Goal: Task Accomplishment & Management: Manage account settings

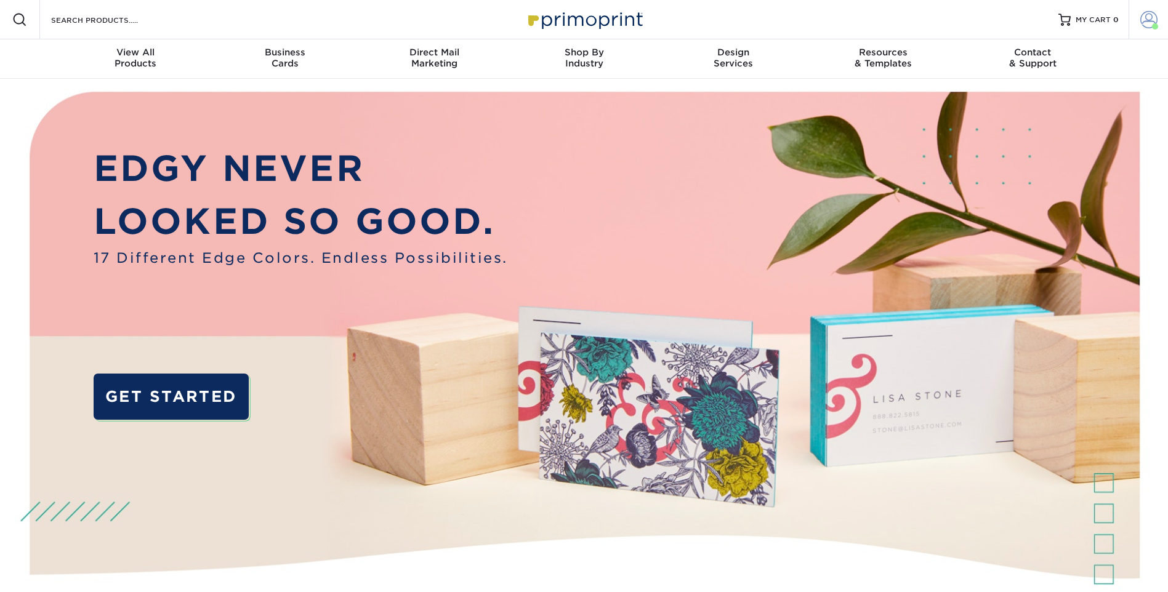
click at [1144, 27] on span at bounding box center [1148, 19] width 17 height 17
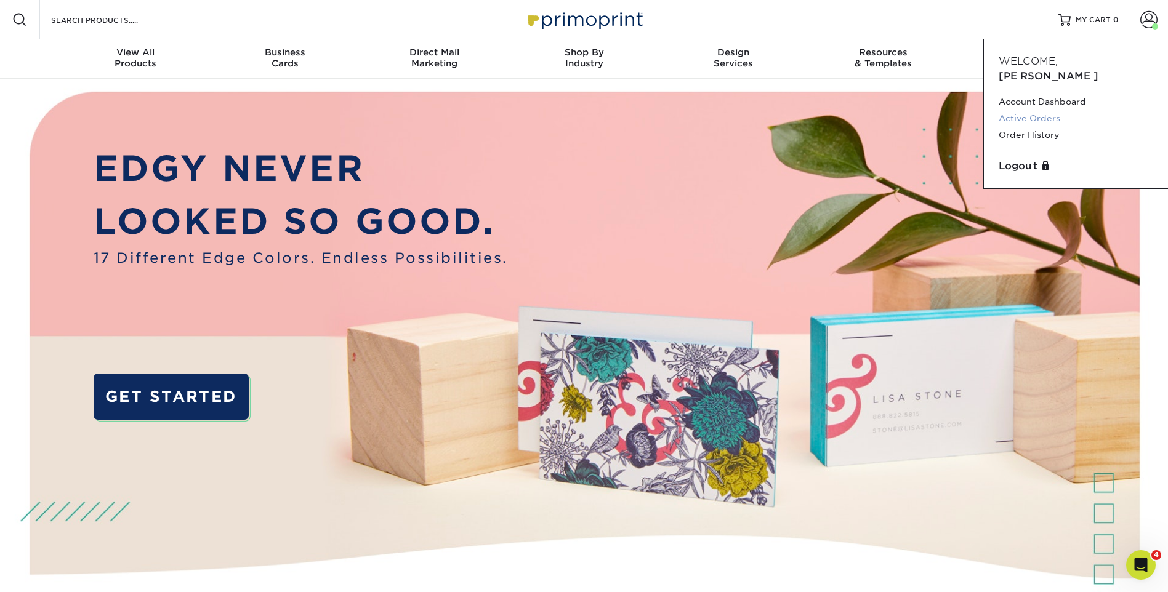
click at [1031, 110] on link "Active Orders" at bounding box center [1076, 118] width 155 height 17
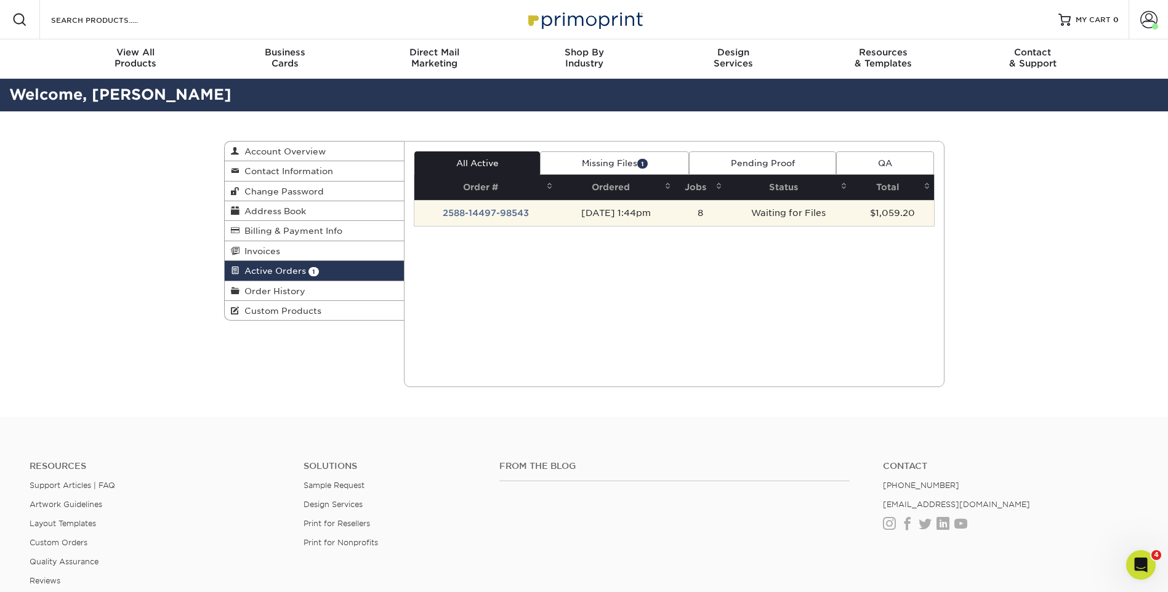
click at [484, 214] on td "2588-14497-98543" at bounding box center [485, 213] width 142 height 26
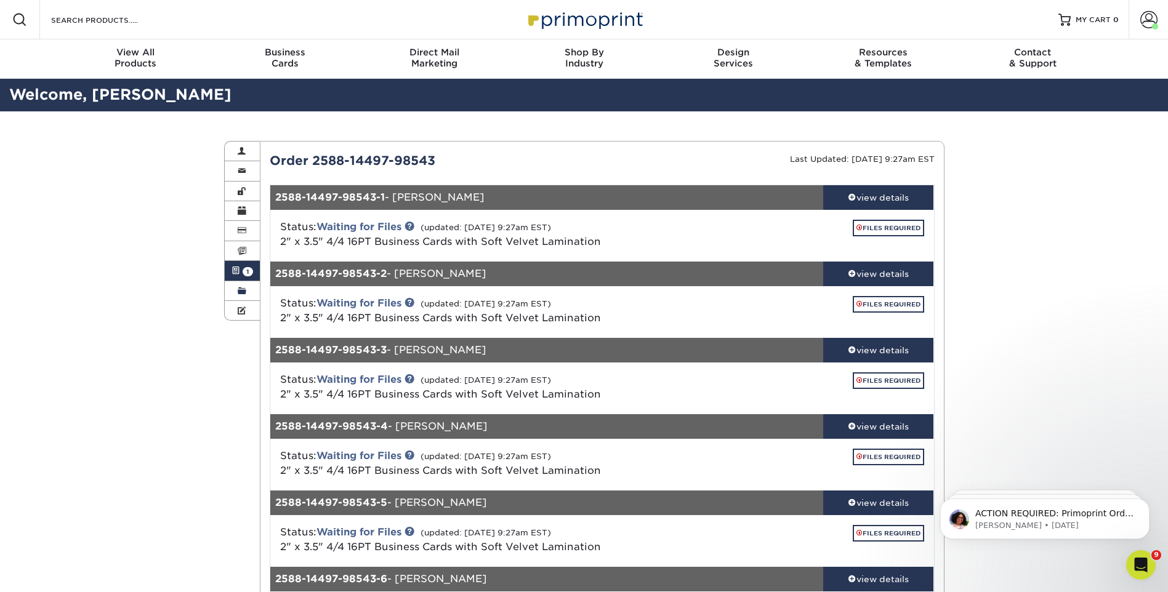
click at [238, 287] on span at bounding box center [242, 291] width 9 height 10
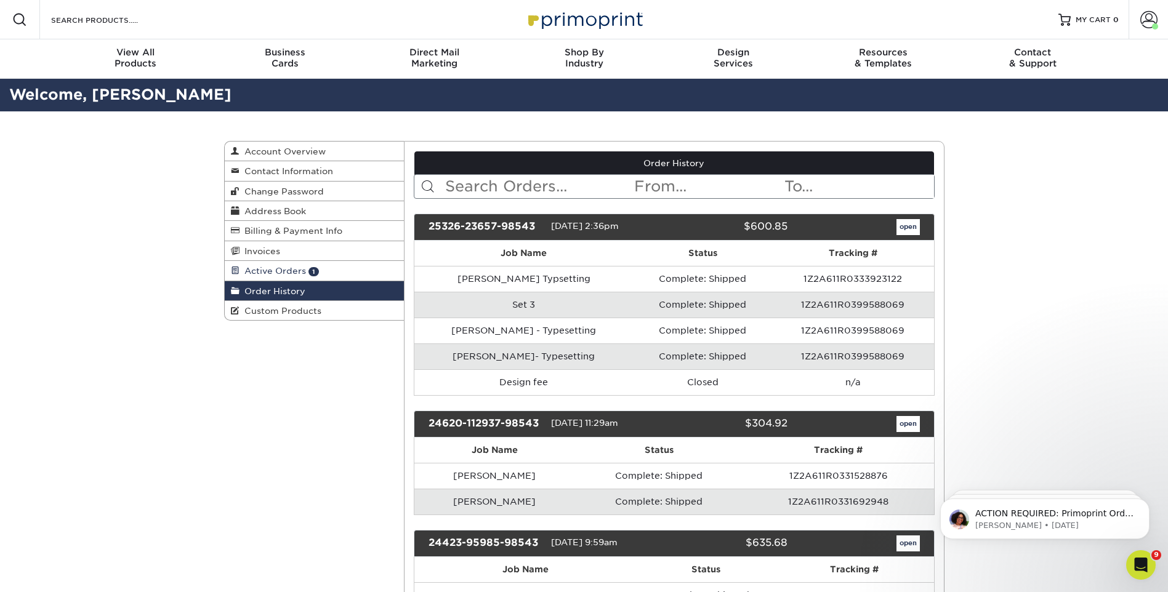
click at [264, 268] on span "Active Orders" at bounding box center [272, 271] width 66 height 10
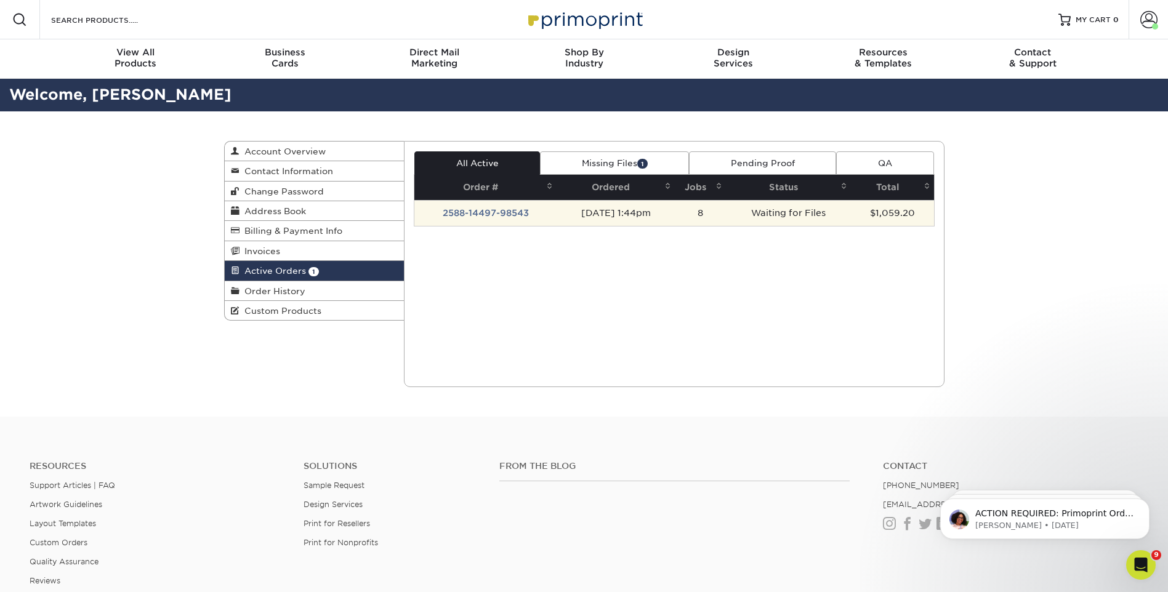
click at [495, 215] on td "2588-14497-98543" at bounding box center [485, 213] width 142 height 26
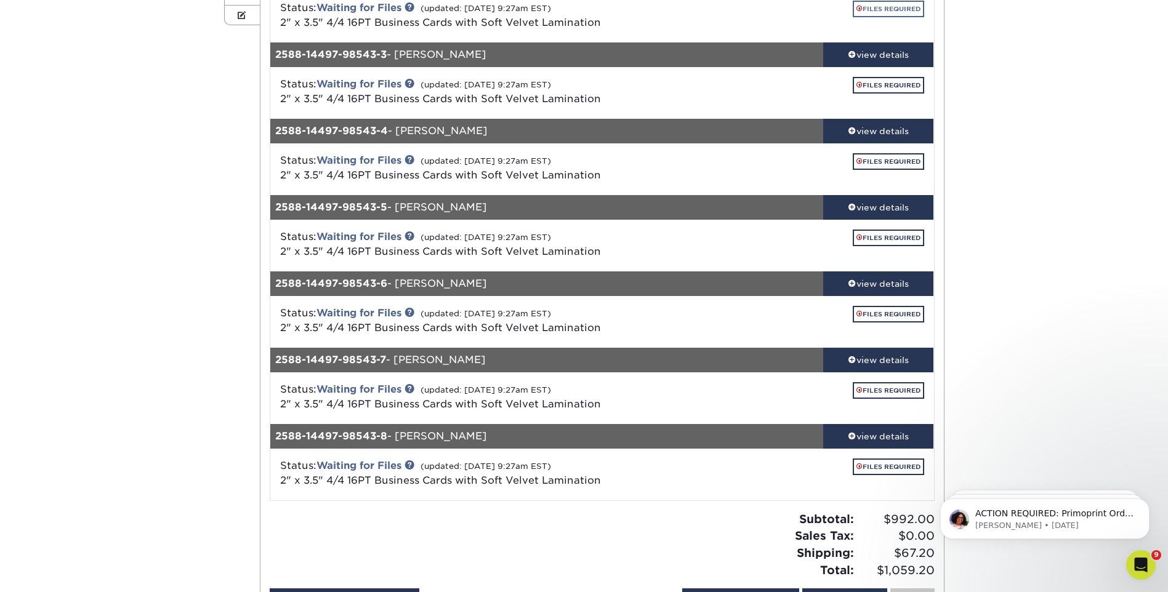
scroll to position [308, 0]
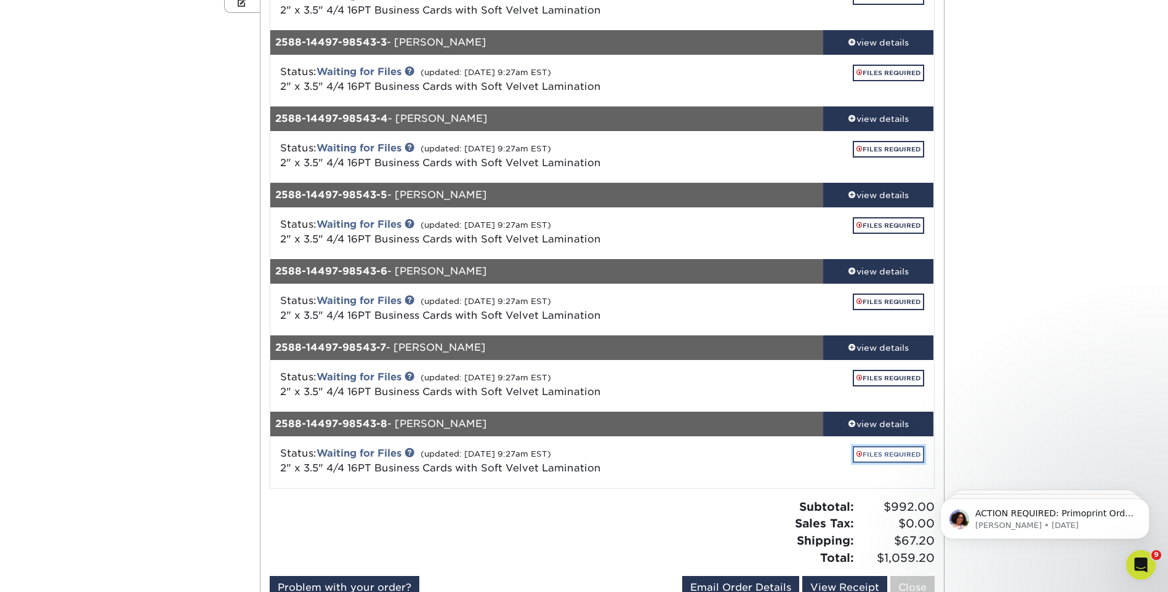
click at [900, 452] on link "FILES REQUIRED" at bounding box center [888, 454] width 71 height 17
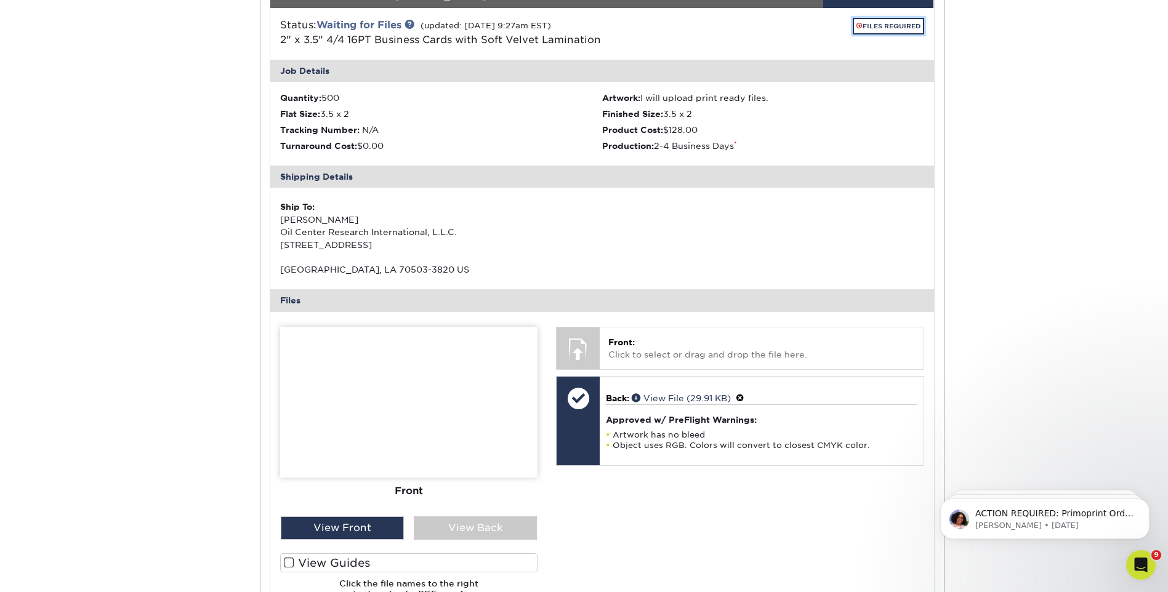
scroll to position [739, 0]
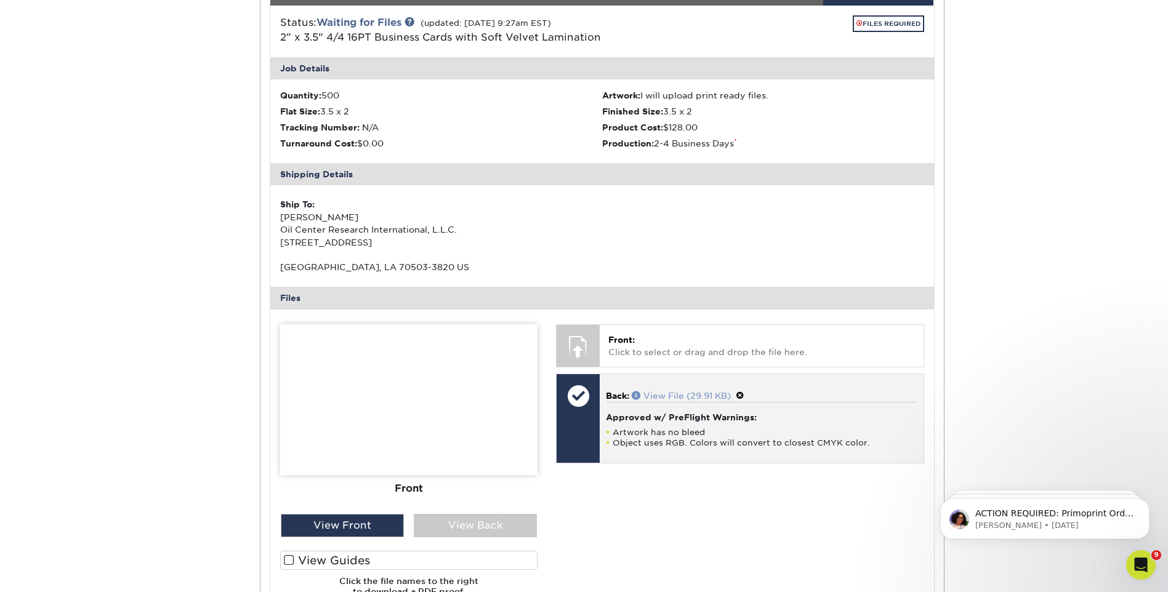
click at [705, 399] on link "View File (29.91 KB)" at bounding box center [681, 396] width 99 height 10
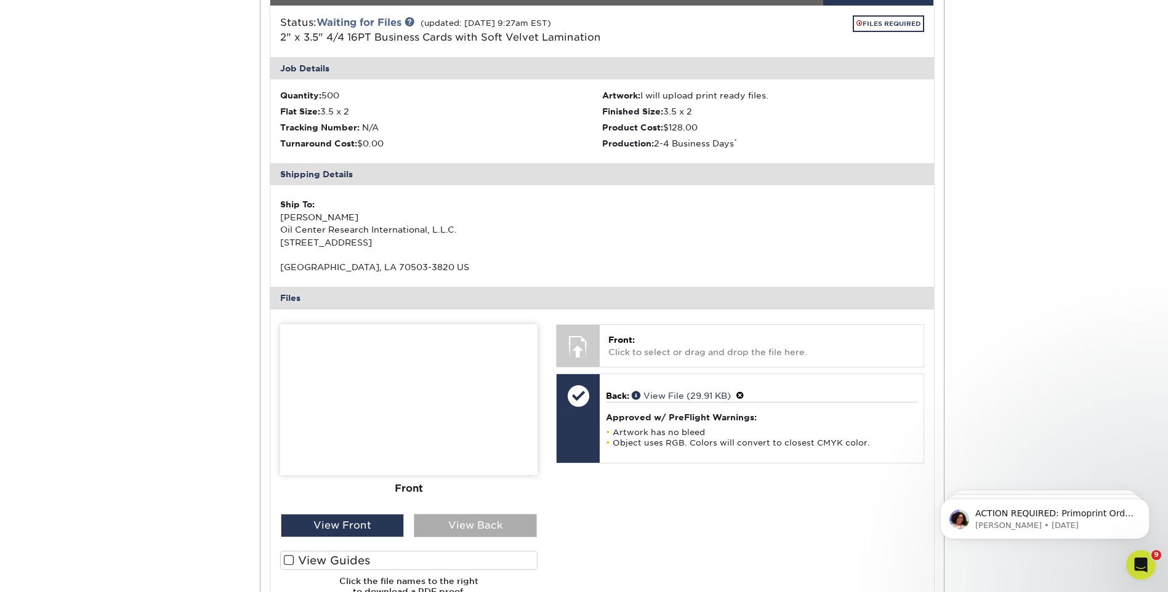
click at [439, 531] on div "View Back" at bounding box center [475, 525] width 123 height 23
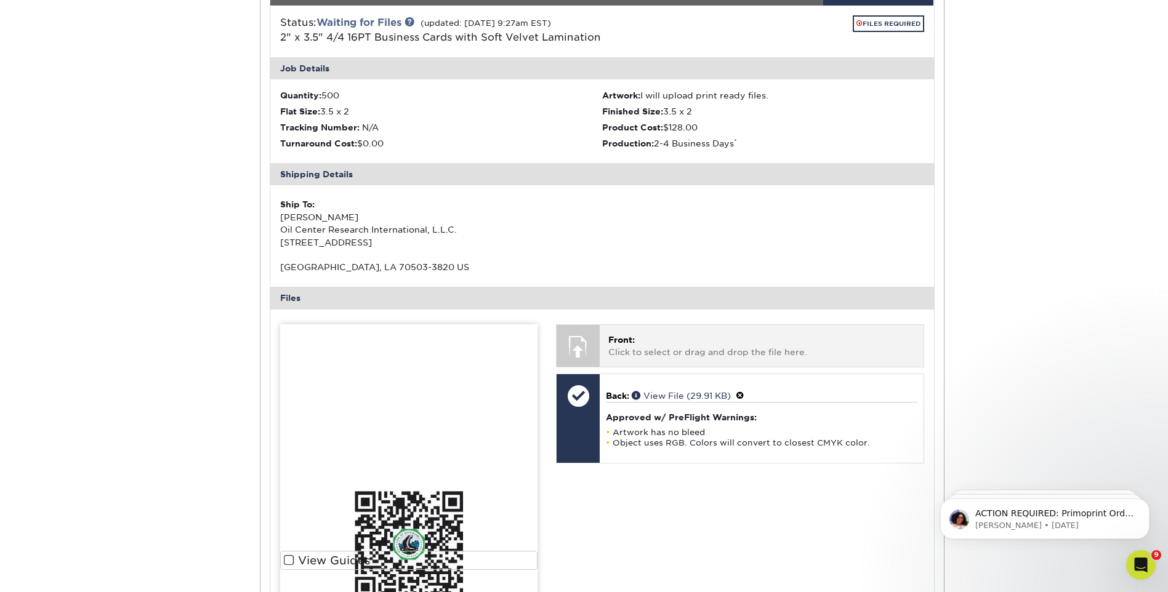
click at [665, 354] on p "Front: Click to select or drag and drop the file here." at bounding box center [761, 346] width 306 height 25
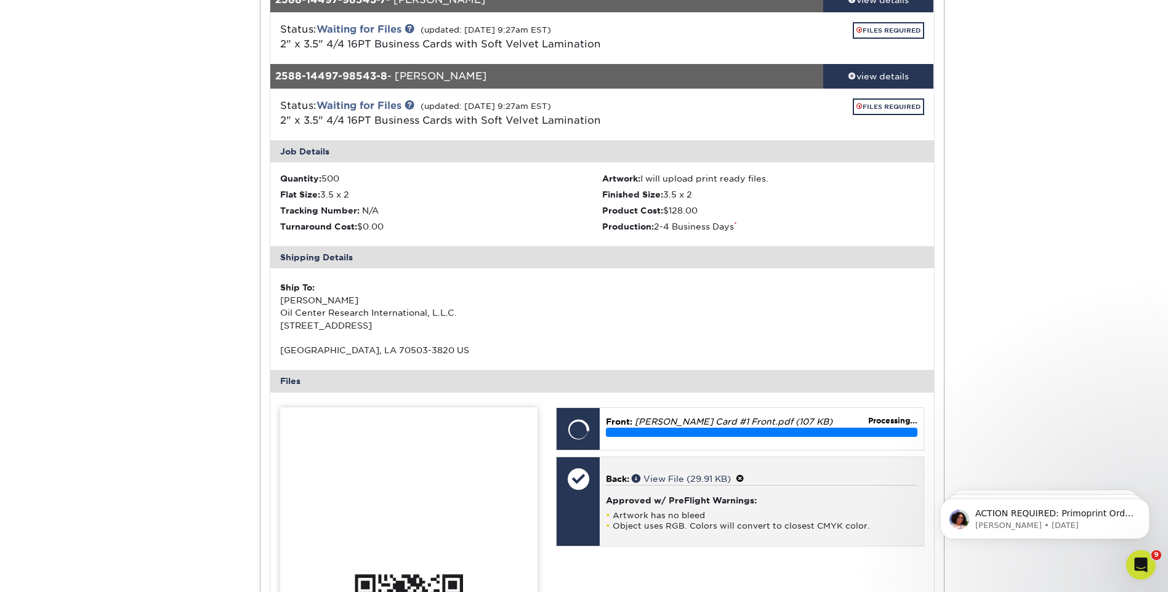
scroll to position [616, 0]
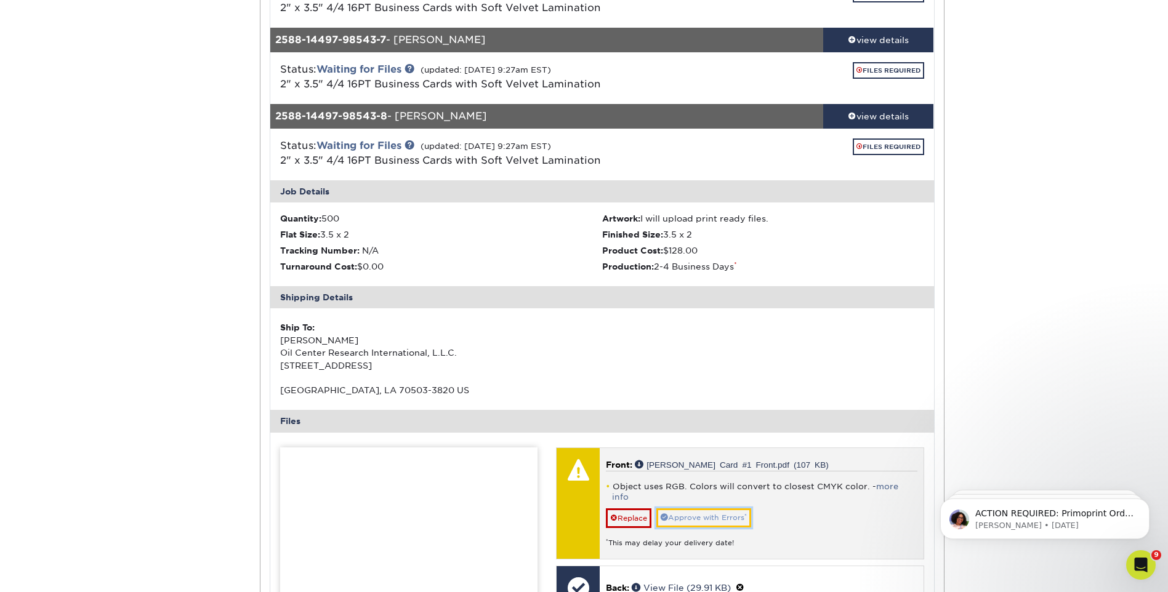
click at [685, 508] on link "Approve with Errors *" at bounding box center [703, 517] width 95 height 19
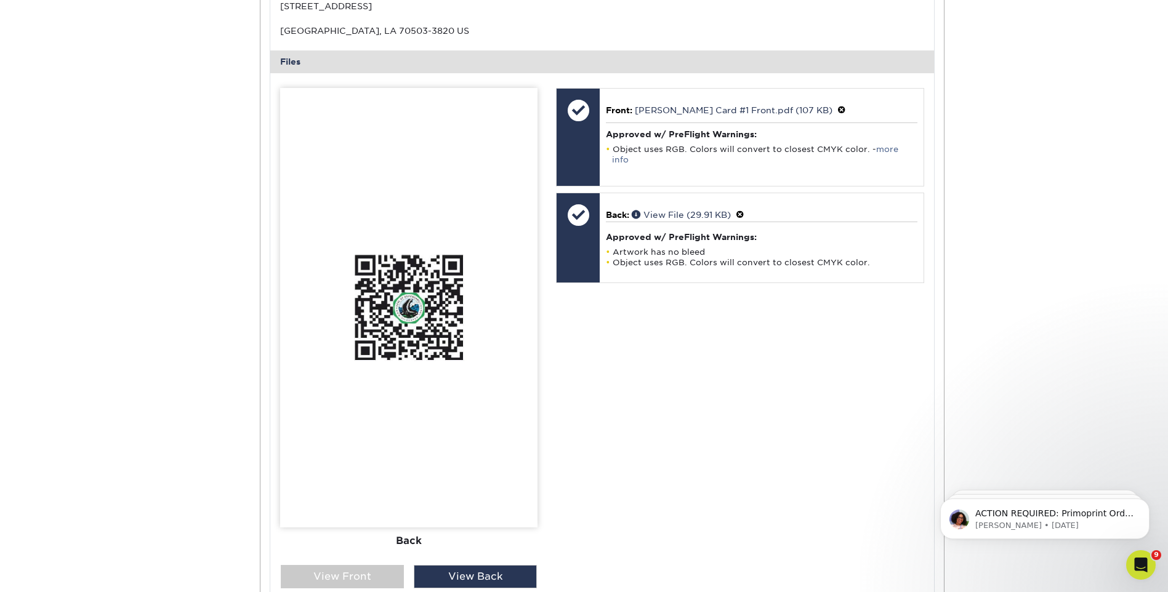
scroll to position [985, 0]
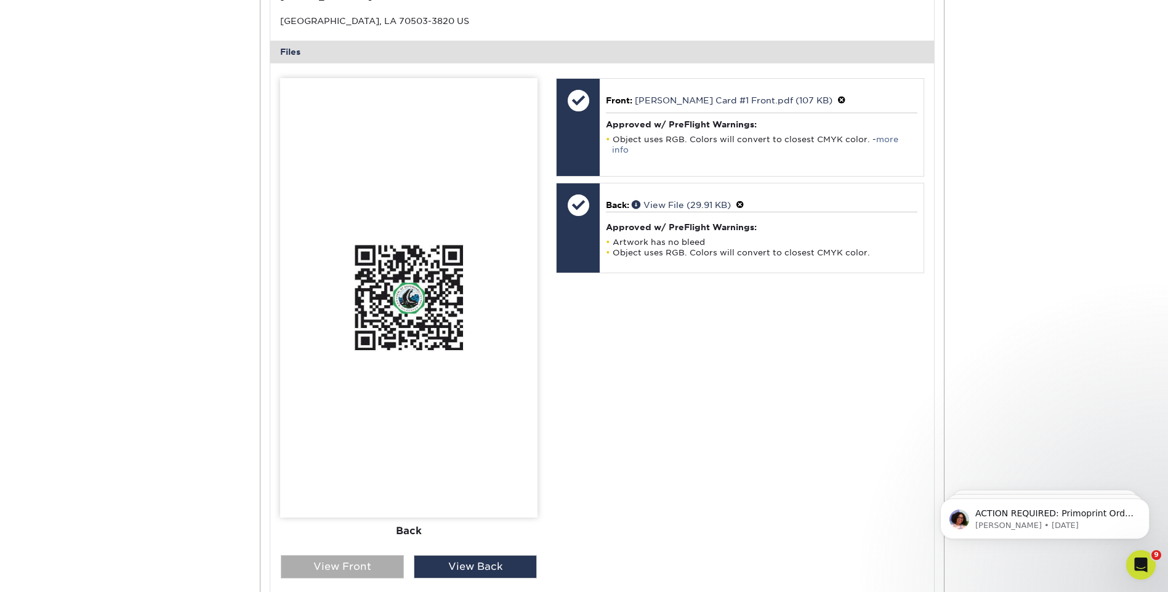
click at [342, 566] on div "View Front" at bounding box center [342, 566] width 123 height 23
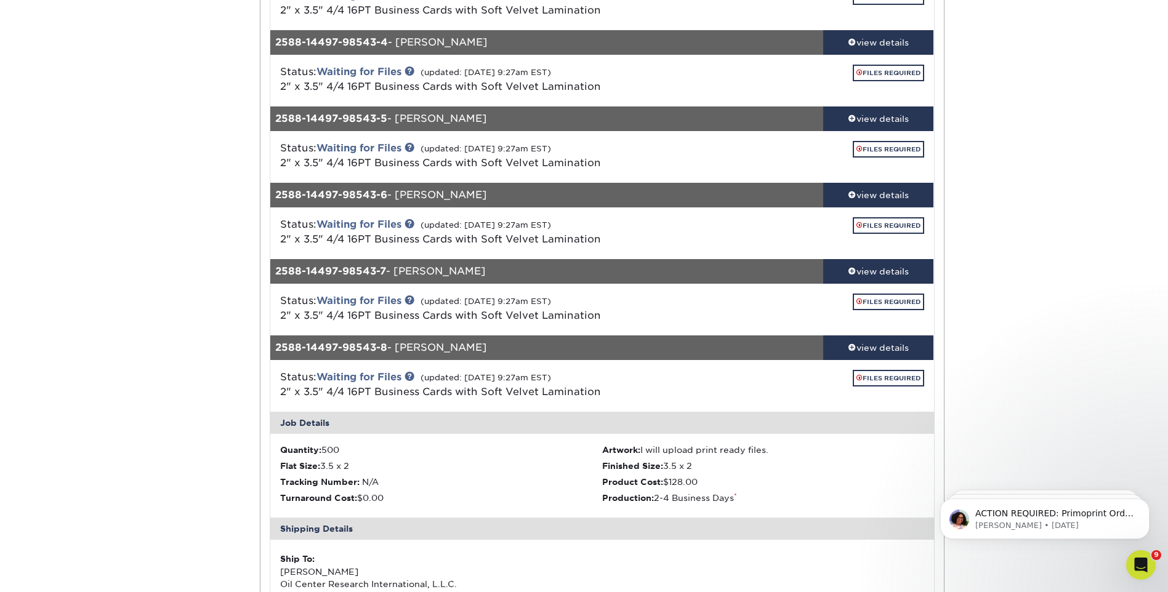
scroll to position [431, 0]
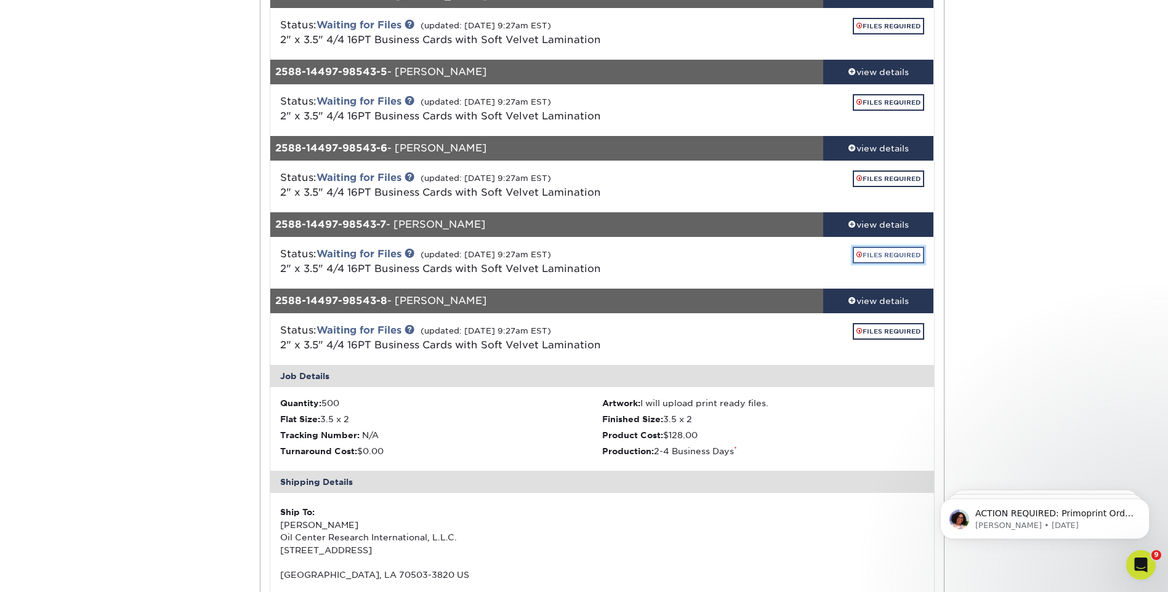
click at [872, 254] on link "FILES REQUIRED" at bounding box center [888, 255] width 71 height 17
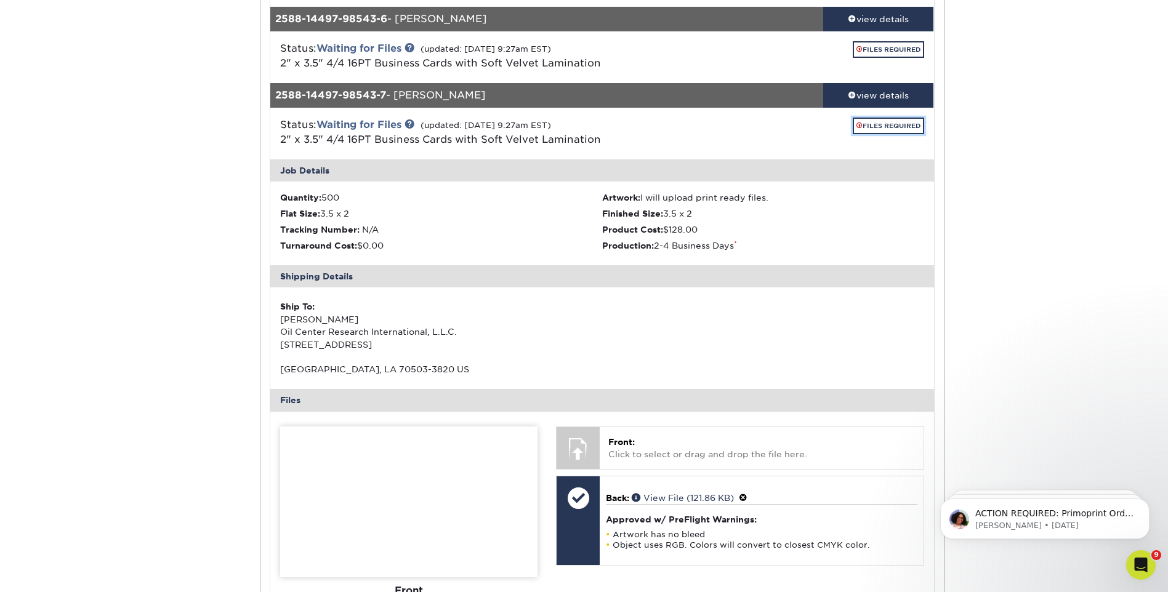
scroll to position [677, 0]
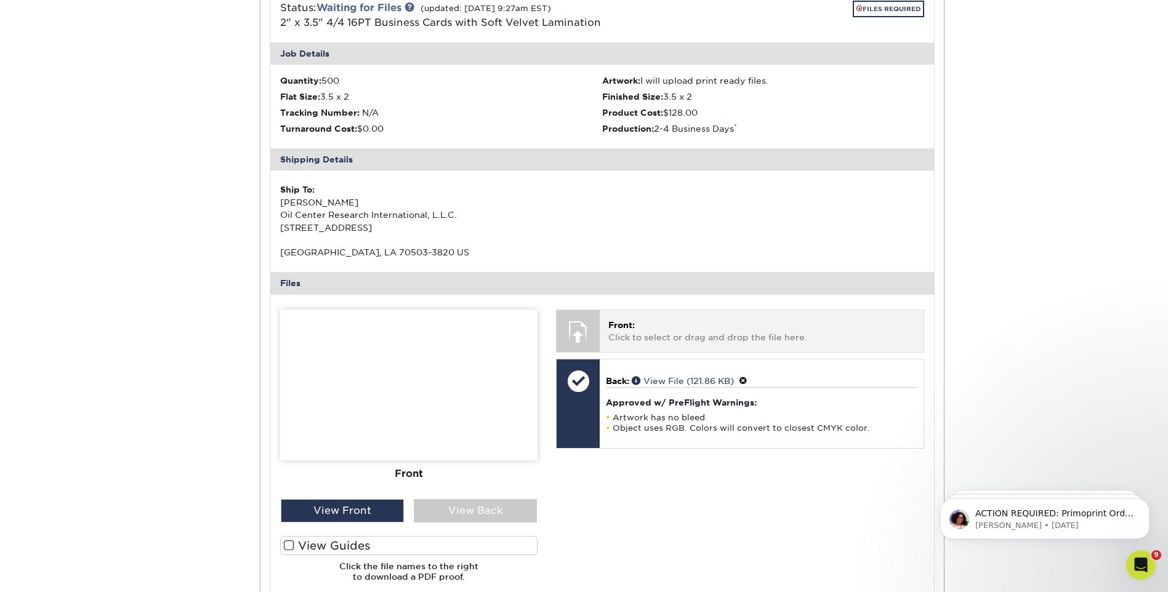
click at [646, 329] on p "Front: Click to select or drag and drop the file here." at bounding box center [761, 331] width 306 height 25
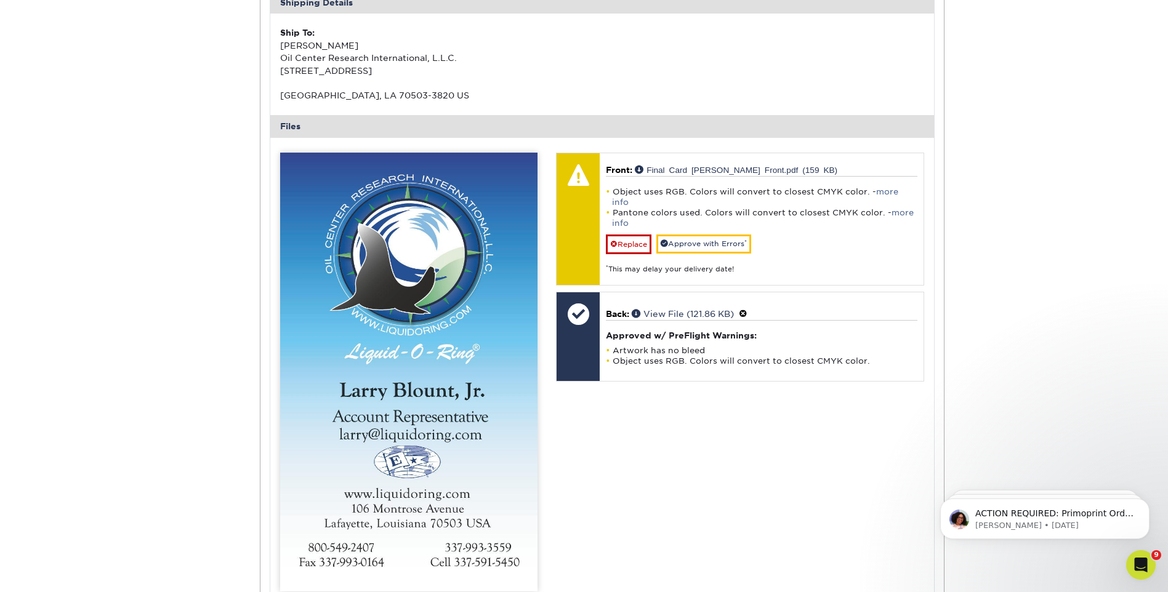
scroll to position [862, 0]
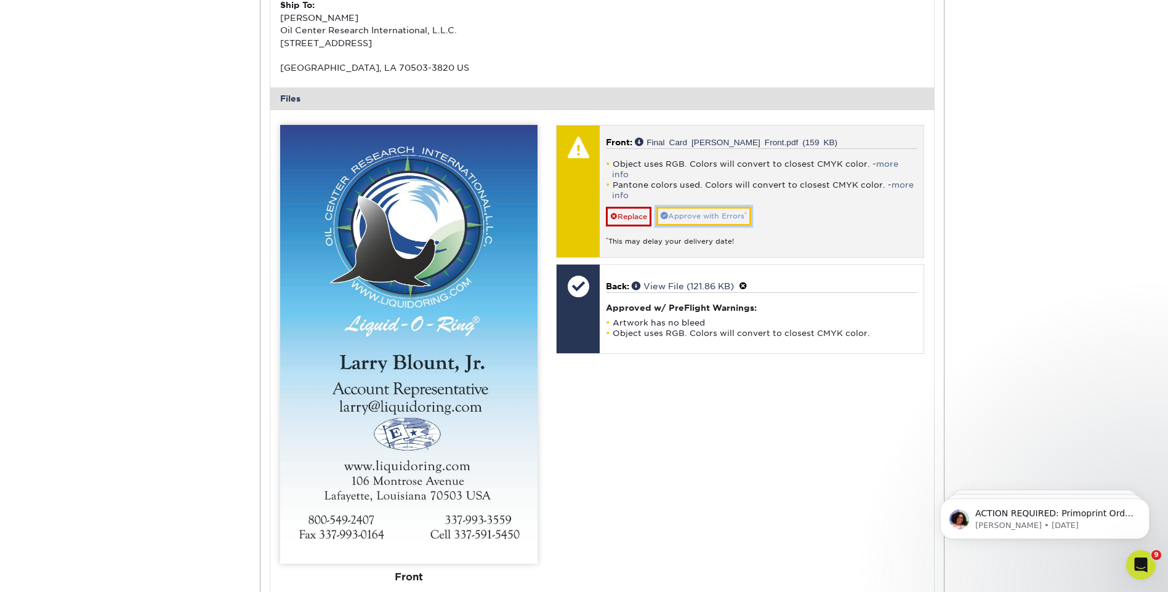
click at [691, 207] on link "Approve with Errors *" at bounding box center [703, 216] width 95 height 19
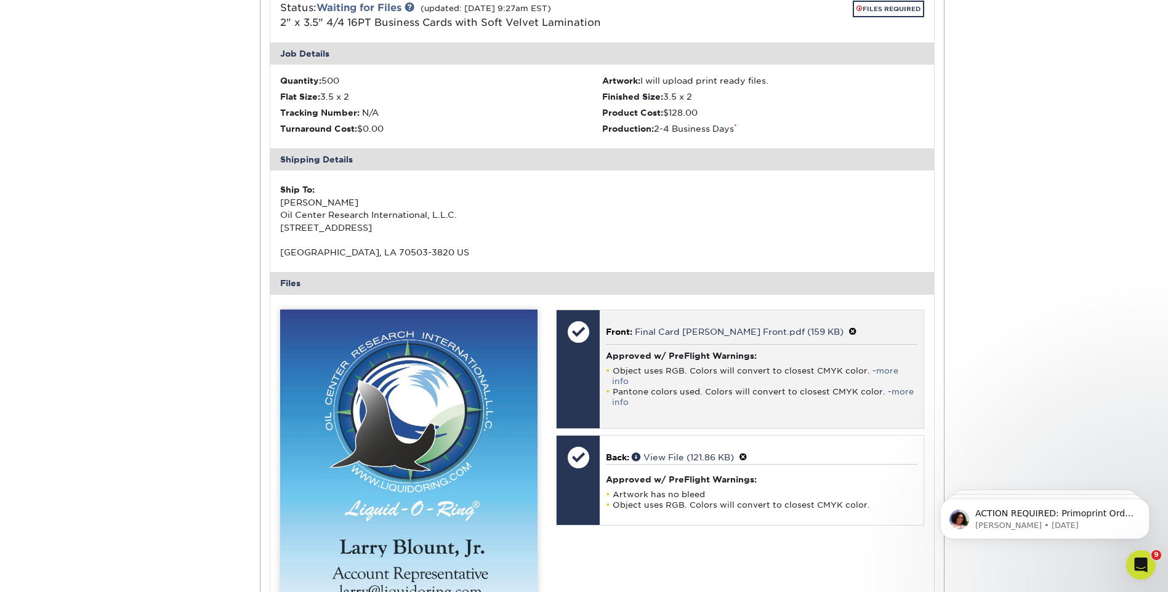
scroll to position [431, 0]
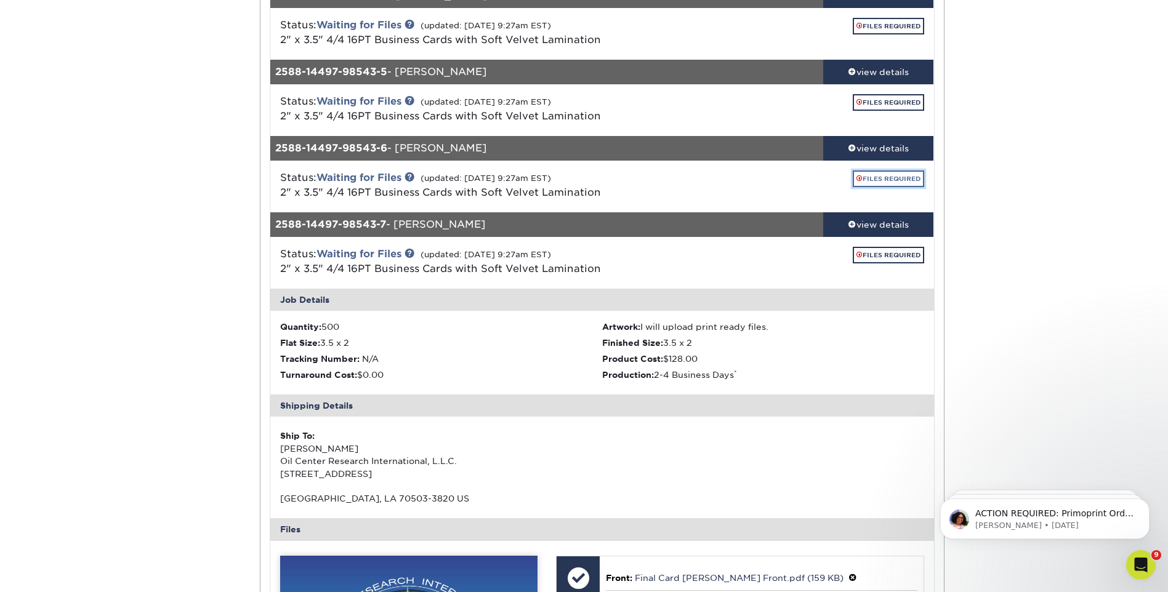
click at [864, 177] on link "FILES REQUIRED" at bounding box center [888, 179] width 71 height 17
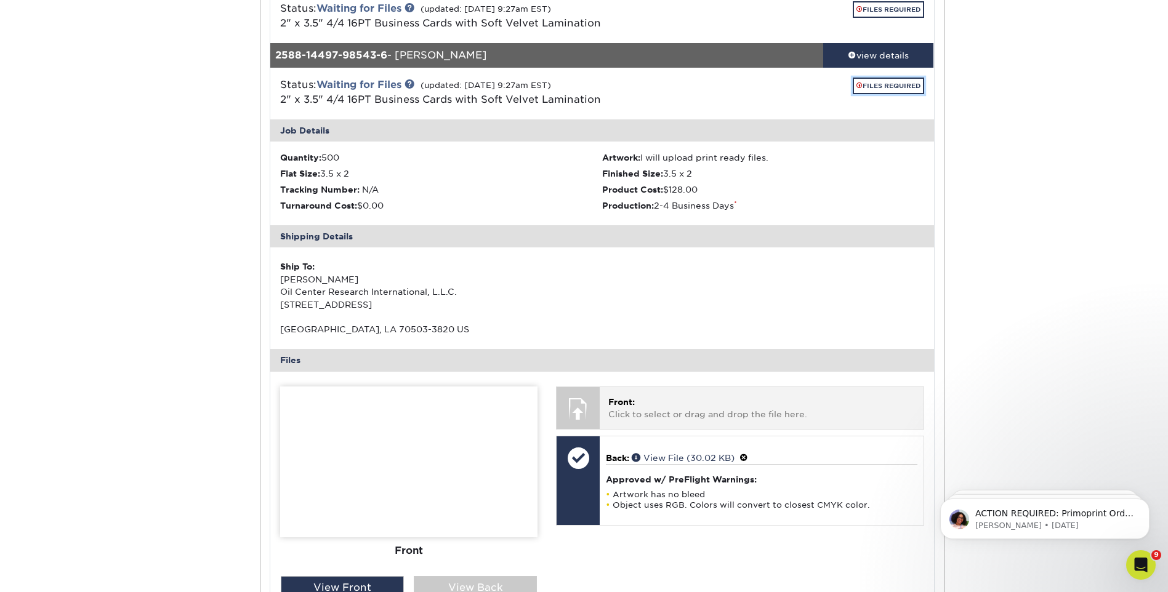
scroll to position [554, 0]
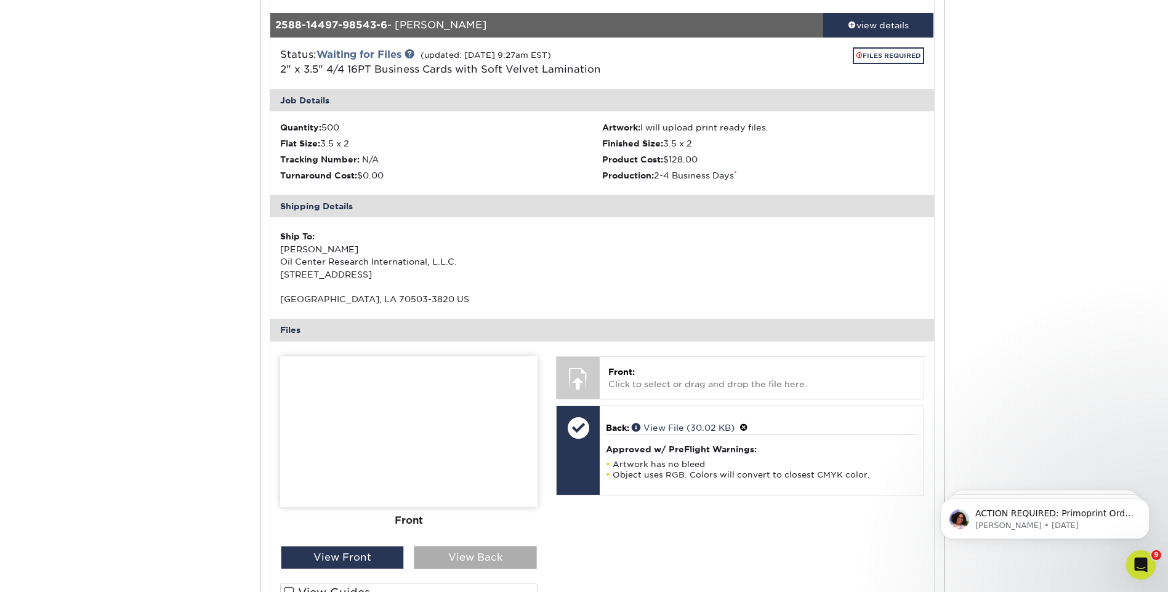
click at [520, 553] on div "View Back" at bounding box center [475, 557] width 123 height 23
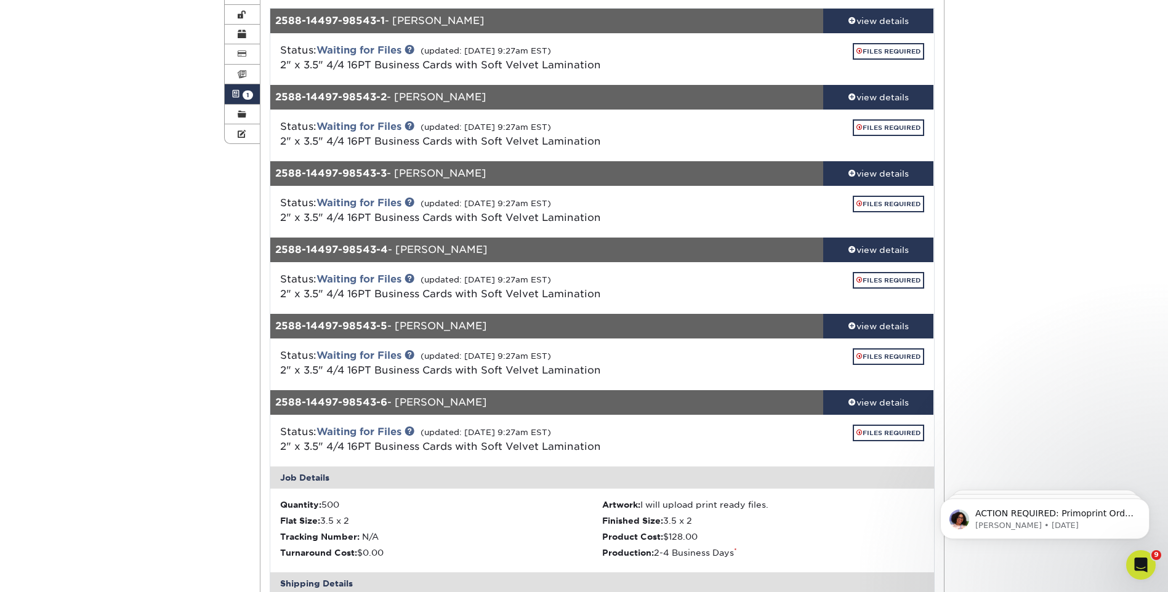
scroll to position [123, 0]
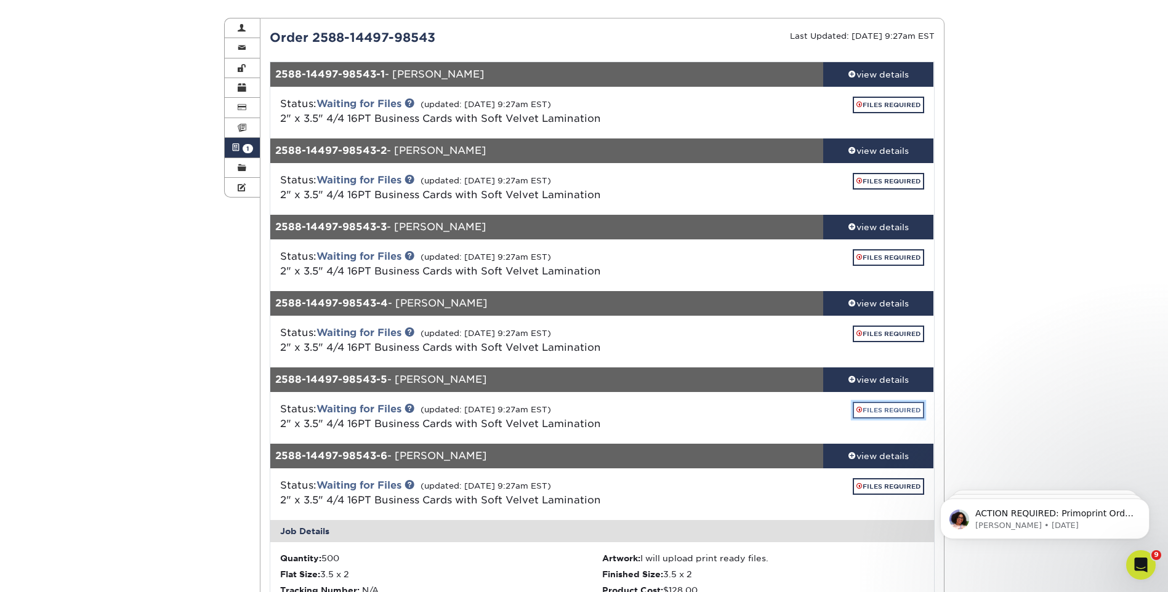
click at [911, 413] on link "FILES REQUIRED" at bounding box center [888, 410] width 71 height 17
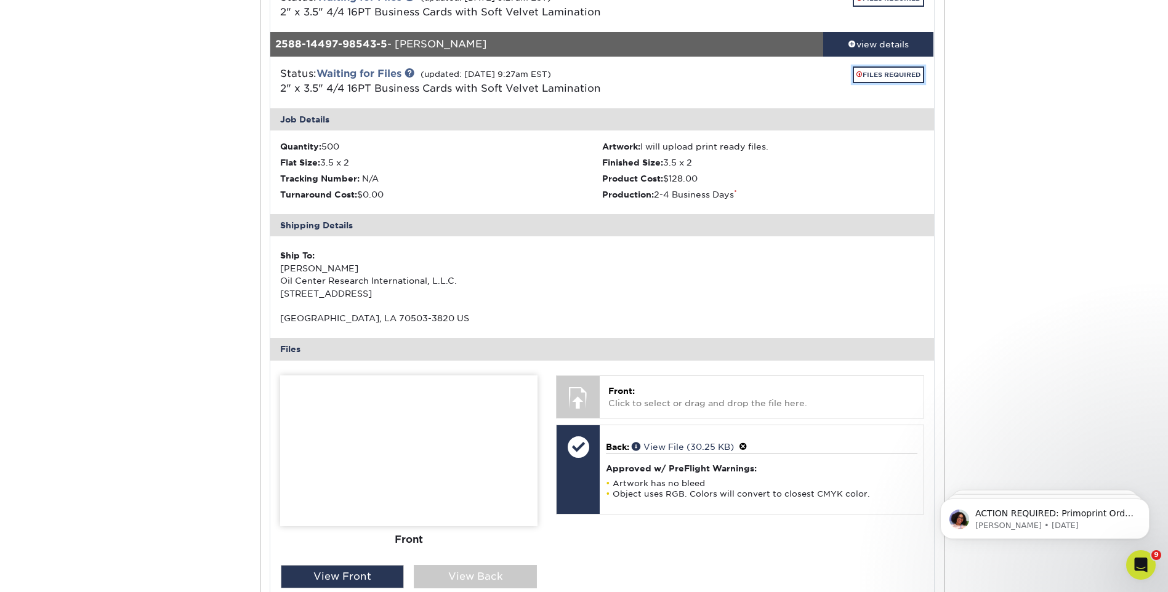
scroll to position [492, 0]
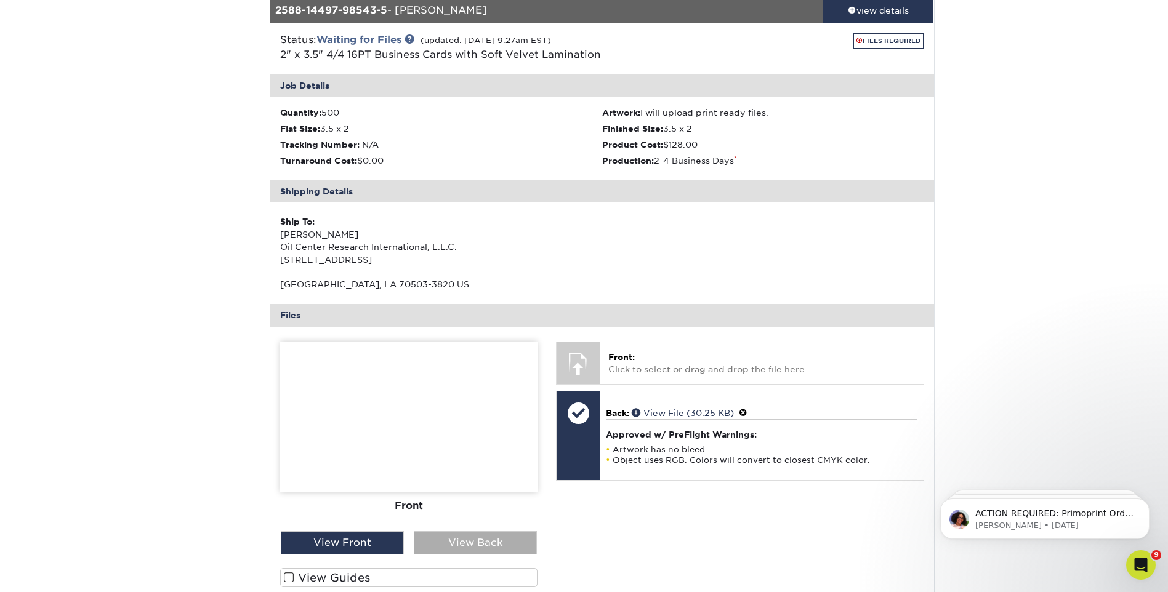
click at [473, 553] on div "View Back" at bounding box center [475, 542] width 123 height 23
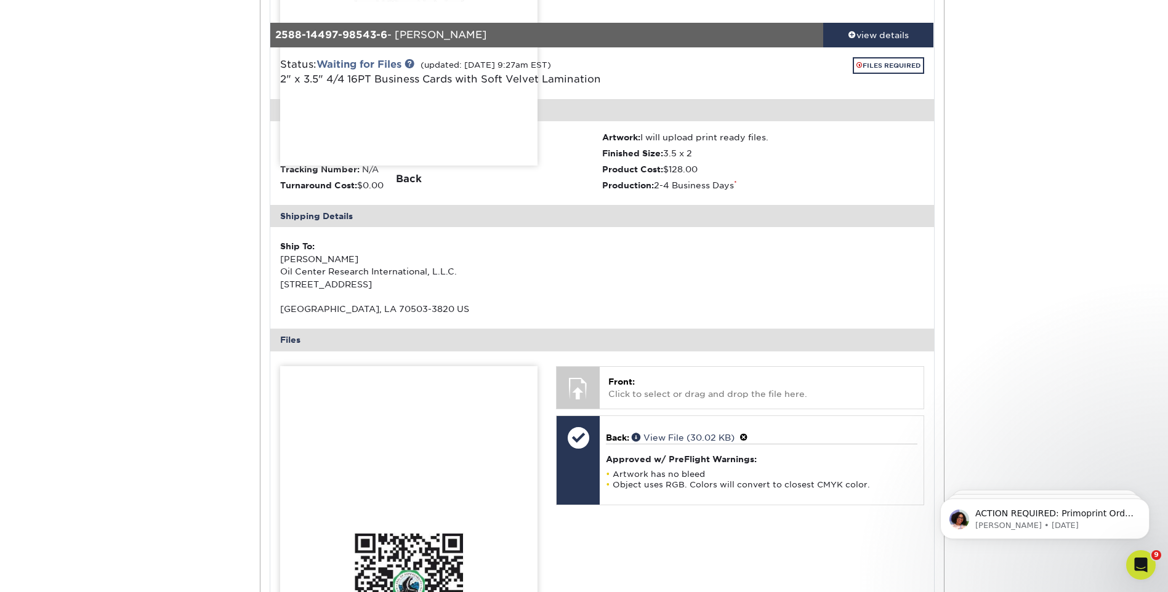
scroll to position [1231, 0]
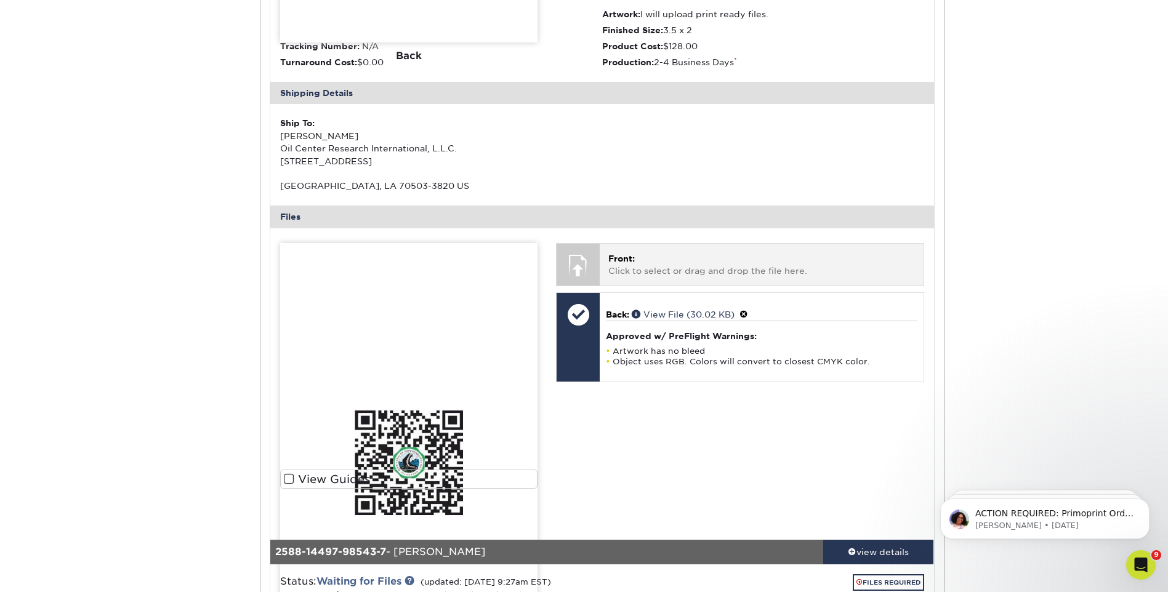
click at [742, 271] on p "Front: Click to select or drag and drop the file here." at bounding box center [761, 264] width 306 height 25
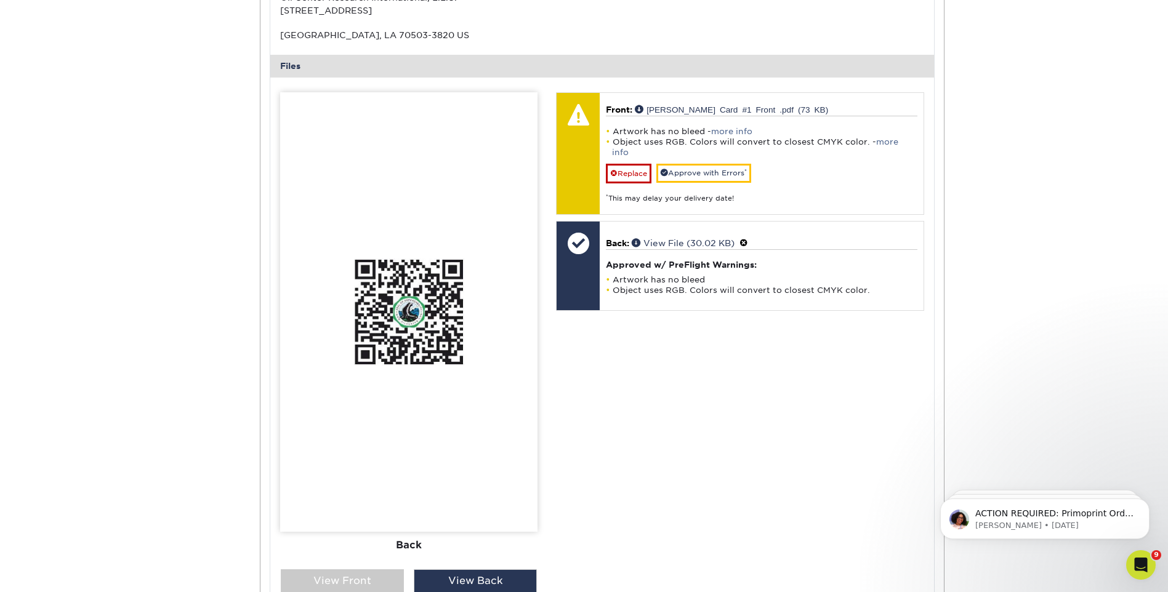
scroll to position [1416, 0]
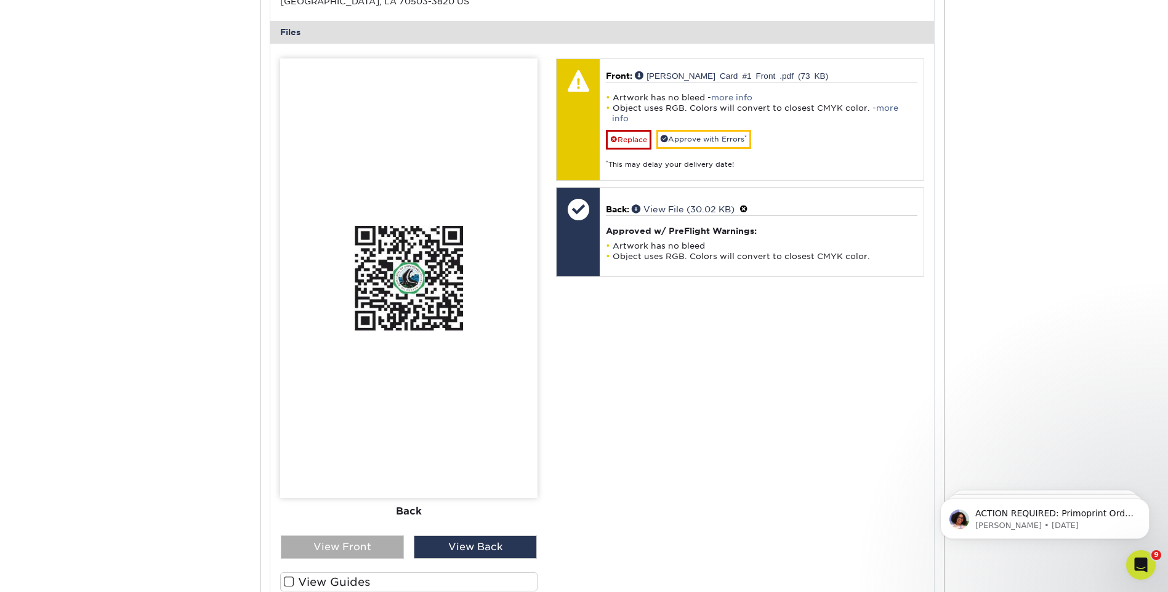
click at [357, 548] on div "View Front" at bounding box center [342, 547] width 123 height 23
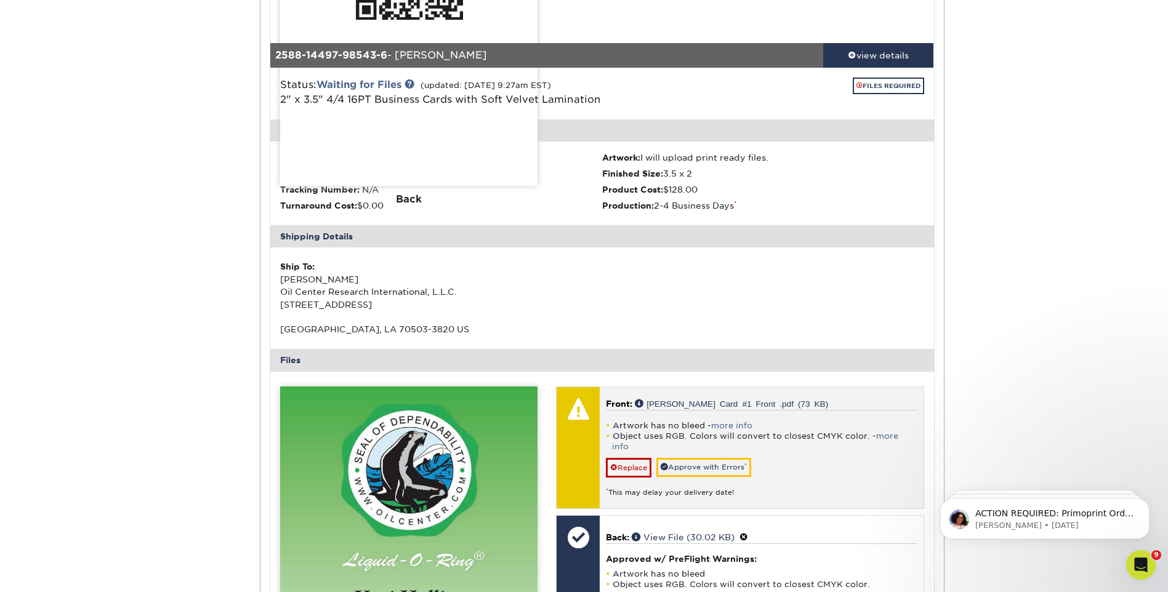
scroll to position [1047, 0]
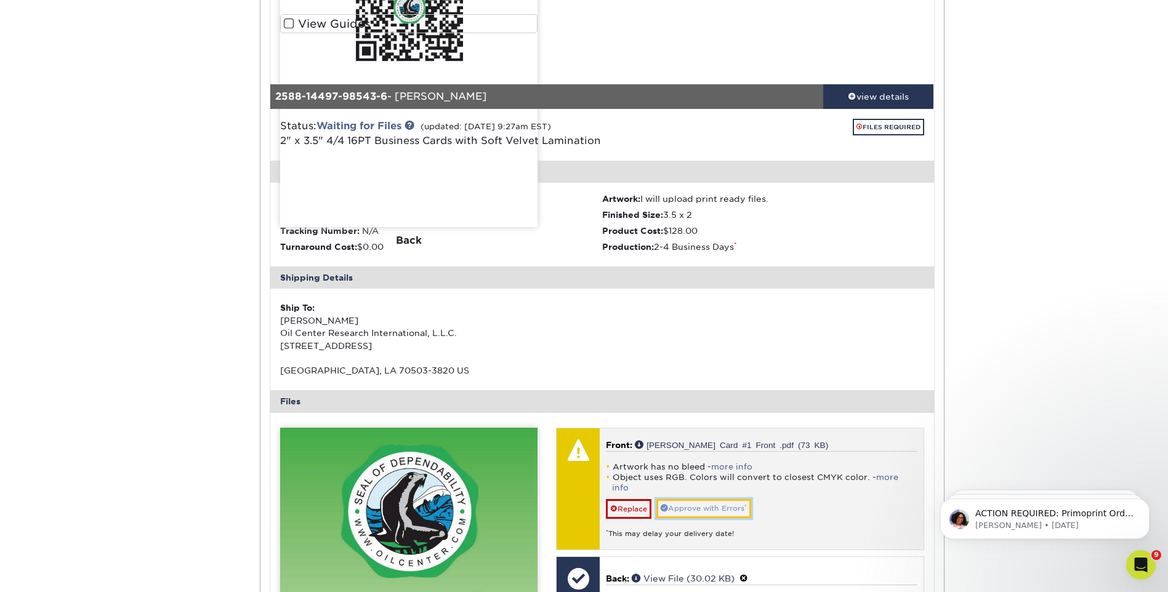
click at [735, 499] on link "Approve with Errors *" at bounding box center [703, 508] width 95 height 19
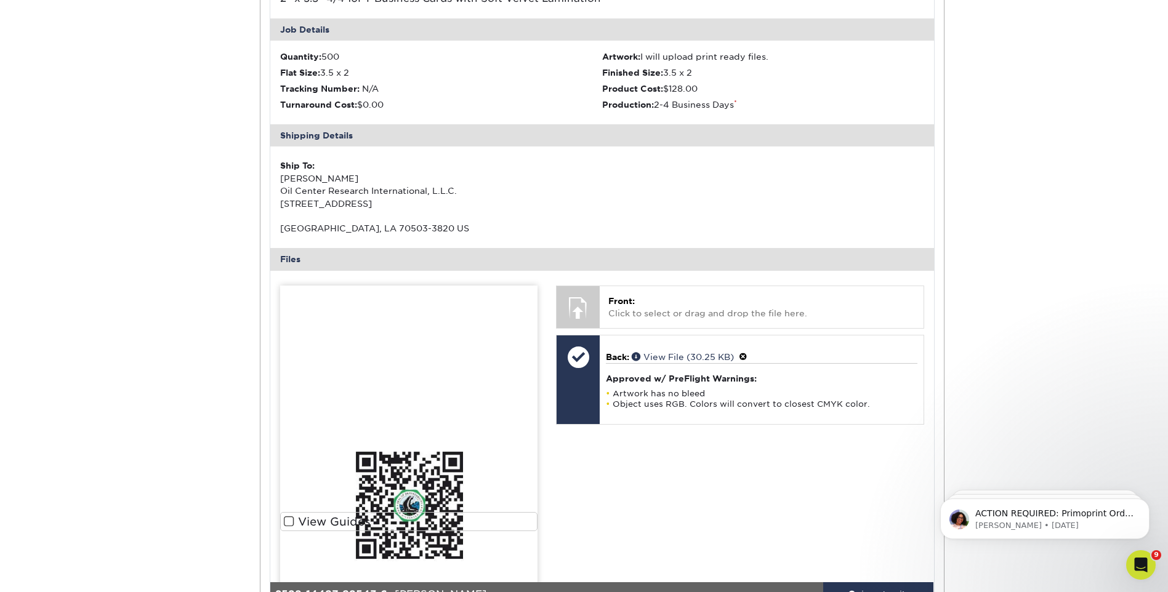
scroll to position [554, 0]
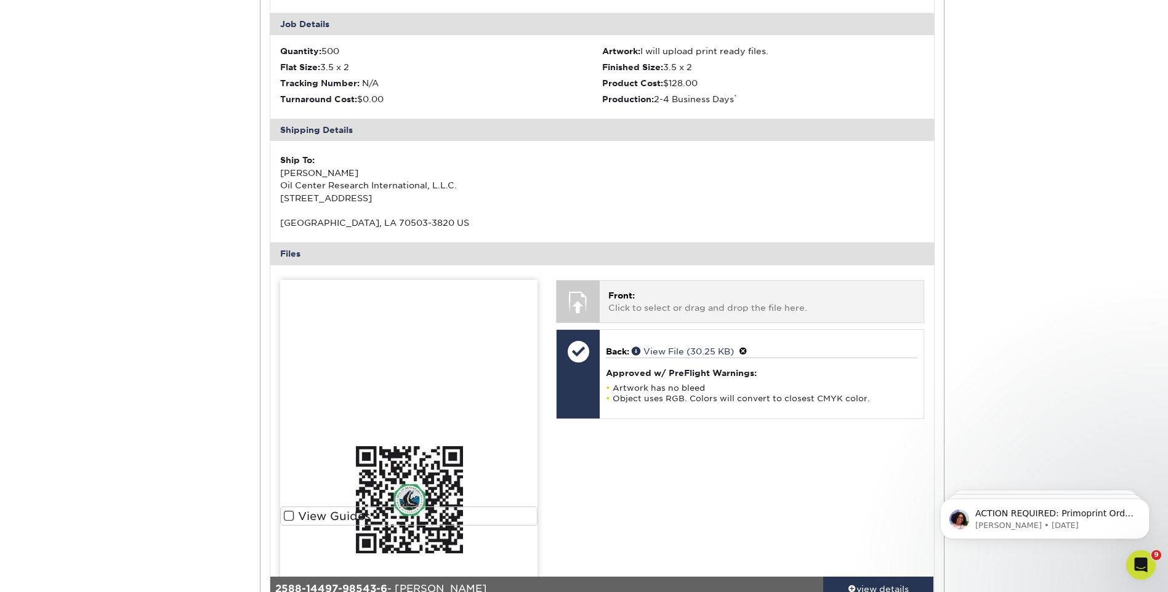
click at [670, 308] on p "Front: Click to select or drag and drop the file here." at bounding box center [761, 301] width 306 height 25
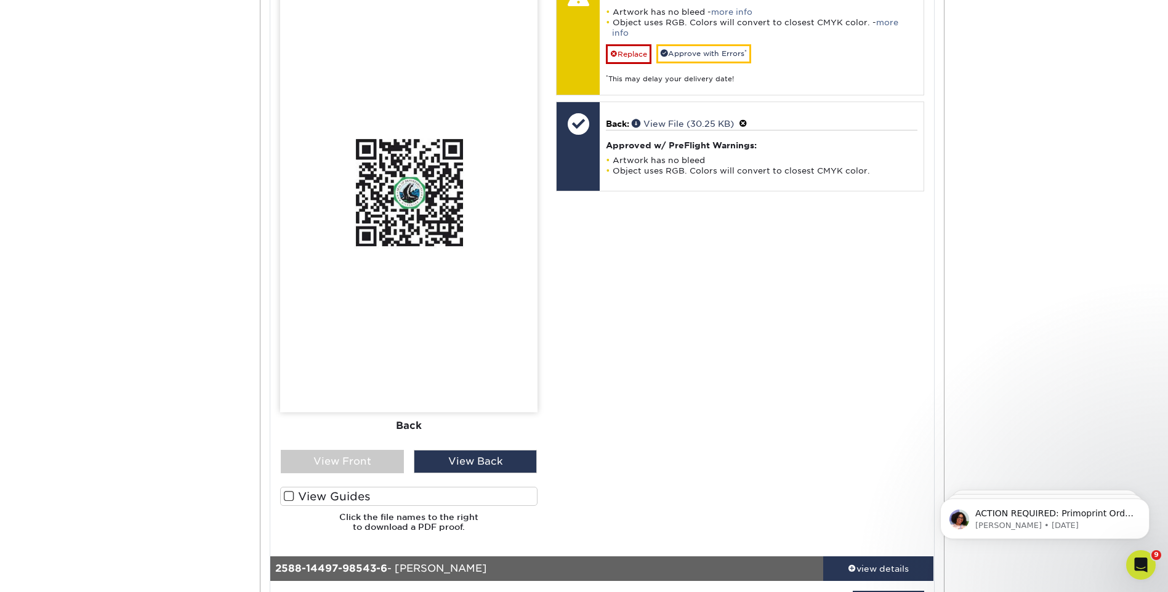
scroll to position [862, 0]
click at [364, 456] on div "View Front" at bounding box center [342, 460] width 123 height 23
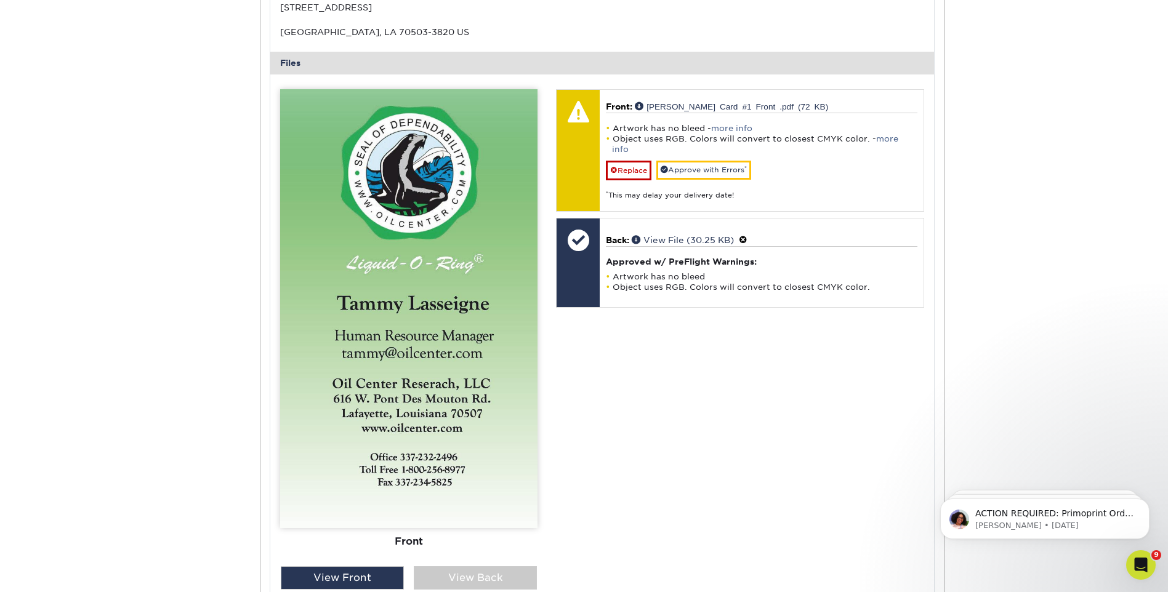
scroll to position [739, 0]
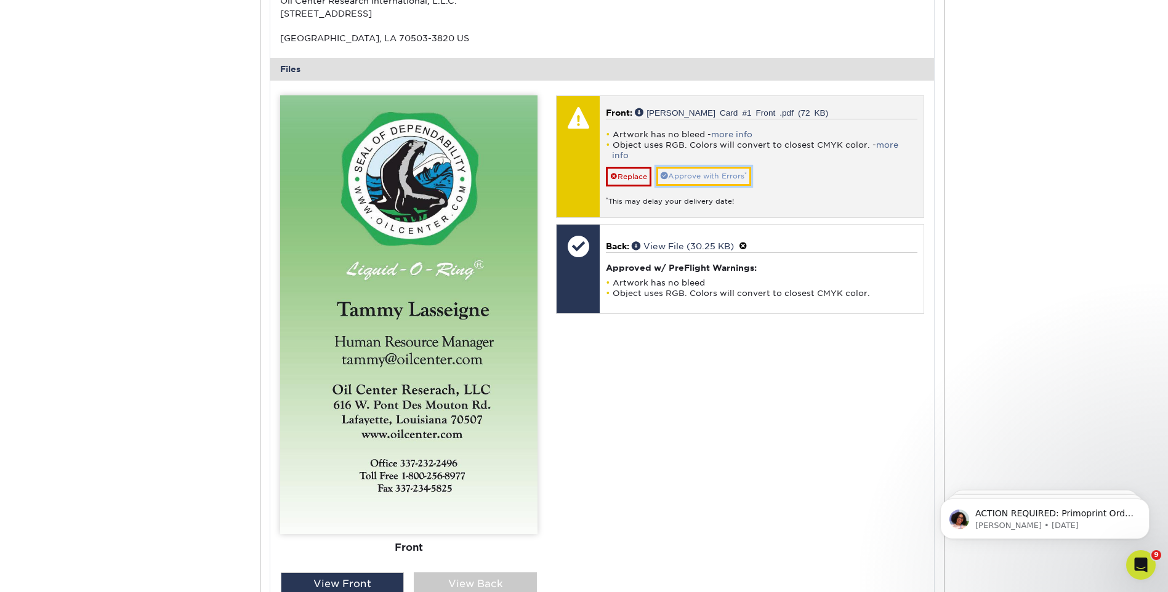
click at [695, 168] on link "Approve with Errors *" at bounding box center [703, 176] width 95 height 19
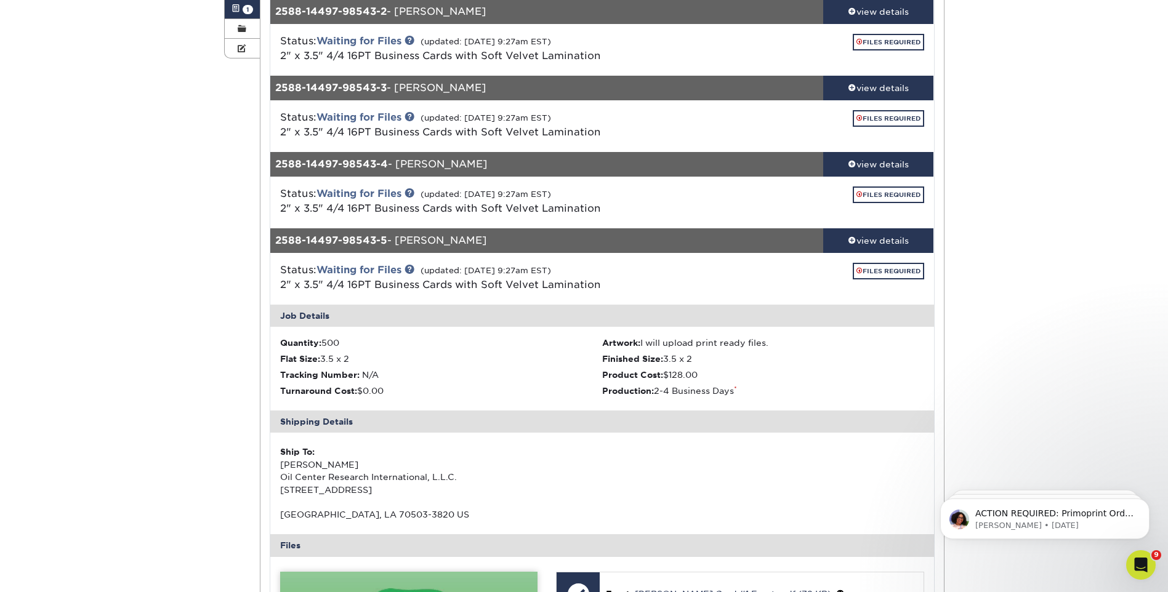
scroll to position [246, 0]
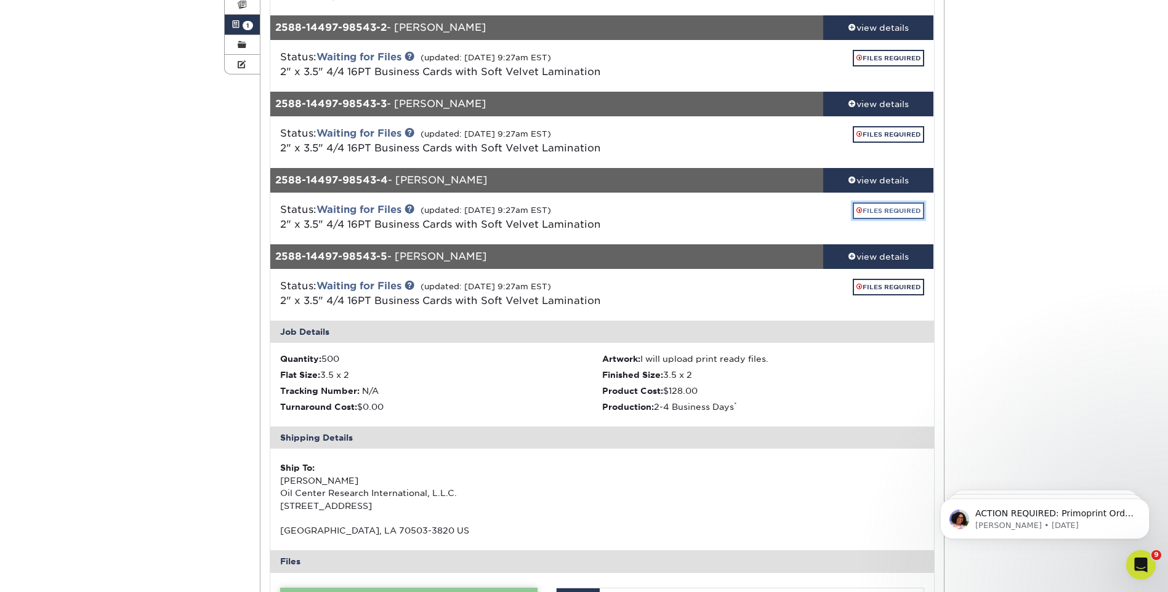
click at [880, 209] on link "FILES REQUIRED" at bounding box center [888, 211] width 71 height 17
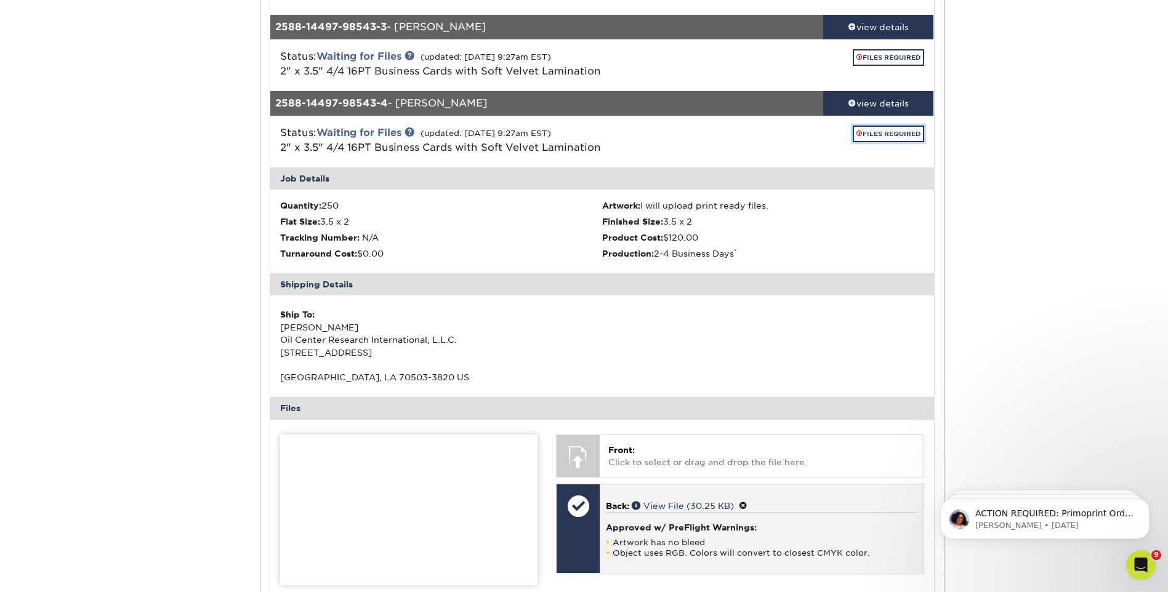
scroll to position [369, 0]
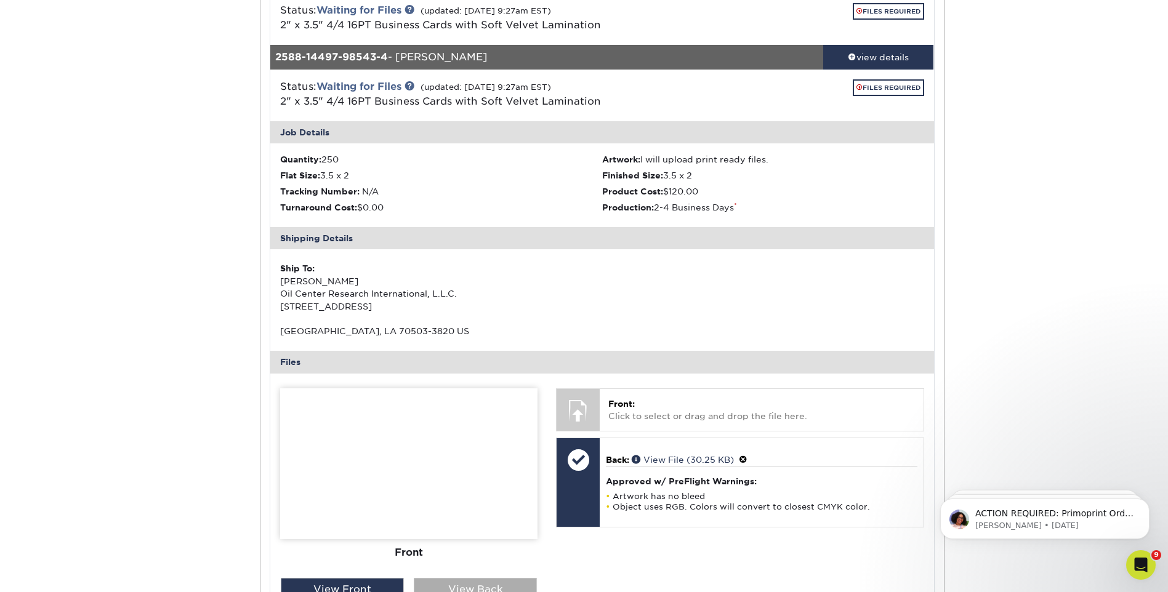
click at [480, 578] on div "View Back" at bounding box center [475, 589] width 123 height 23
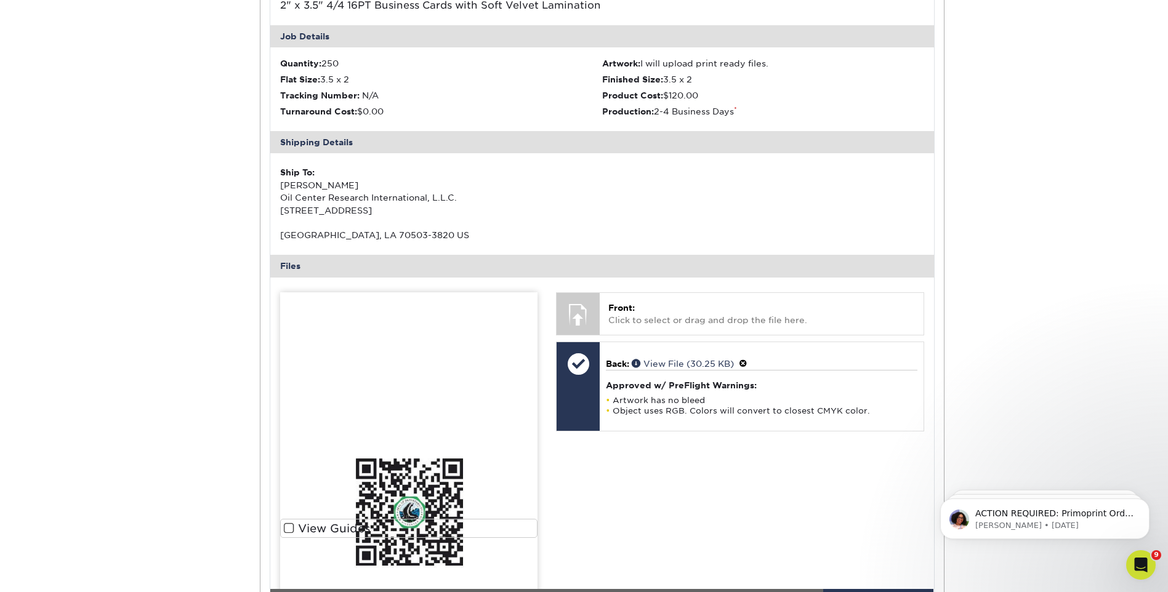
scroll to position [554, 0]
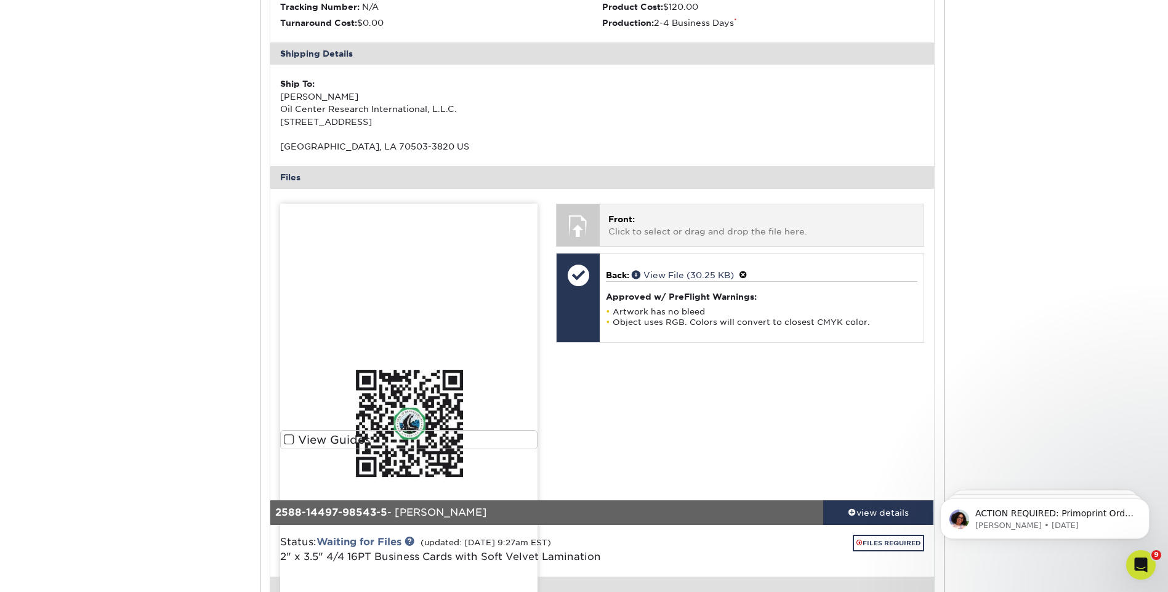
click at [670, 232] on p "Front: Click to select or drag and drop the file here." at bounding box center [761, 225] width 306 height 25
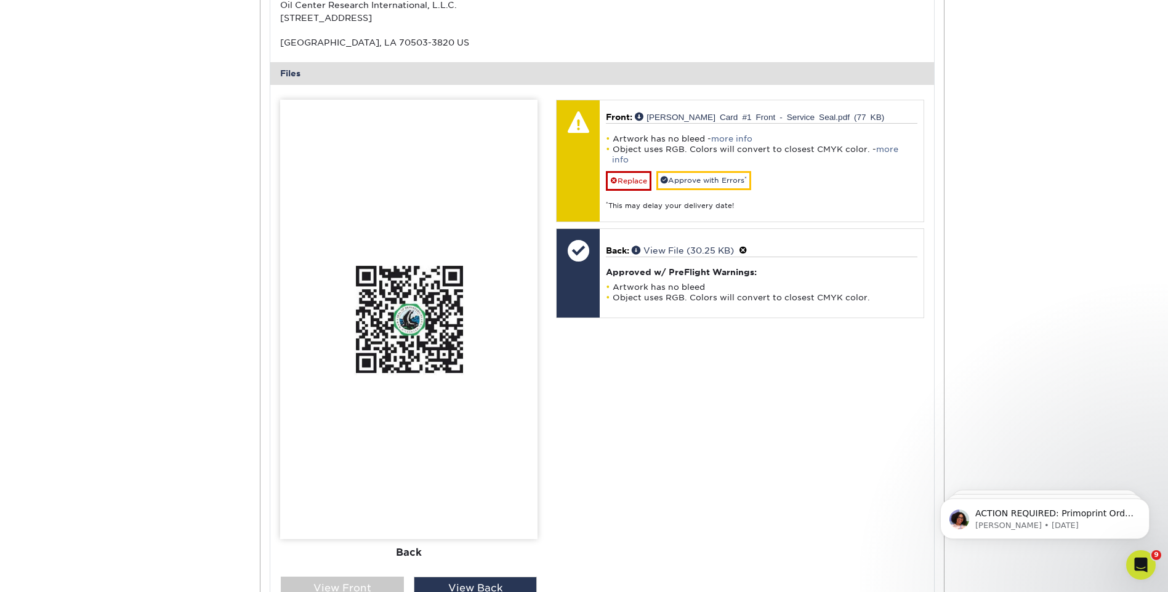
scroll to position [677, 0]
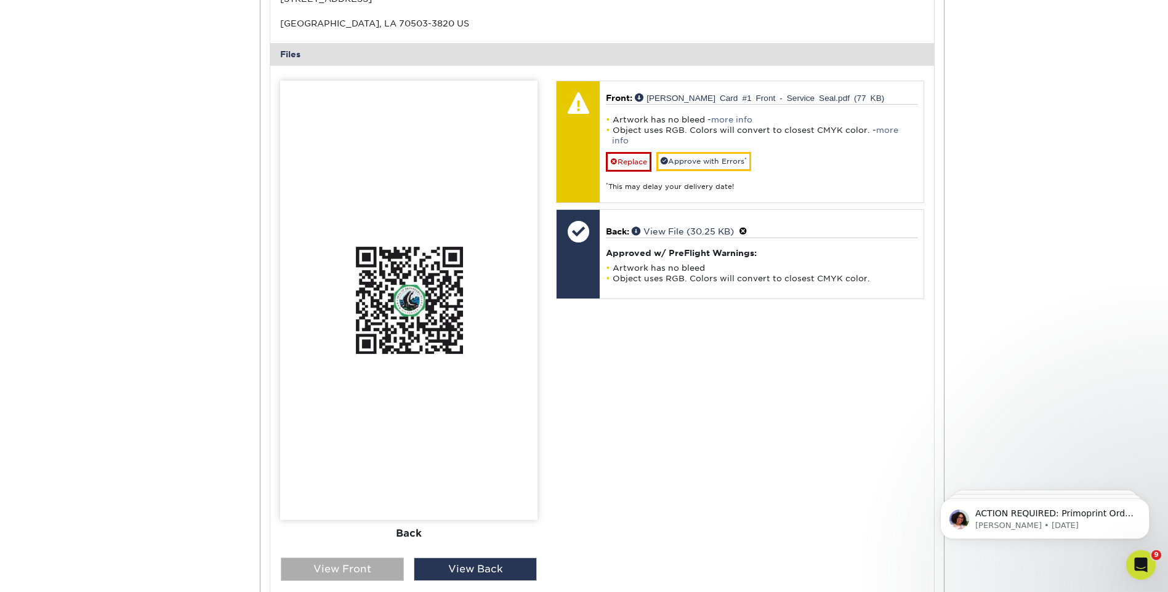
click at [351, 568] on div "View Front" at bounding box center [342, 569] width 123 height 23
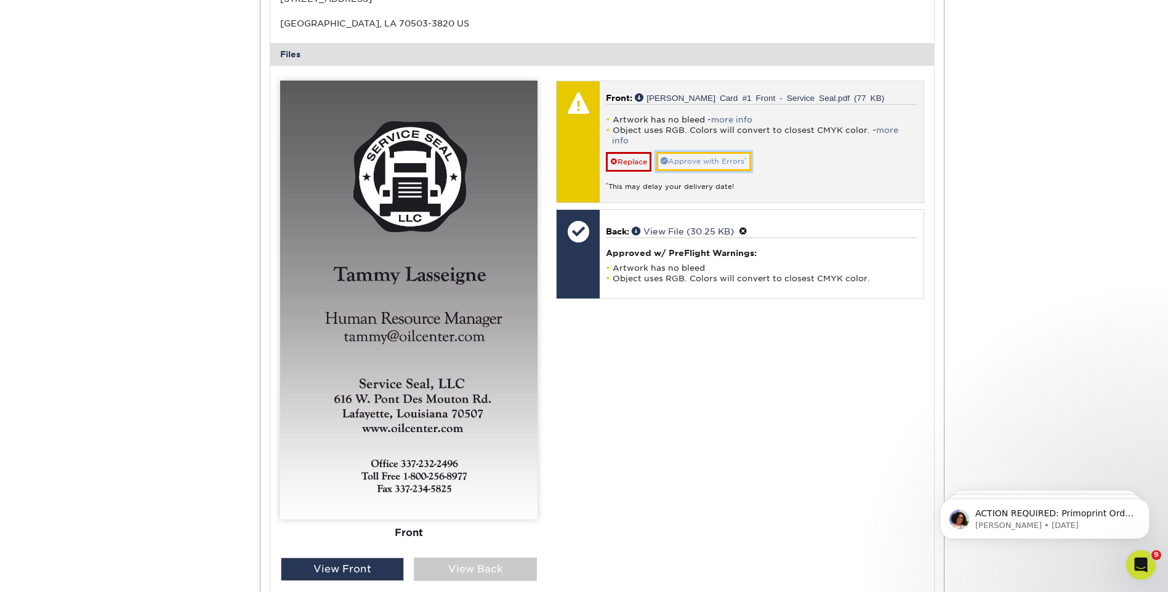
click at [694, 158] on link "Approve with Errors *" at bounding box center [703, 161] width 95 height 19
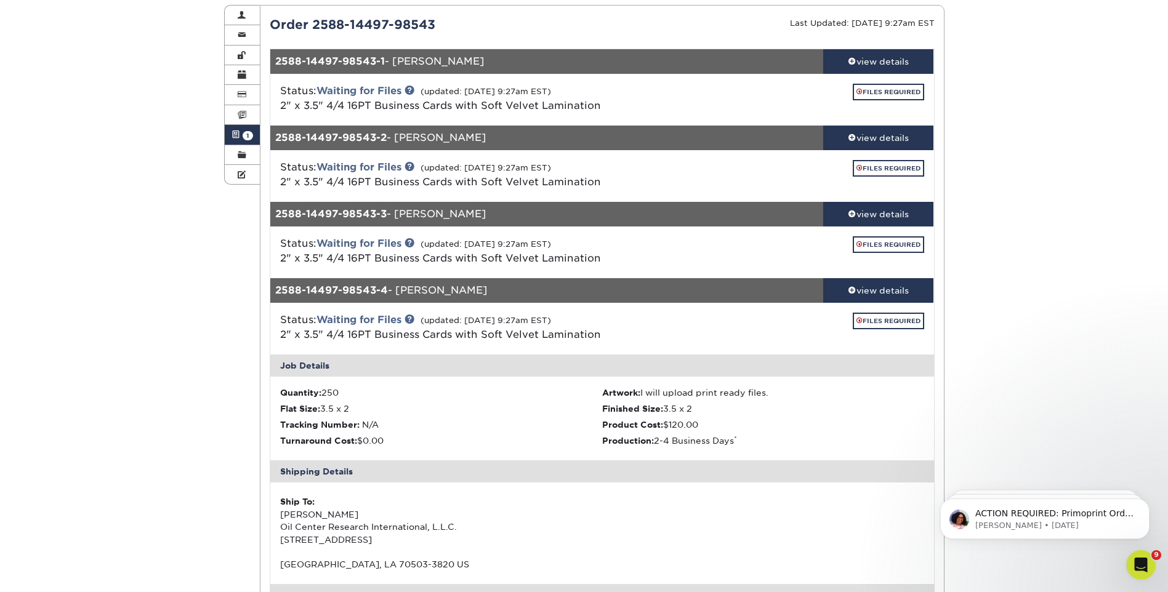
scroll to position [123, 0]
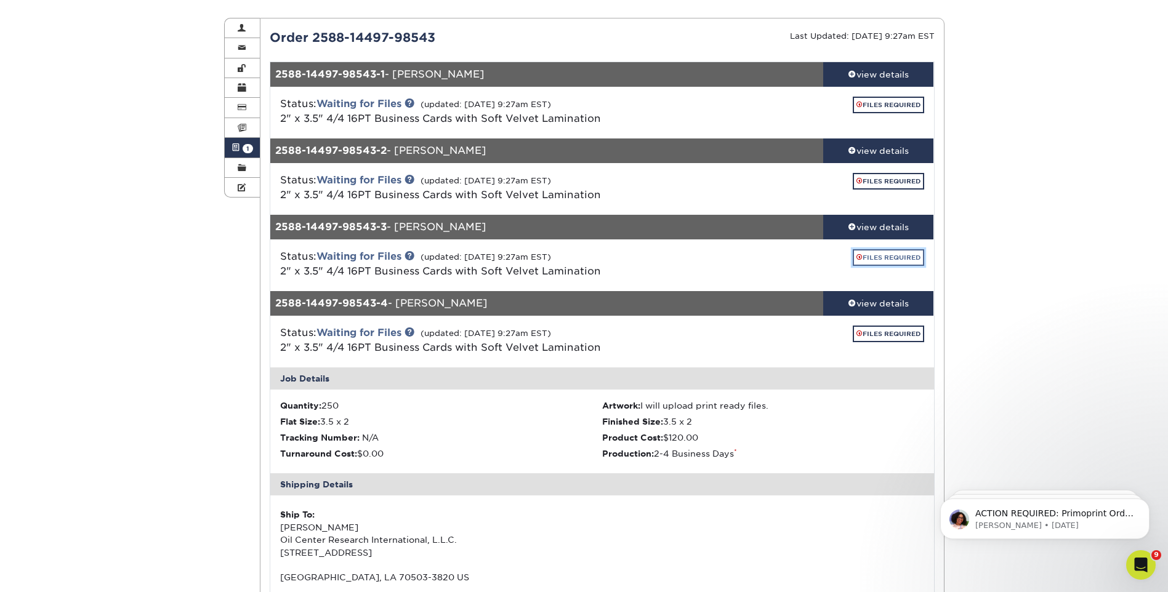
click at [901, 256] on link "FILES REQUIRED" at bounding box center [888, 257] width 71 height 17
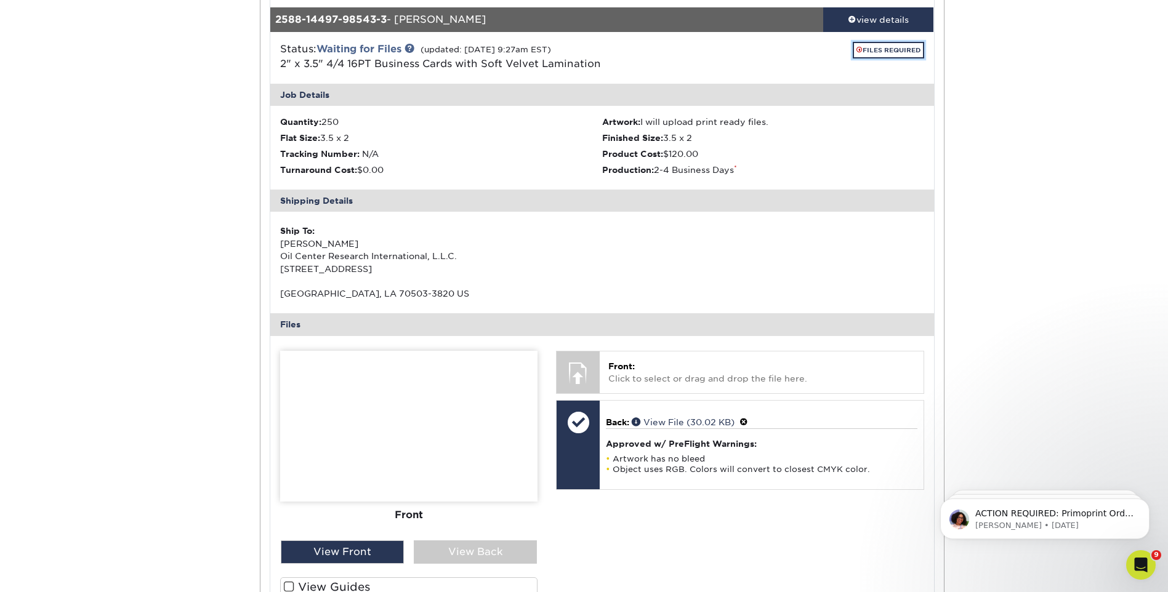
scroll to position [431, 0]
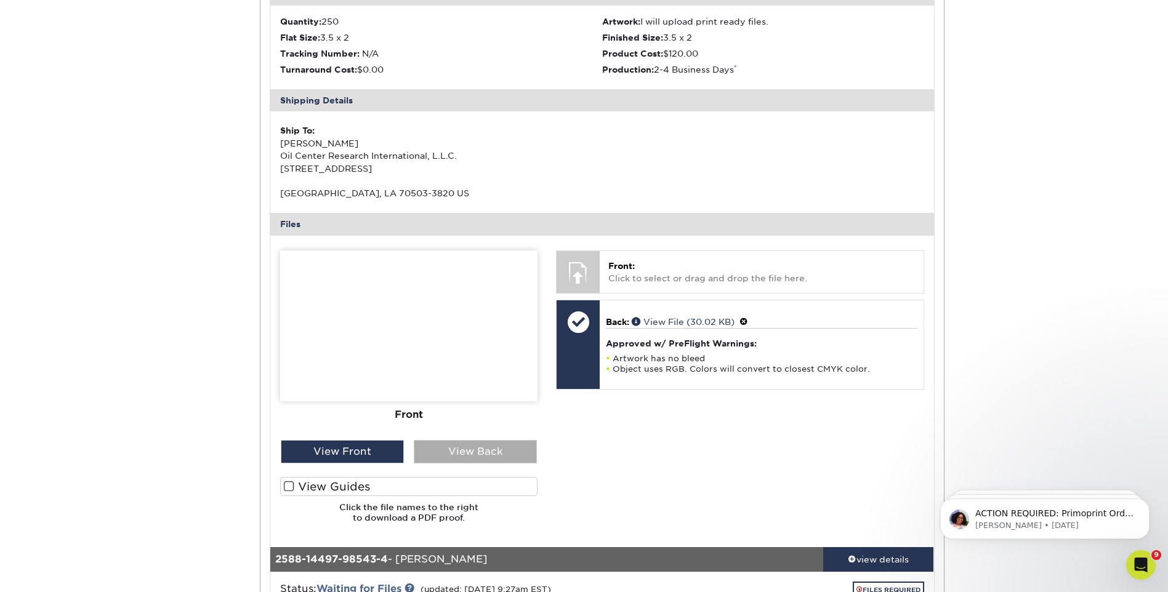
click at [464, 452] on div "View Back" at bounding box center [475, 451] width 123 height 23
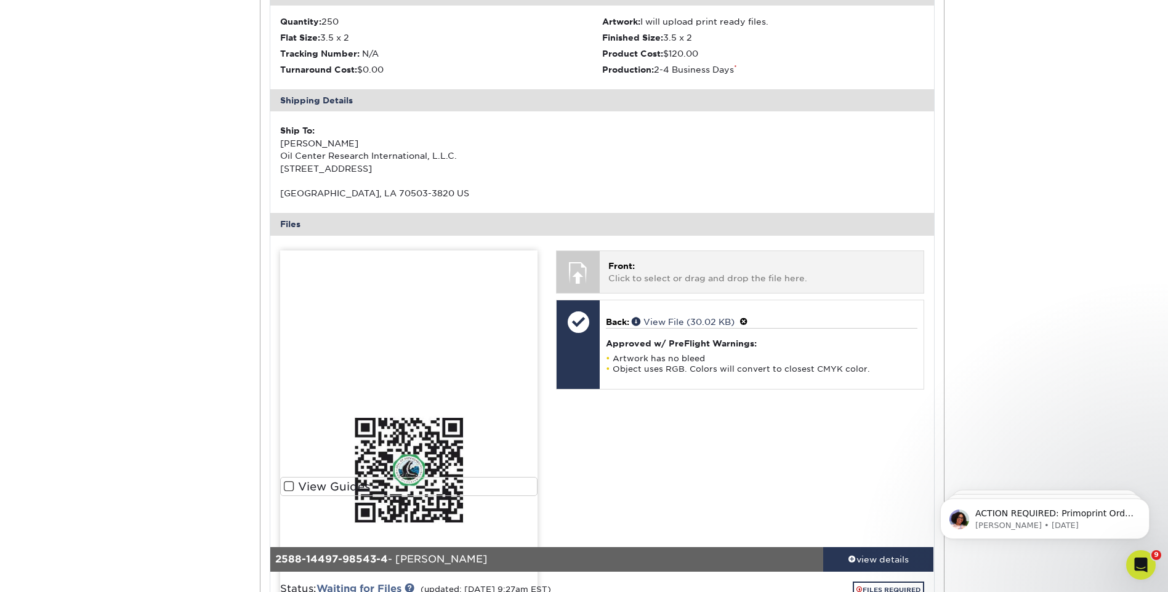
click at [618, 263] on span "Front:" at bounding box center [621, 266] width 26 height 10
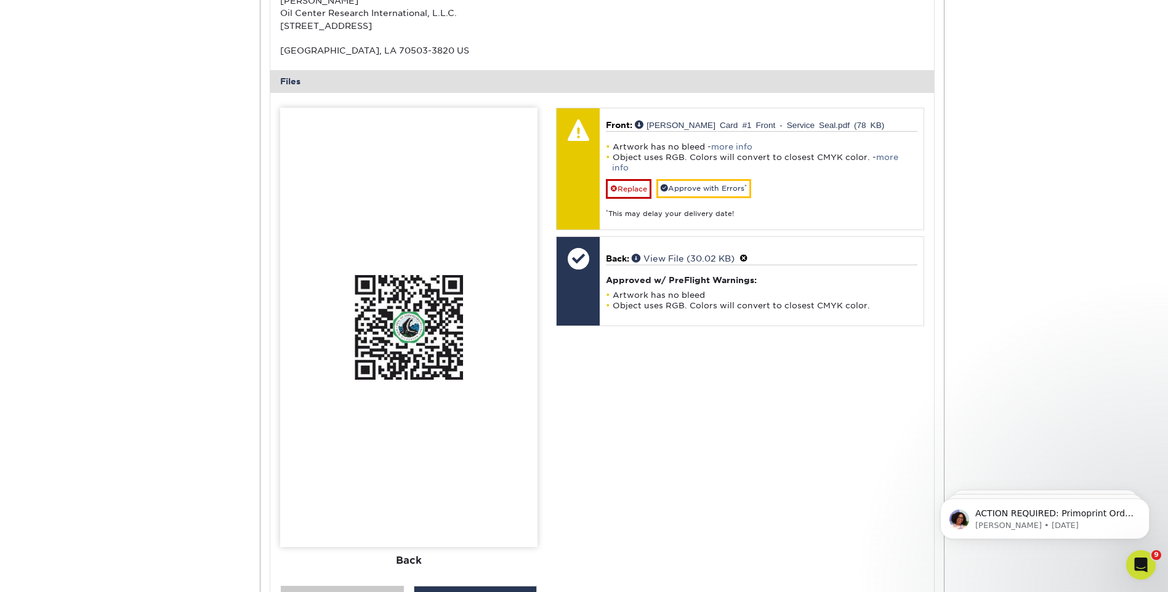
scroll to position [616, 0]
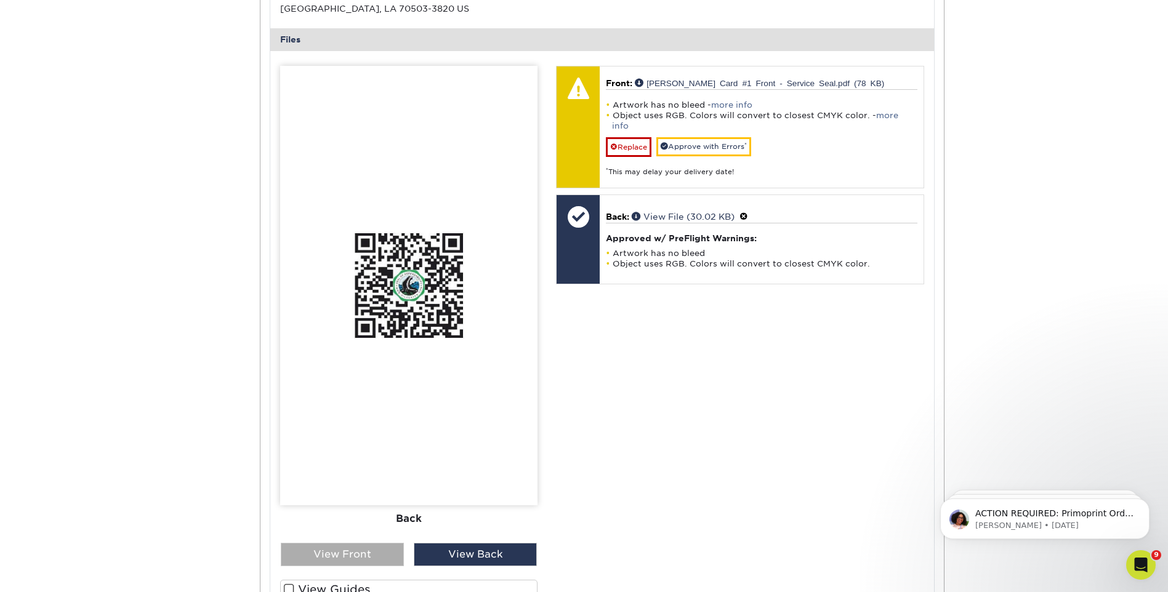
click at [342, 557] on div "View Front" at bounding box center [342, 554] width 123 height 23
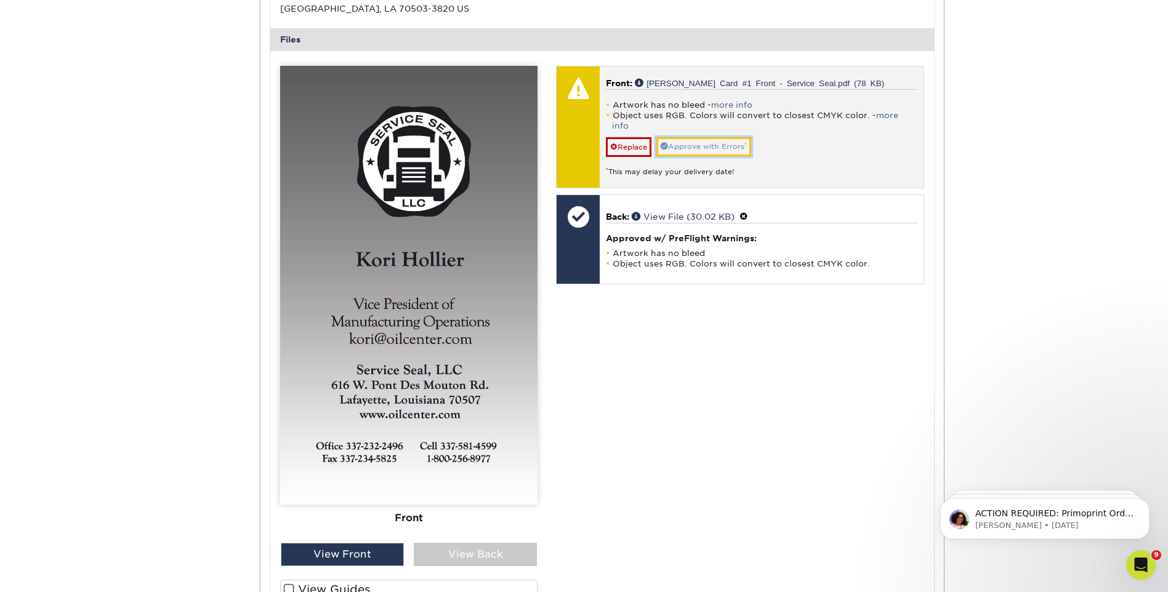
click at [686, 137] on link "Approve with Errors *" at bounding box center [703, 146] width 95 height 19
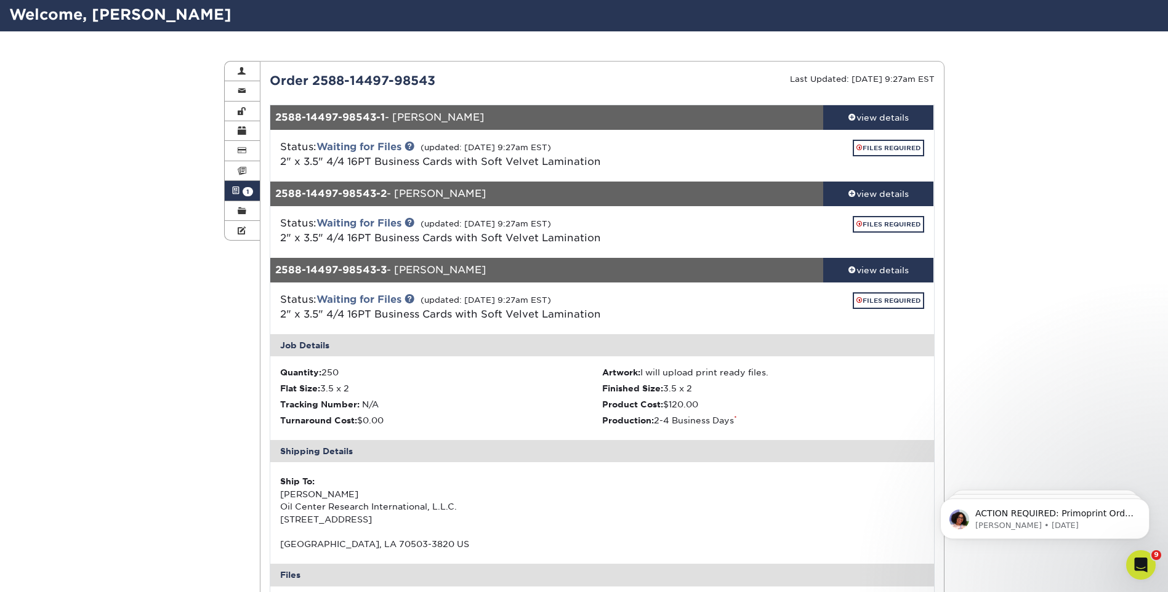
scroll to position [0, 0]
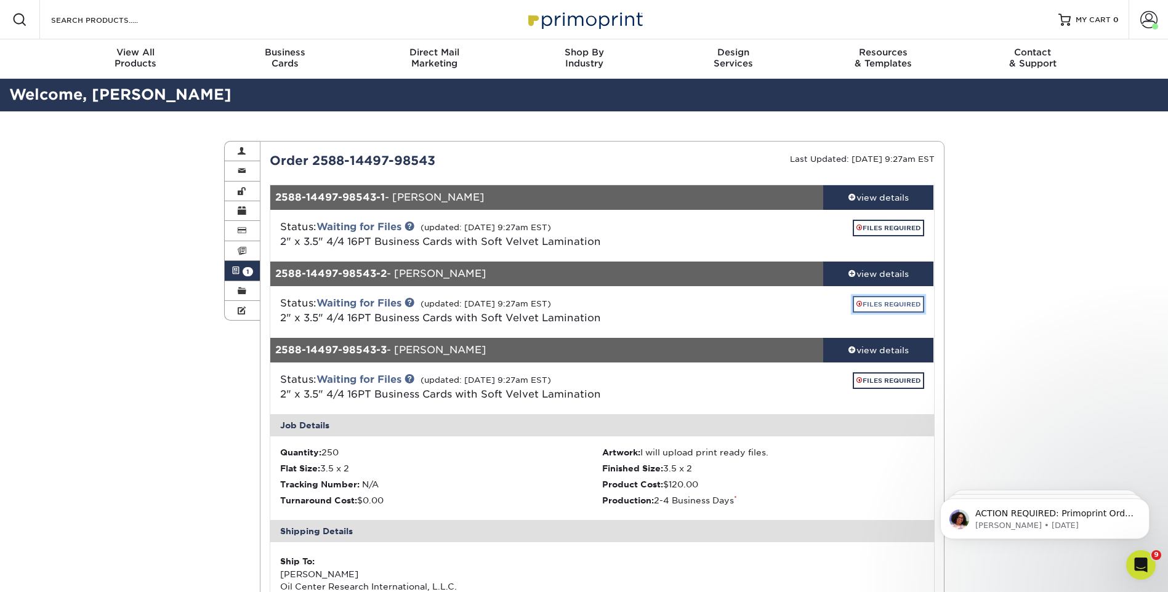
click at [864, 306] on link "FILES REQUIRED" at bounding box center [888, 304] width 71 height 17
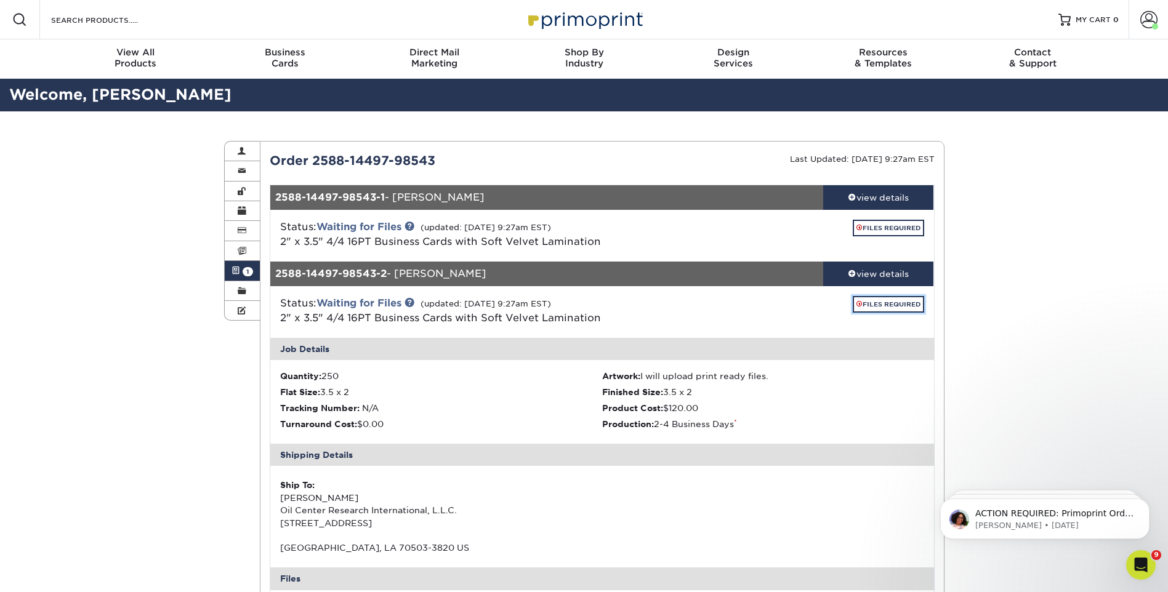
scroll to position [246, 0]
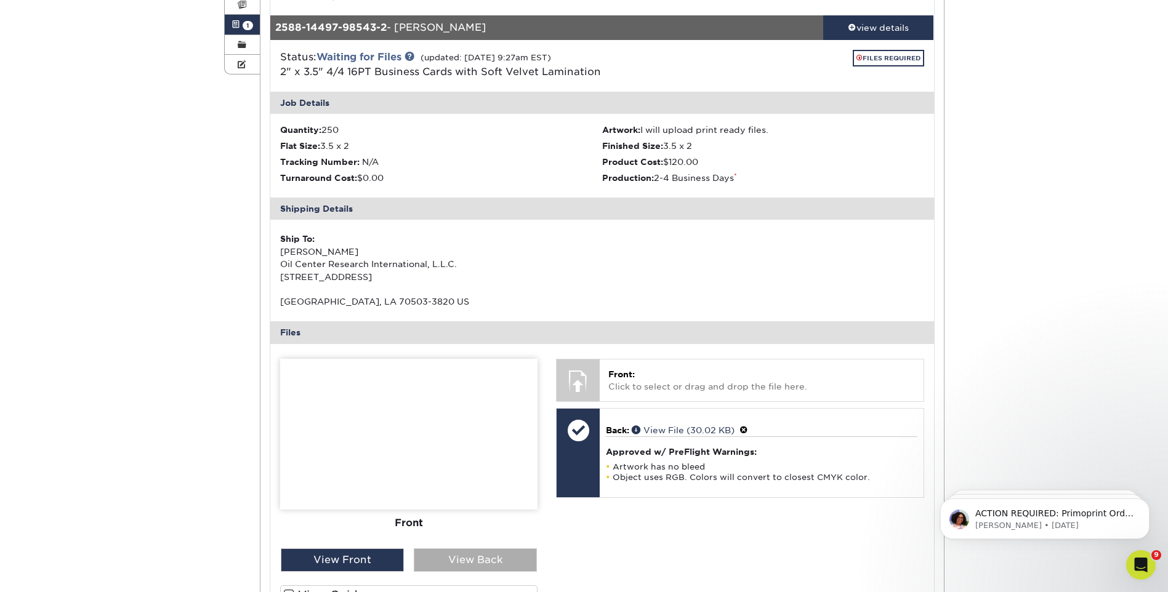
click at [510, 563] on div "View Back" at bounding box center [475, 560] width 123 height 23
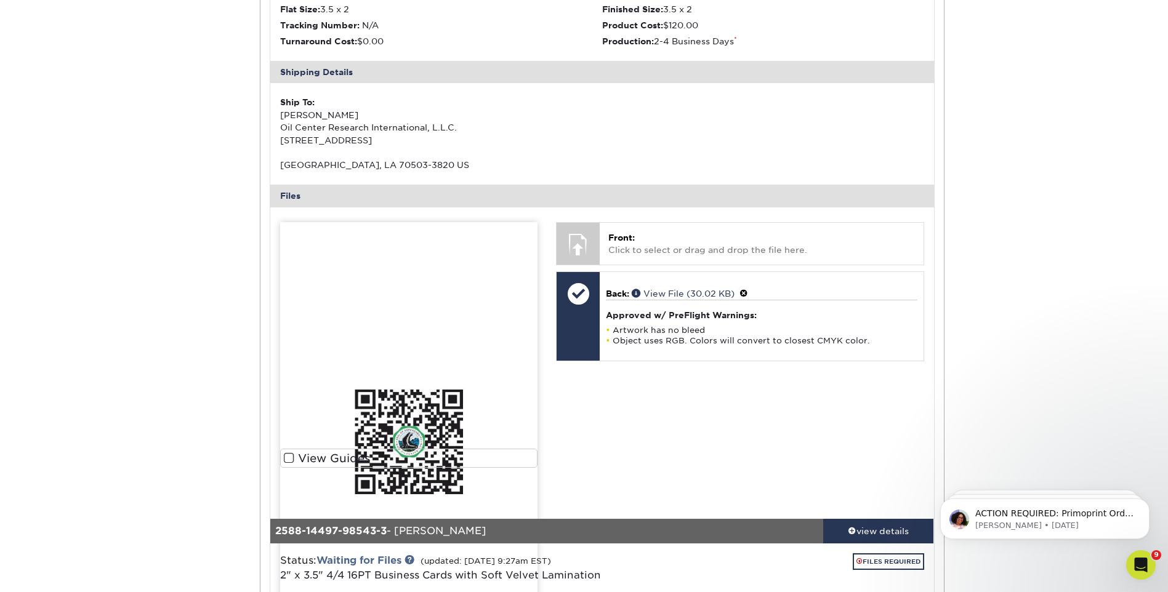
scroll to position [431, 0]
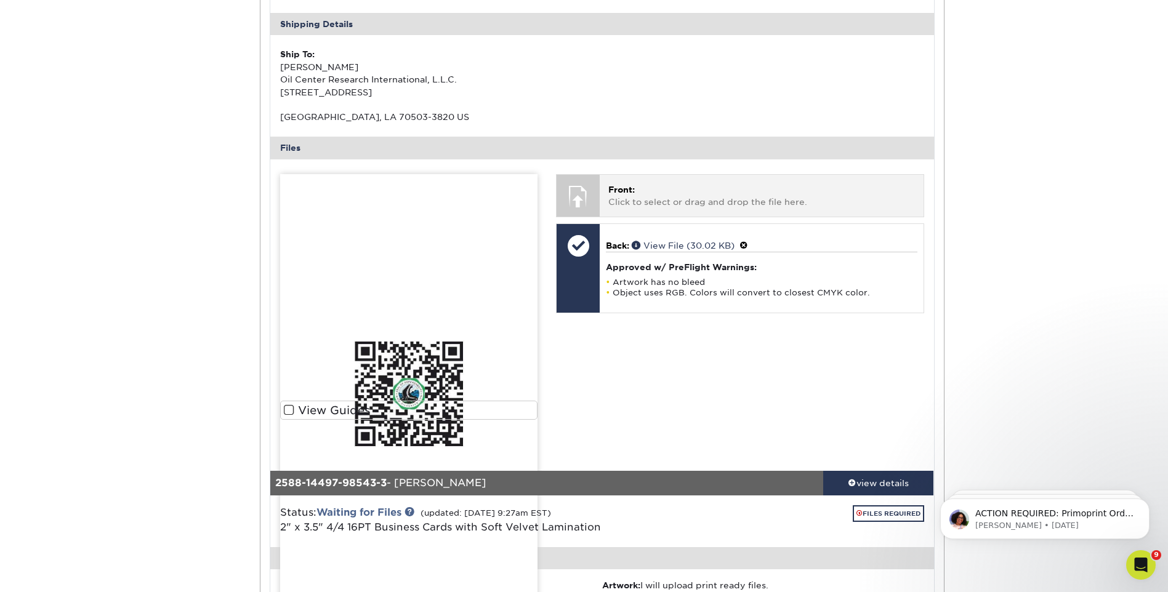
click at [629, 199] on p "Front: Click to select or drag and drop the file here." at bounding box center [761, 195] width 306 height 25
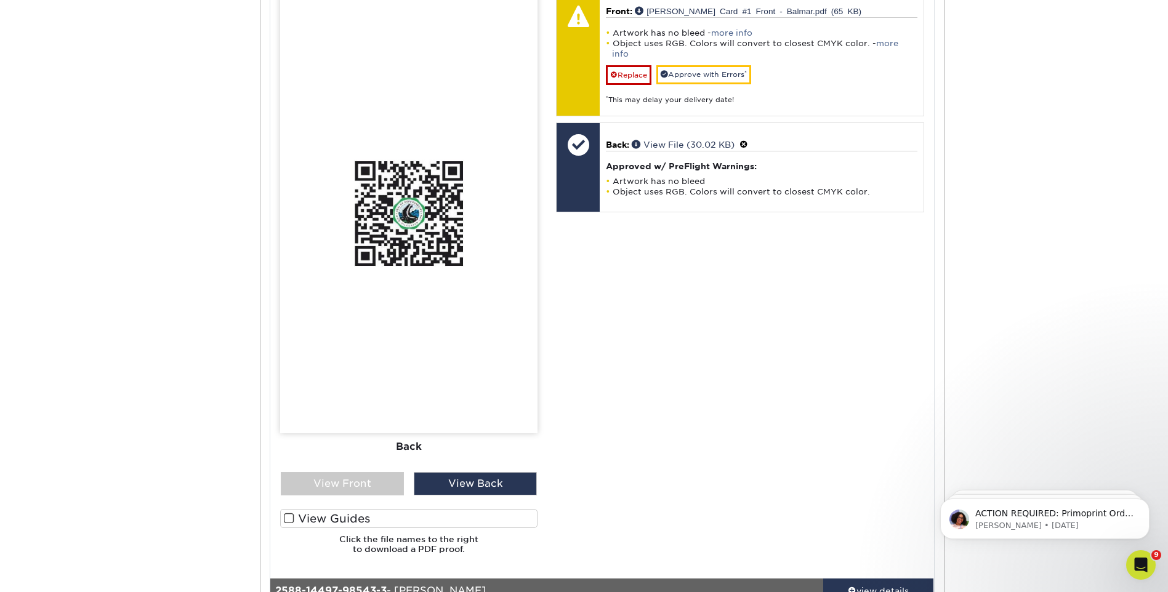
scroll to position [616, 0]
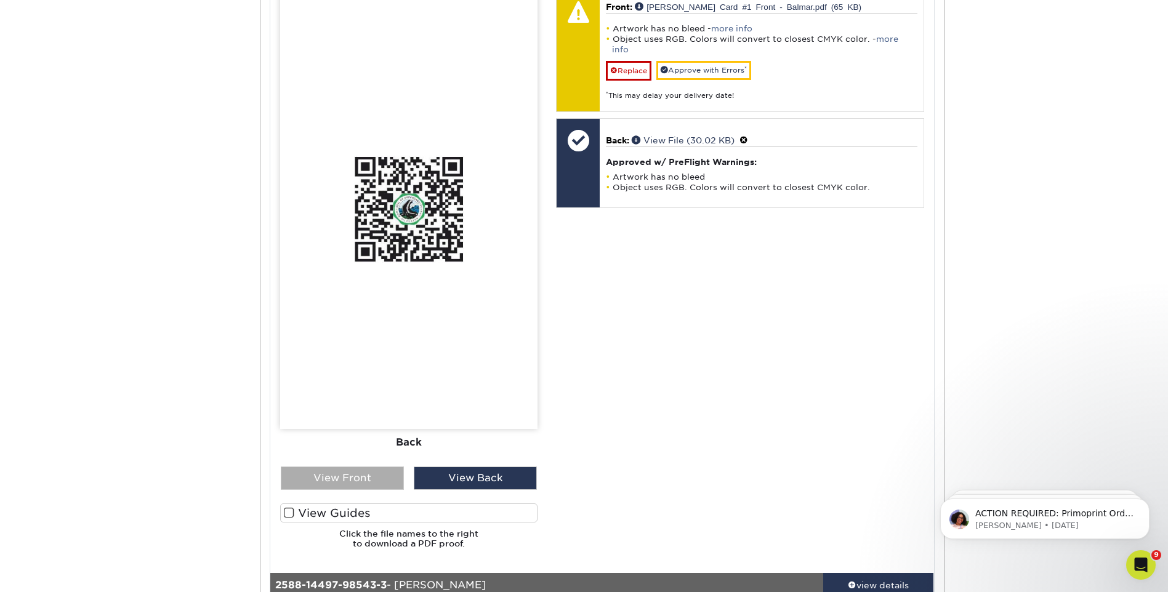
click at [360, 481] on div "View Front" at bounding box center [342, 478] width 123 height 23
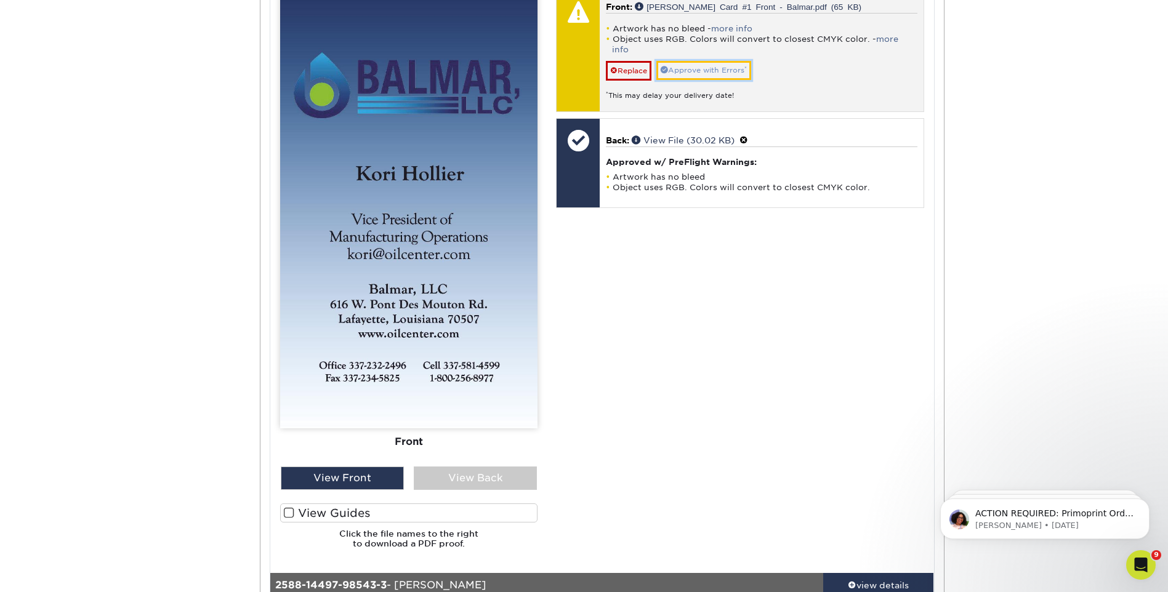
click at [740, 64] on link "Approve with Errors *" at bounding box center [703, 70] width 95 height 19
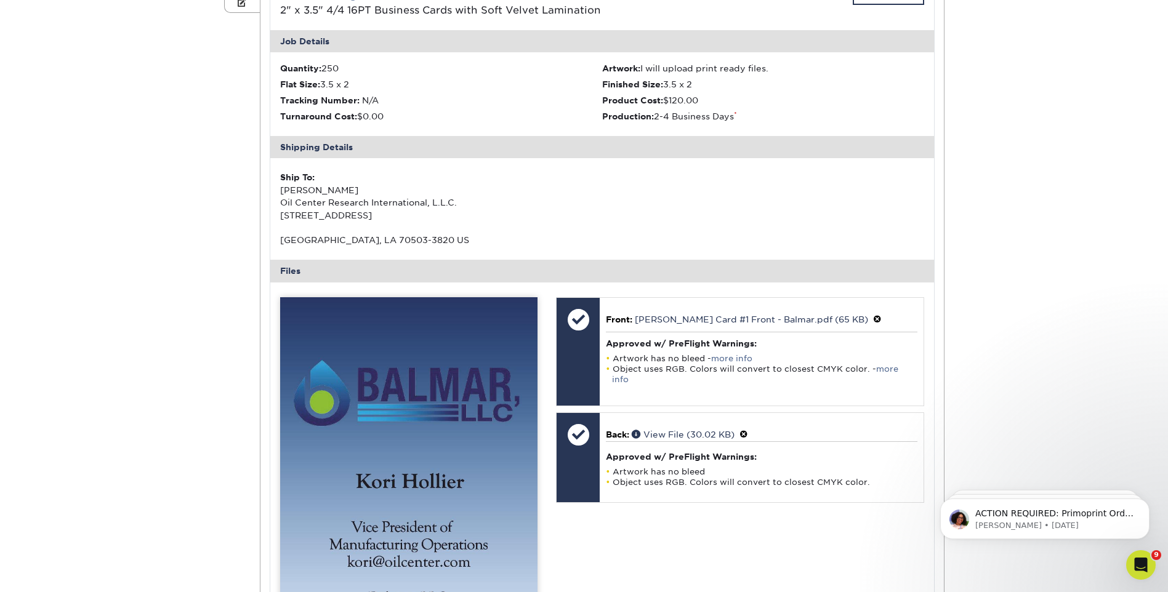
scroll to position [62, 0]
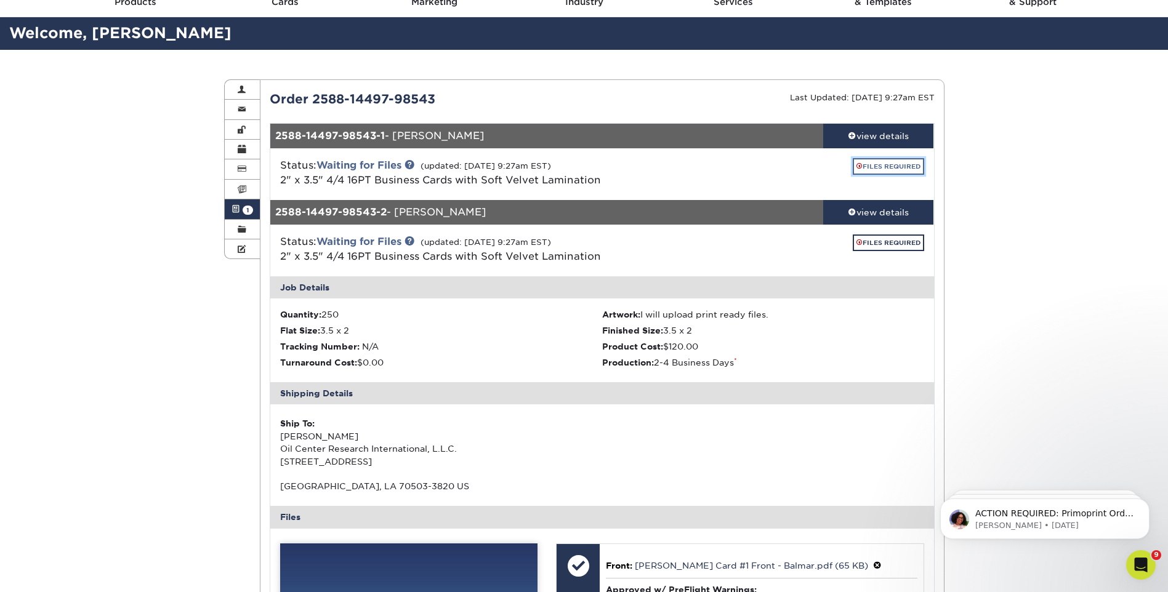
click at [859, 167] on span at bounding box center [859, 166] width 6 height 7
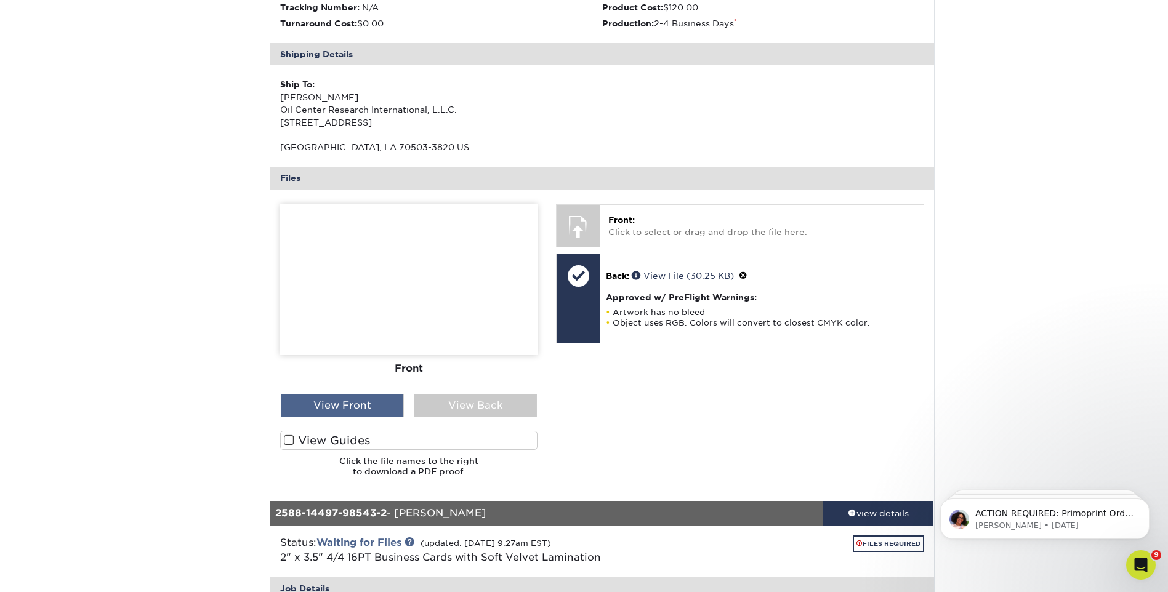
scroll to position [369, 0]
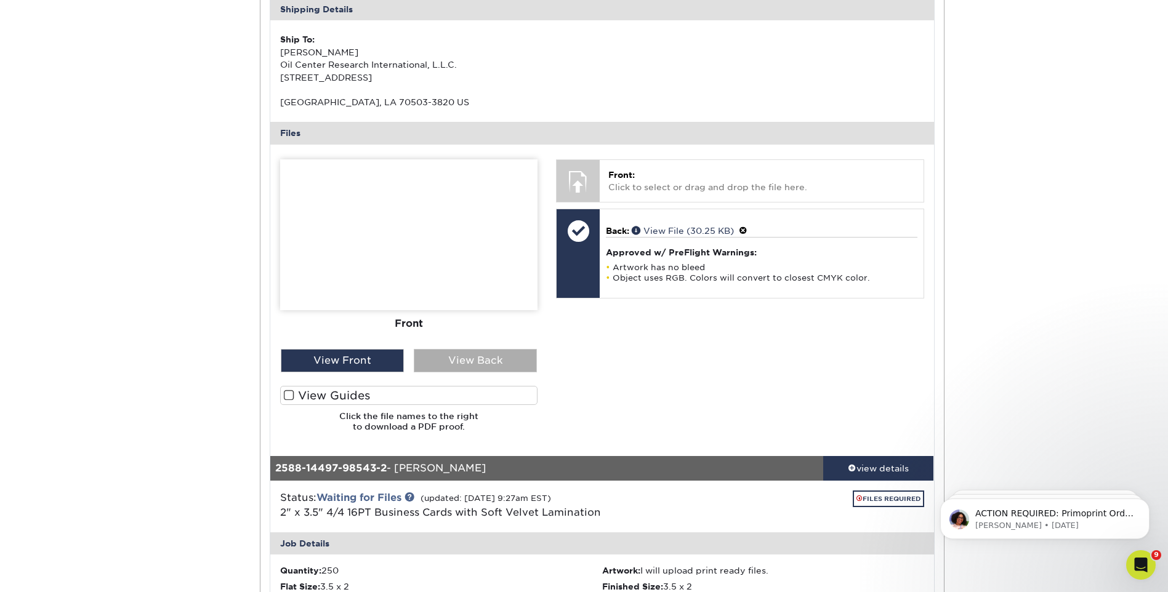
click at [443, 356] on div "View Back" at bounding box center [475, 360] width 123 height 23
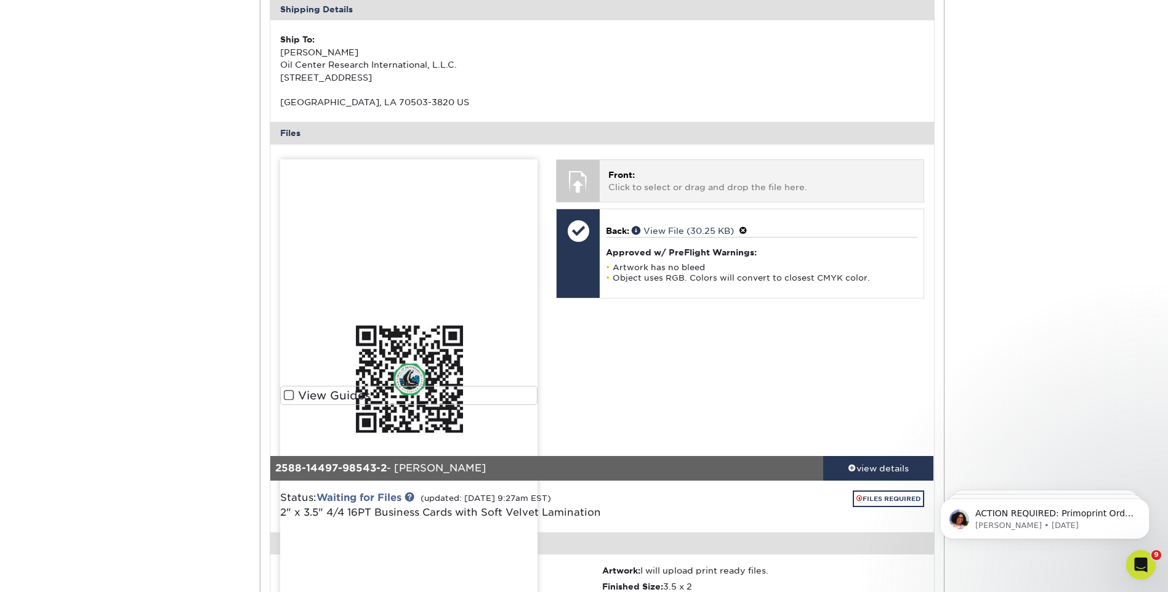
click at [697, 183] on p "Front: Click to select or drag and drop the file here." at bounding box center [761, 181] width 306 height 25
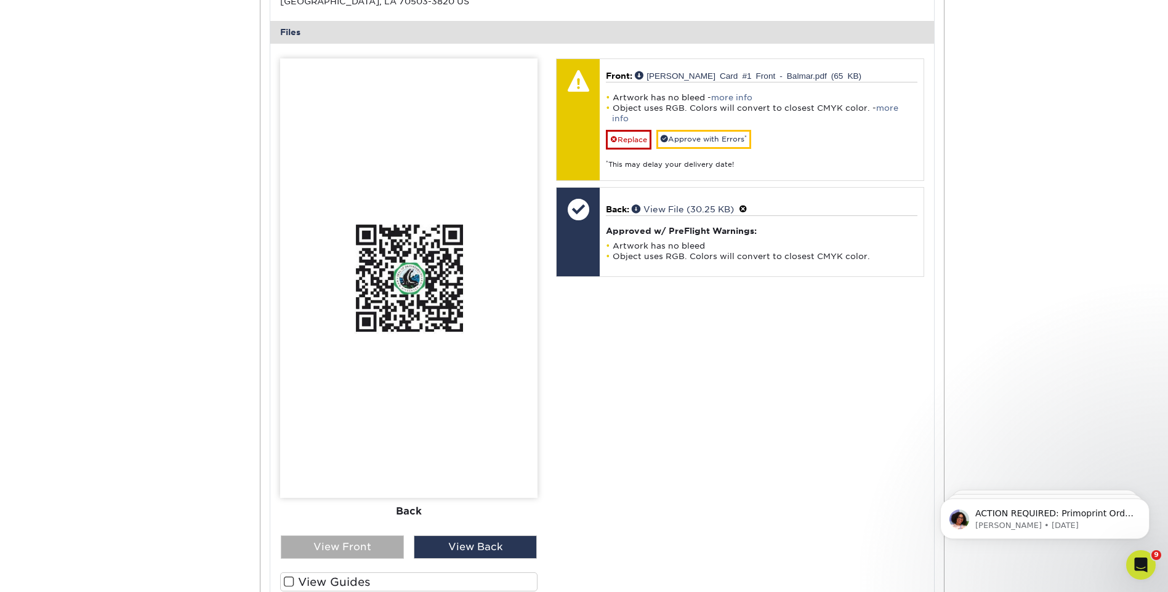
scroll to position [554, 0]
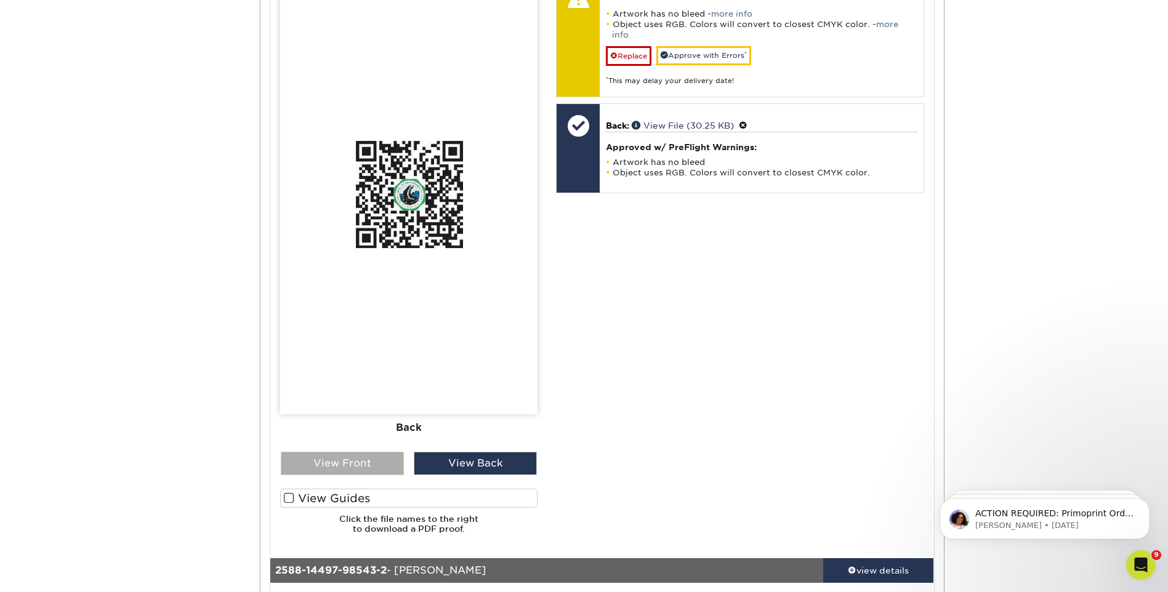
click at [350, 464] on div "View Front" at bounding box center [342, 463] width 123 height 23
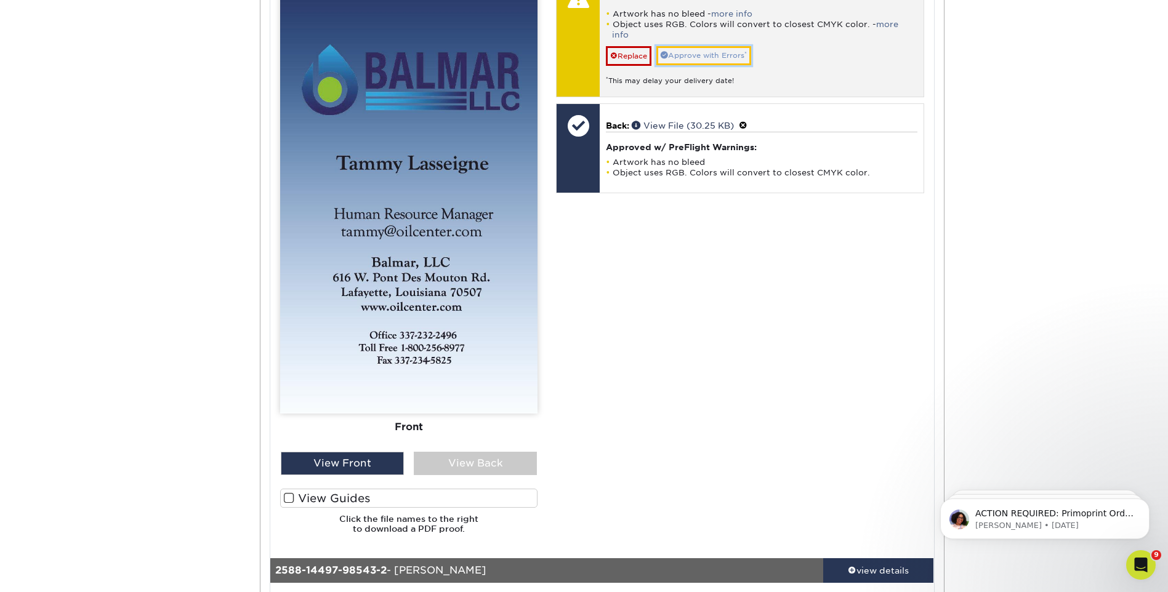
click at [700, 52] on link "Approve with Errors *" at bounding box center [703, 55] width 95 height 19
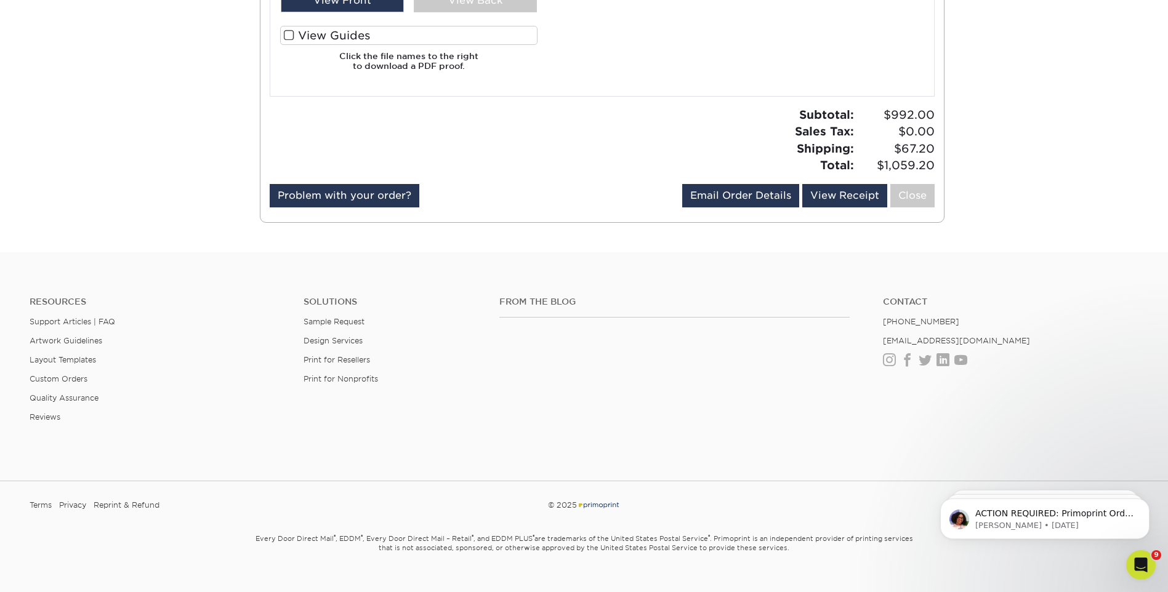
scroll to position [7530, 0]
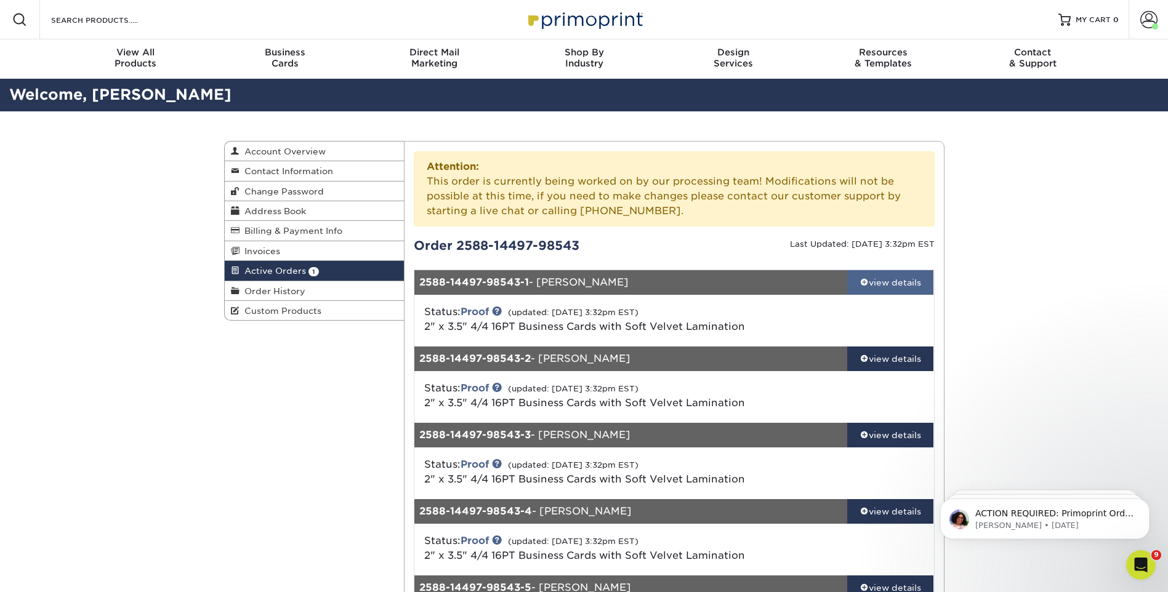
click at [896, 280] on div "view details" at bounding box center [890, 282] width 87 height 12
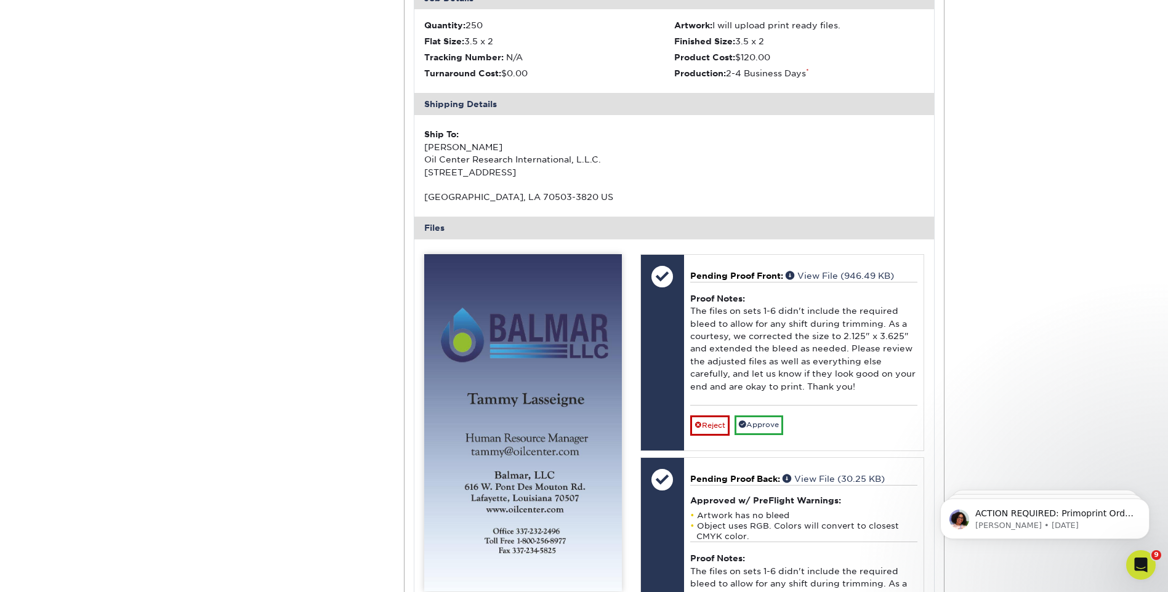
scroll to position [431, 0]
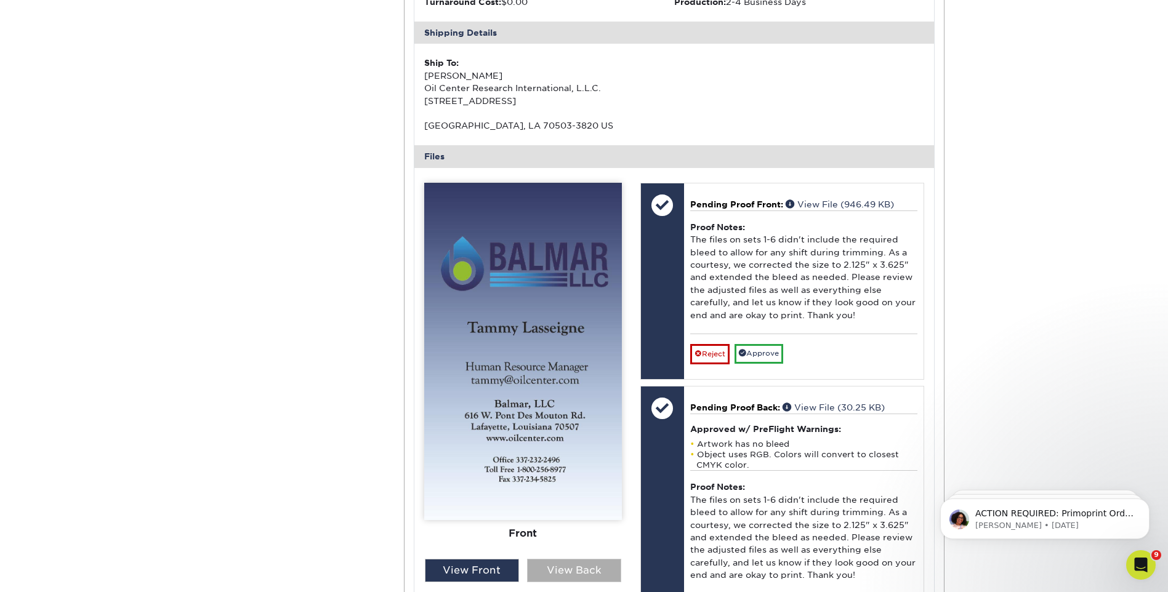
click at [586, 577] on div "View Back" at bounding box center [574, 570] width 94 height 23
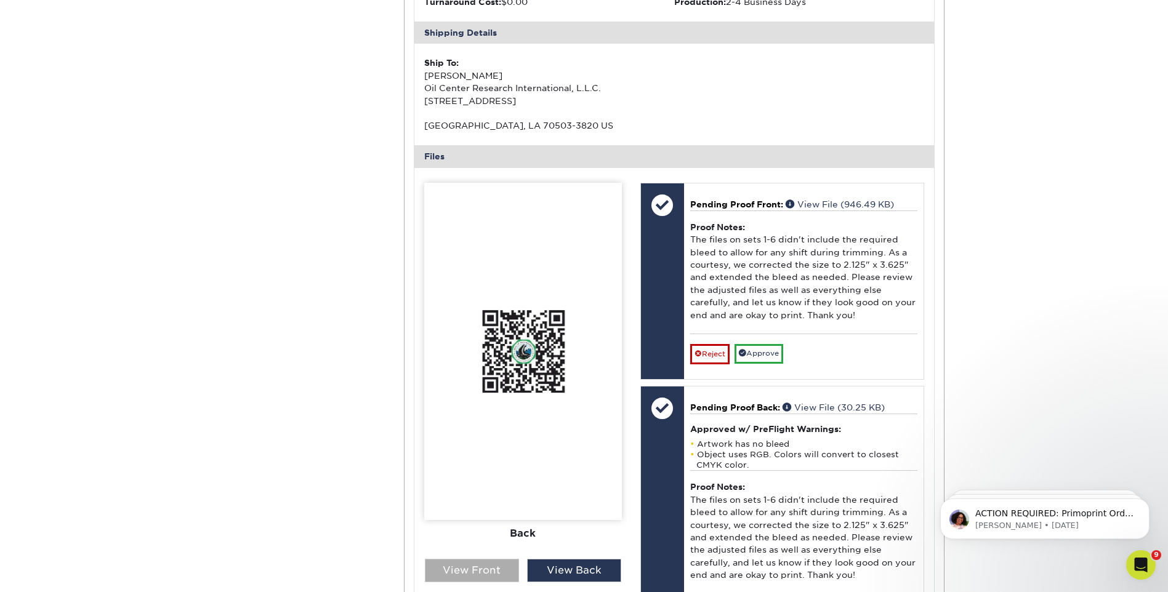
click at [502, 579] on div "View Front" at bounding box center [472, 570] width 94 height 23
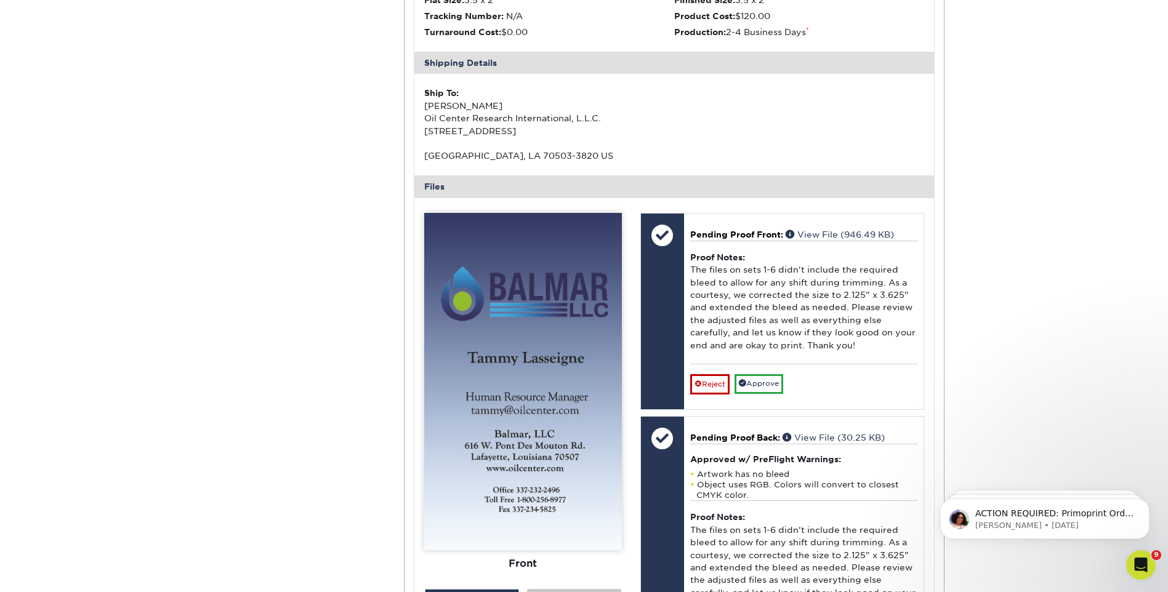
scroll to position [492, 0]
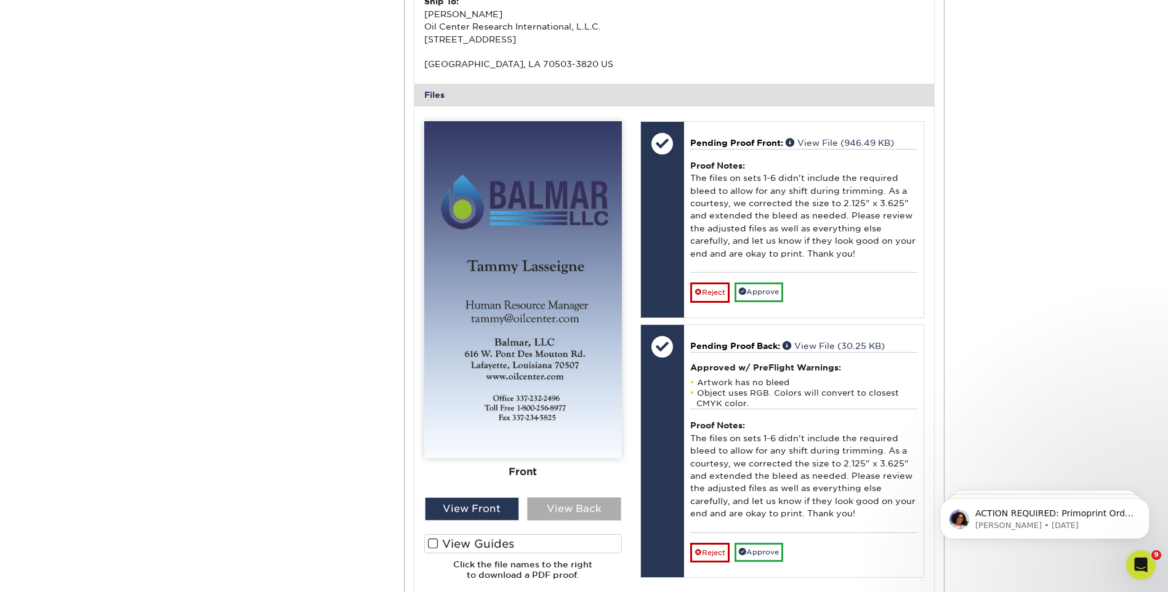
click at [579, 504] on div "View Back" at bounding box center [574, 508] width 94 height 23
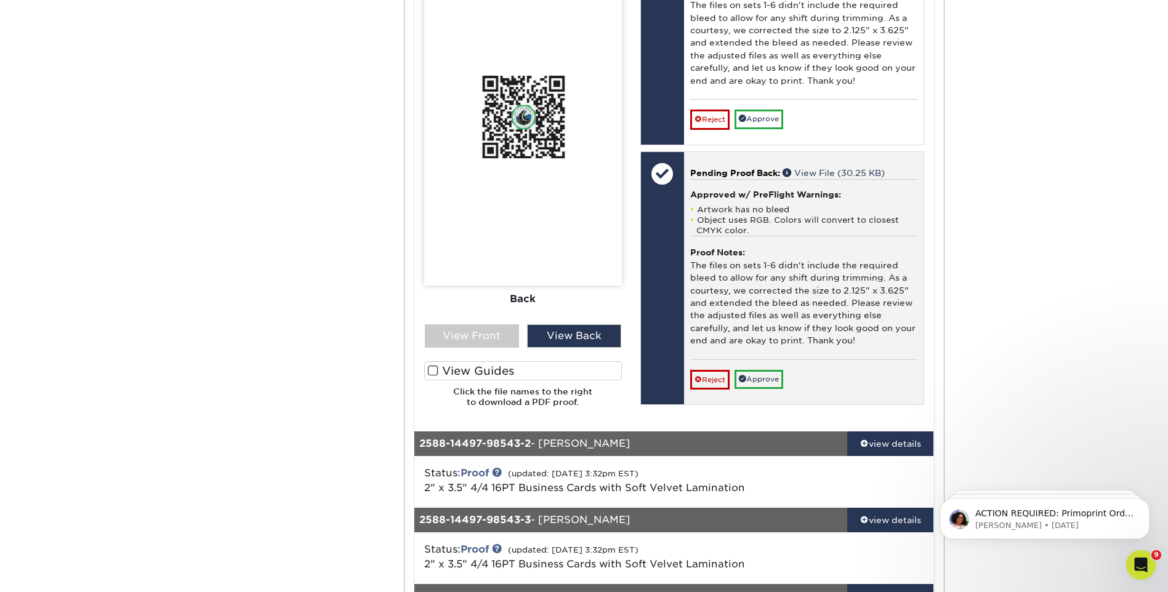
scroll to position [800, 0]
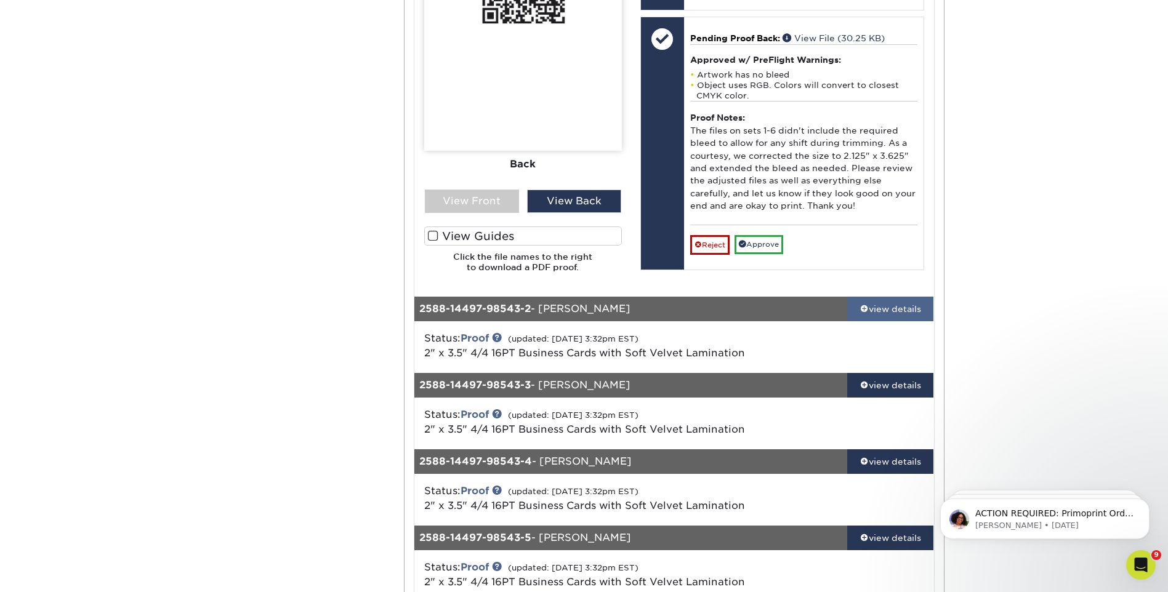
click at [897, 315] on div "view details" at bounding box center [890, 309] width 87 height 12
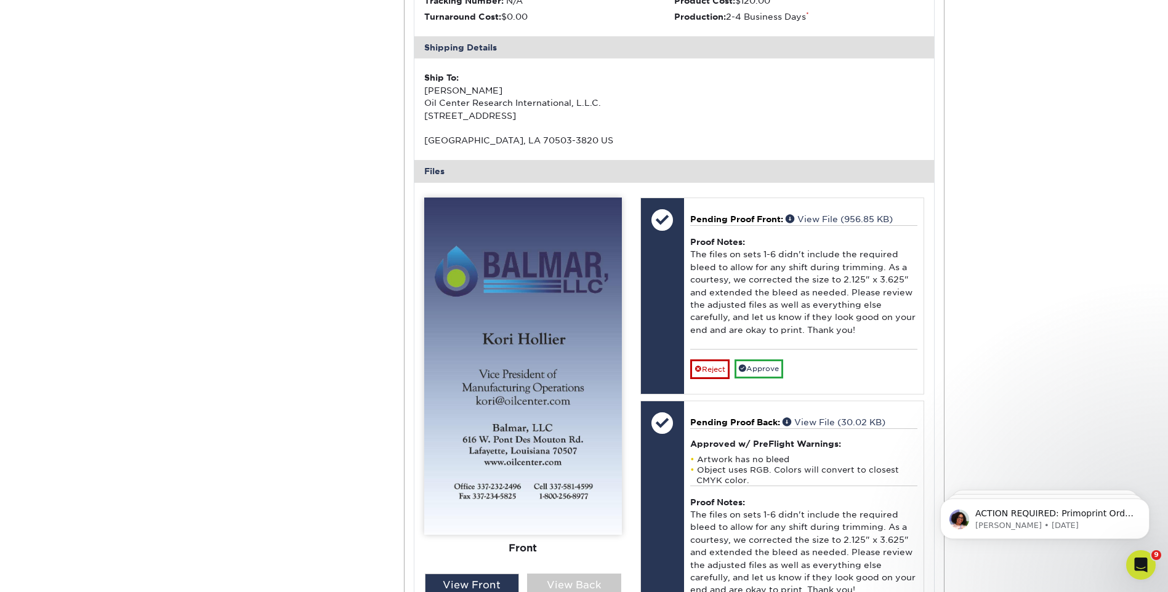
scroll to position [1354, 0]
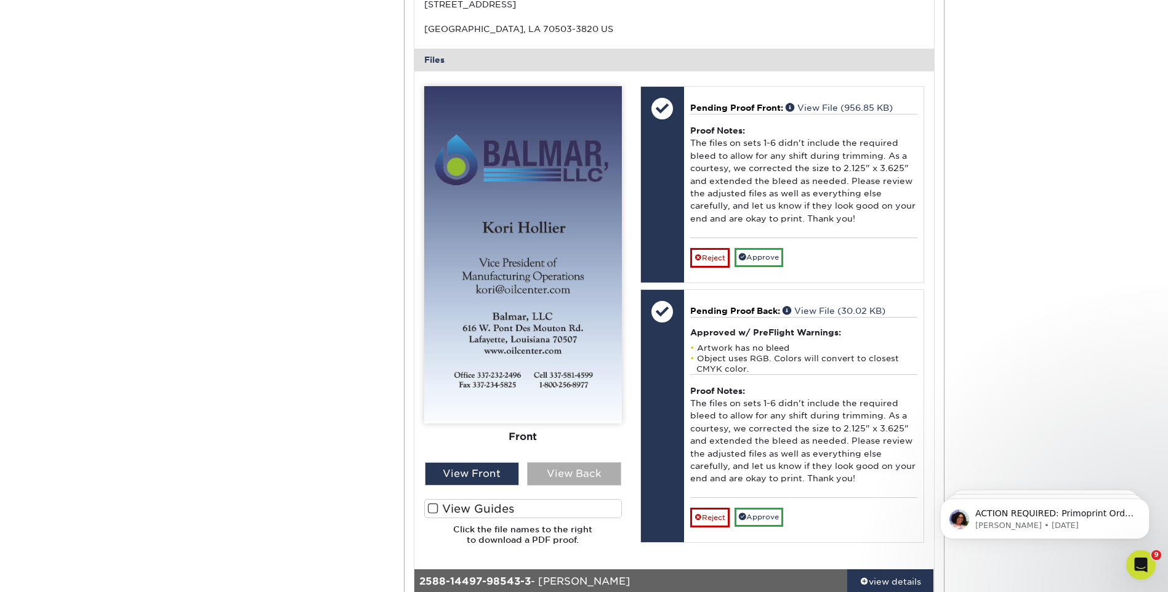
click at [606, 470] on div "View Back" at bounding box center [574, 473] width 94 height 23
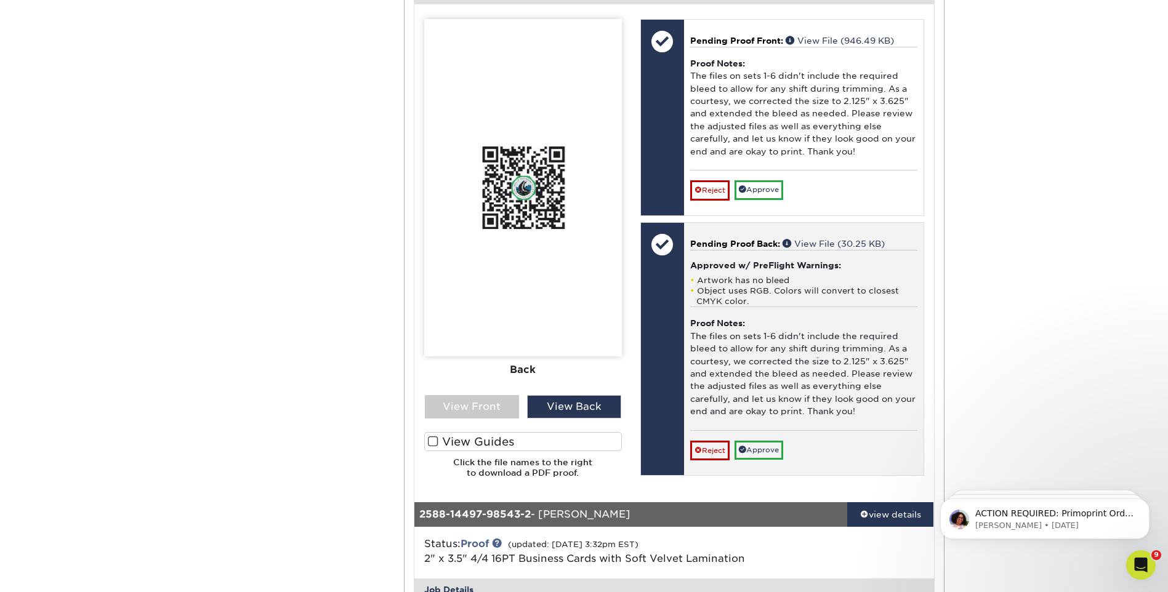
scroll to position [492, 0]
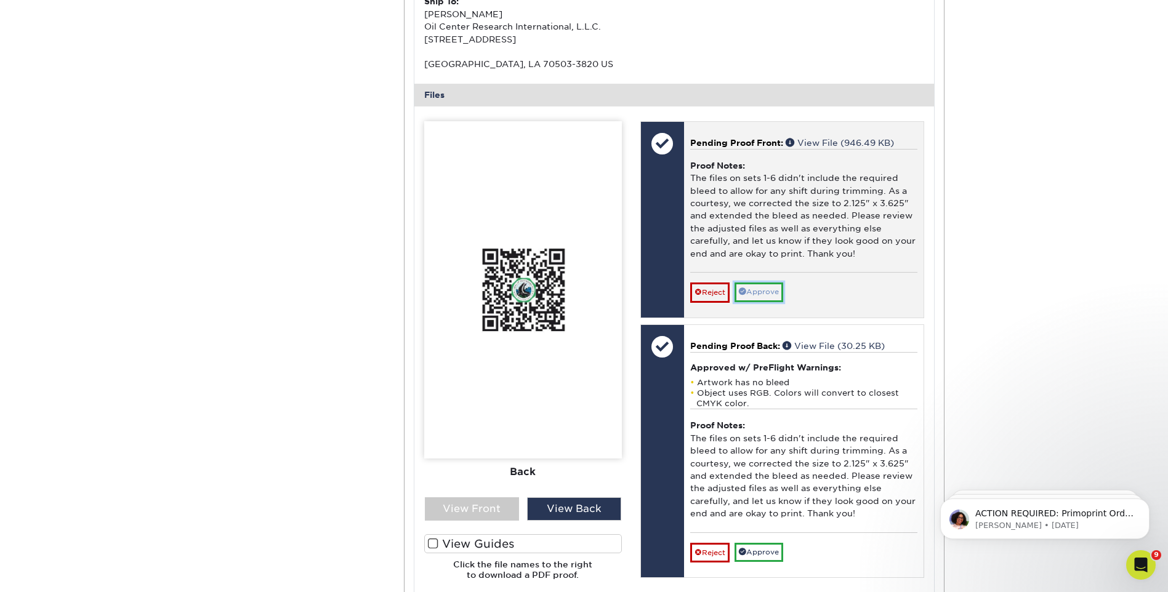
click at [763, 291] on link "Approve" at bounding box center [758, 292] width 49 height 19
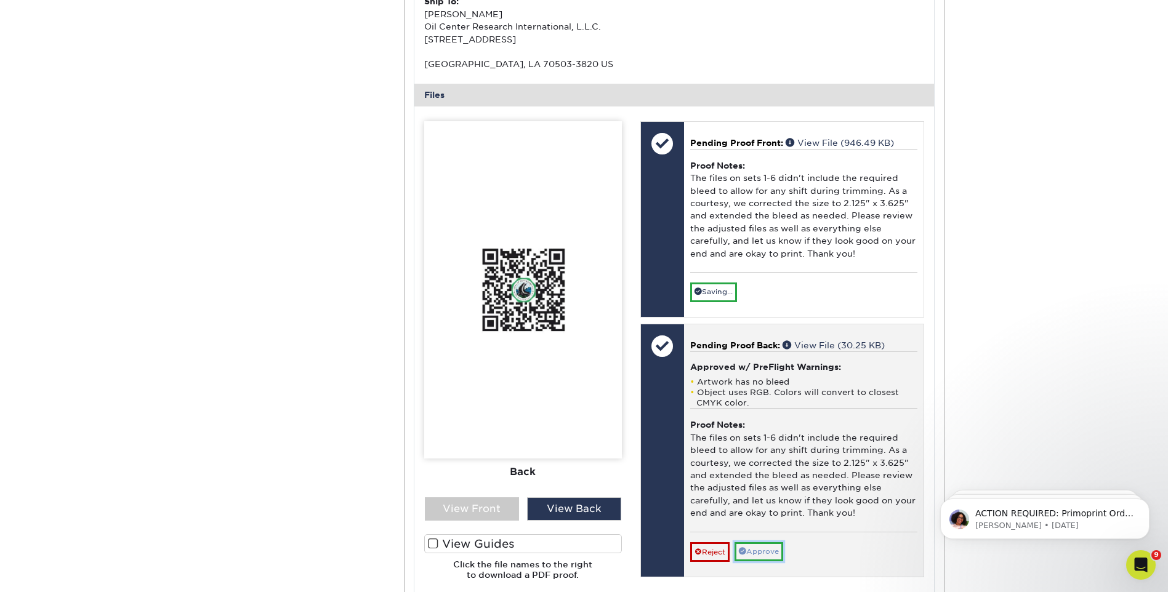
click at [760, 547] on link "Approve" at bounding box center [758, 551] width 49 height 19
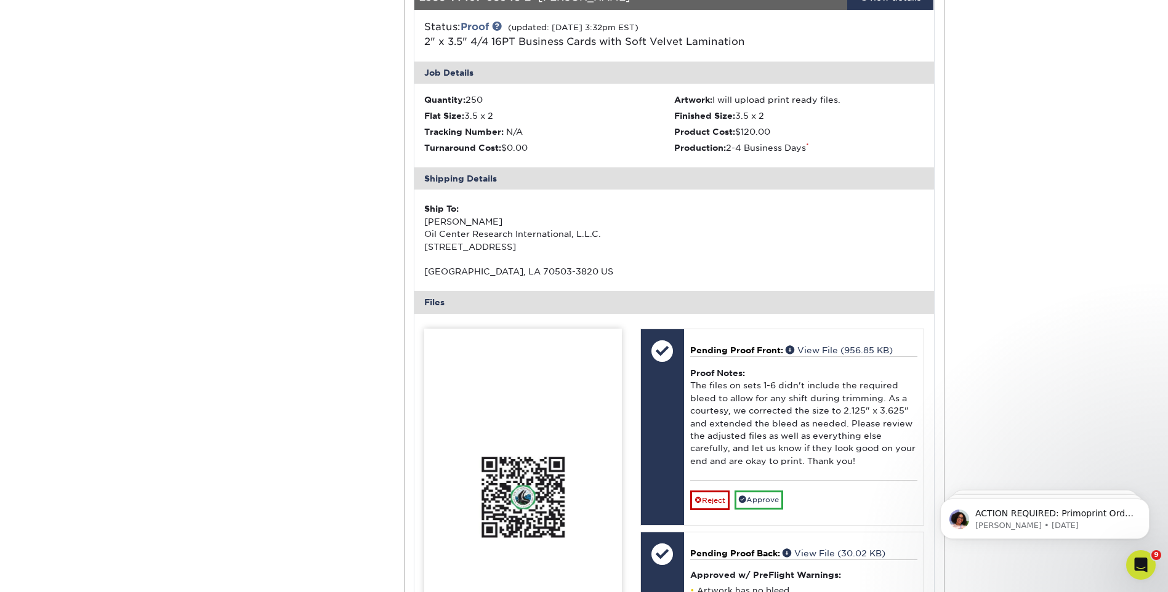
scroll to position [1293, 0]
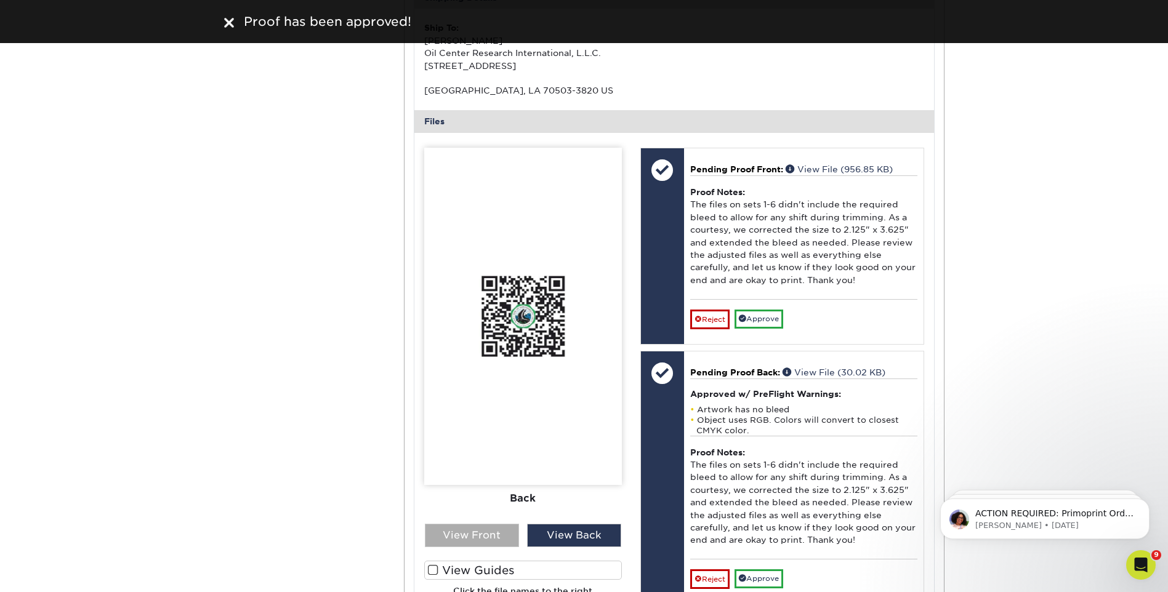
click at [490, 542] on div "View Front" at bounding box center [472, 535] width 94 height 23
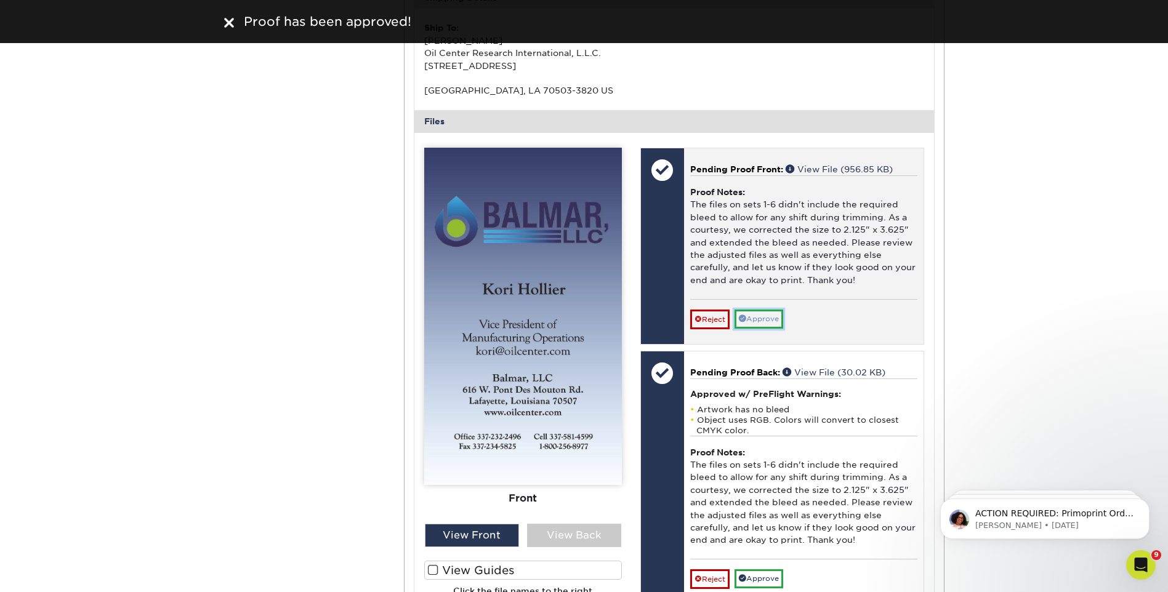
click at [757, 316] on link "Approve" at bounding box center [758, 319] width 49 height 19
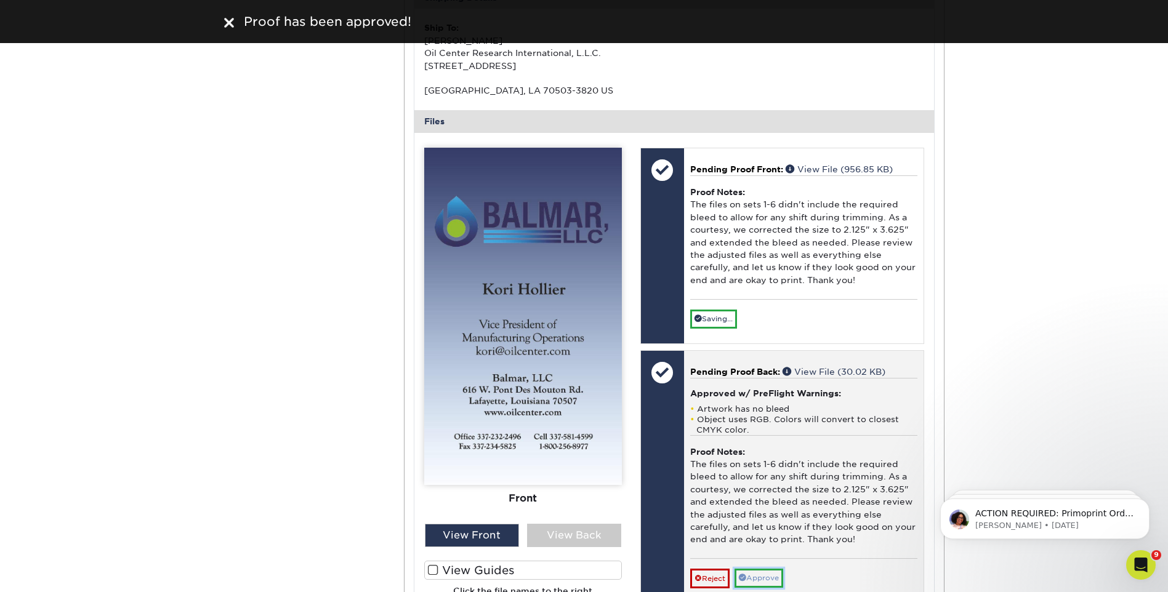
click at [768, 576] on link "Approve" at bounding box center [758, 578] width 49 height 19
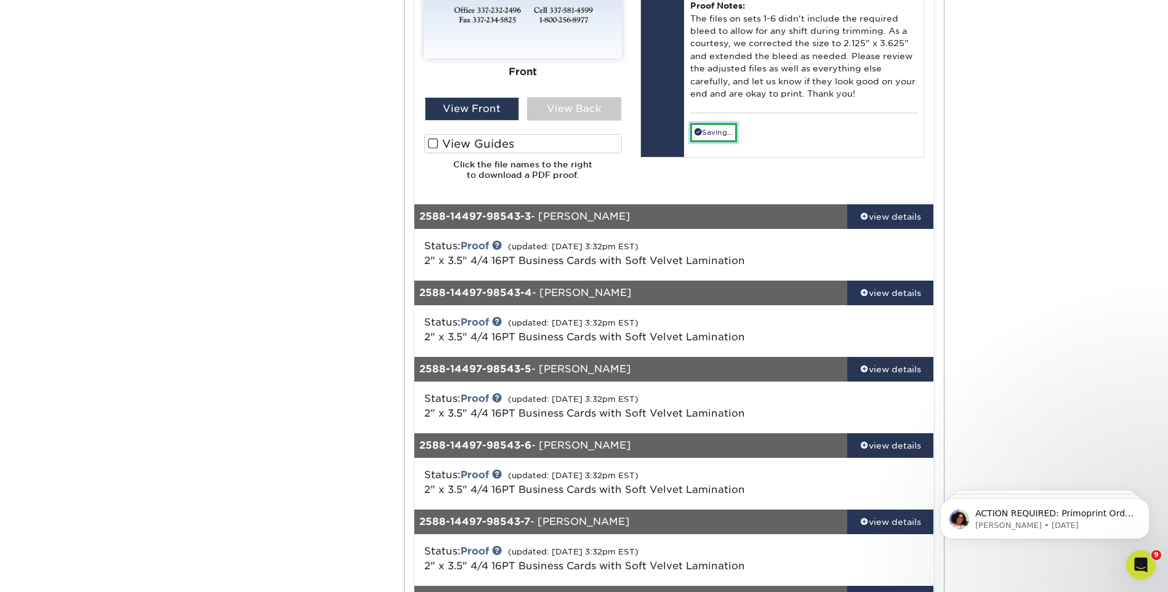
scroll to position [1724, 0]
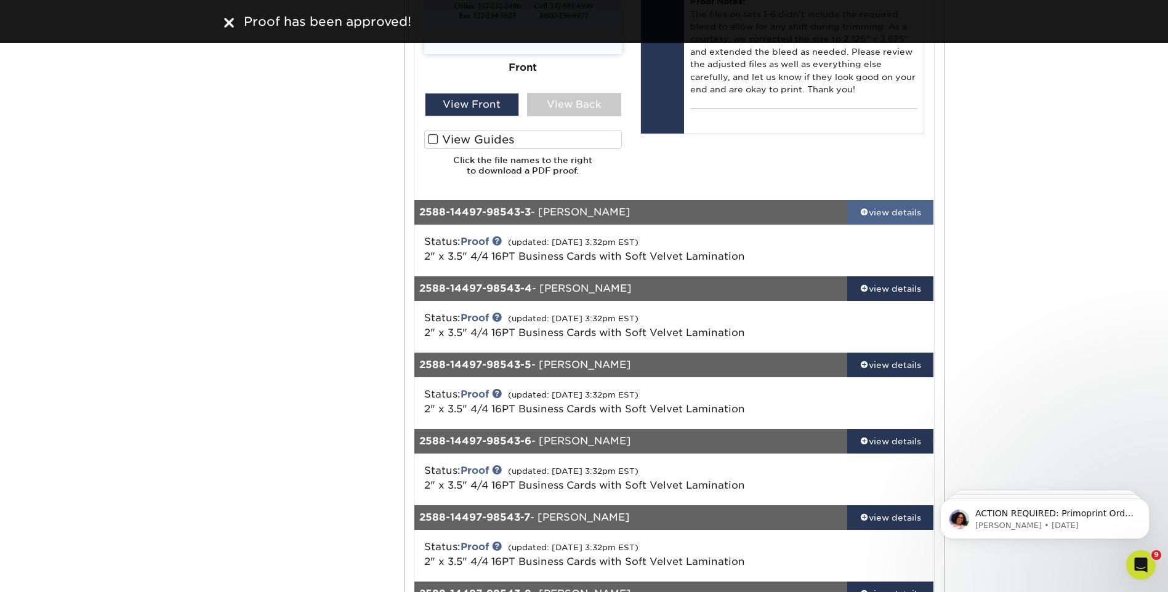
click at [890, 218] on div "view details" at bounding box center [890, 212] width 87 height 12
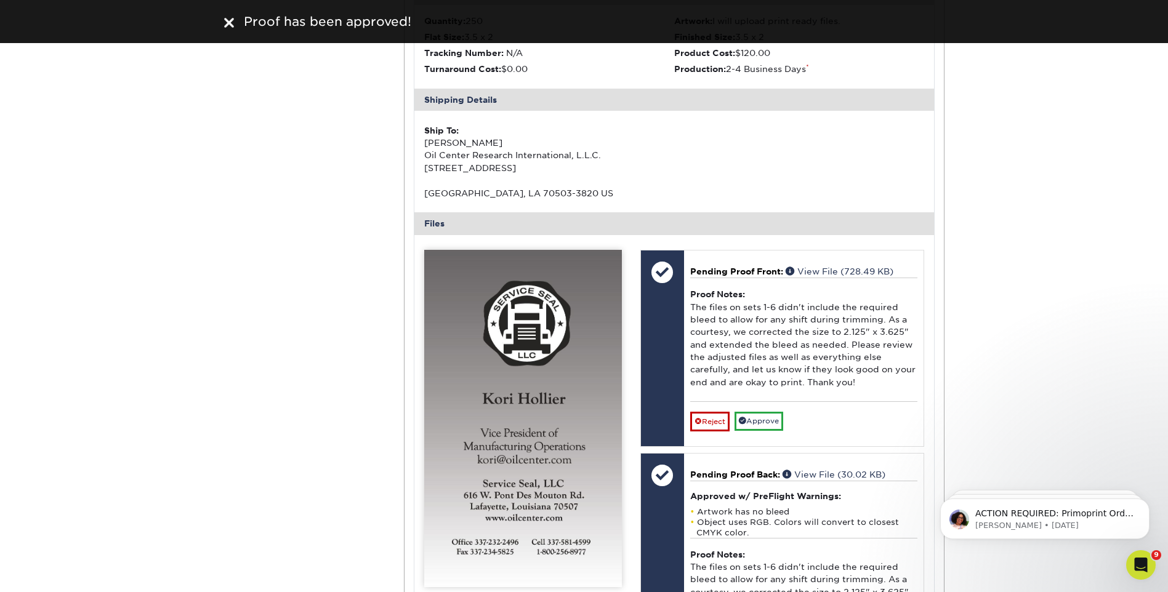
scroll to position [2155, 0]
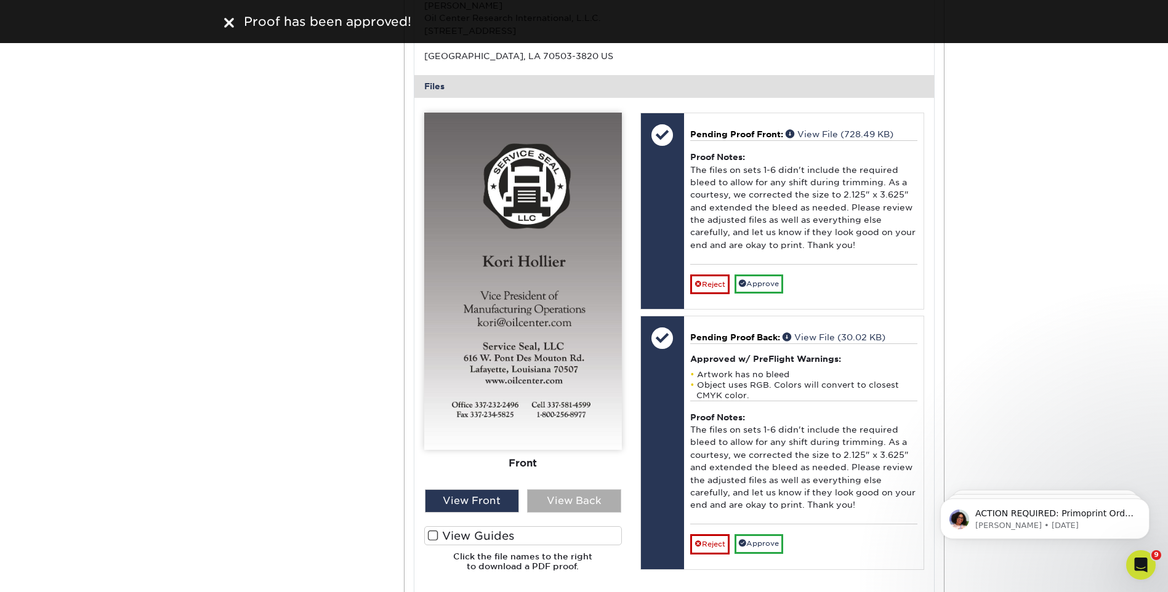
click at [555, 497] on div "View Back" at bounding box center [574, 500] width 94 height 23
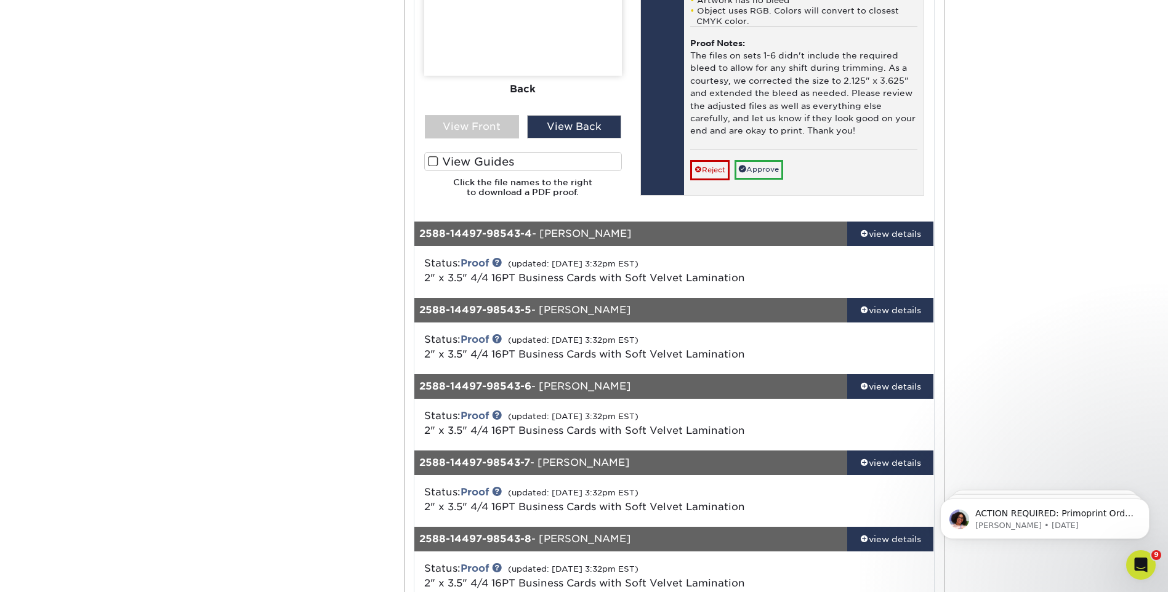
scroll to position [2586, 0]
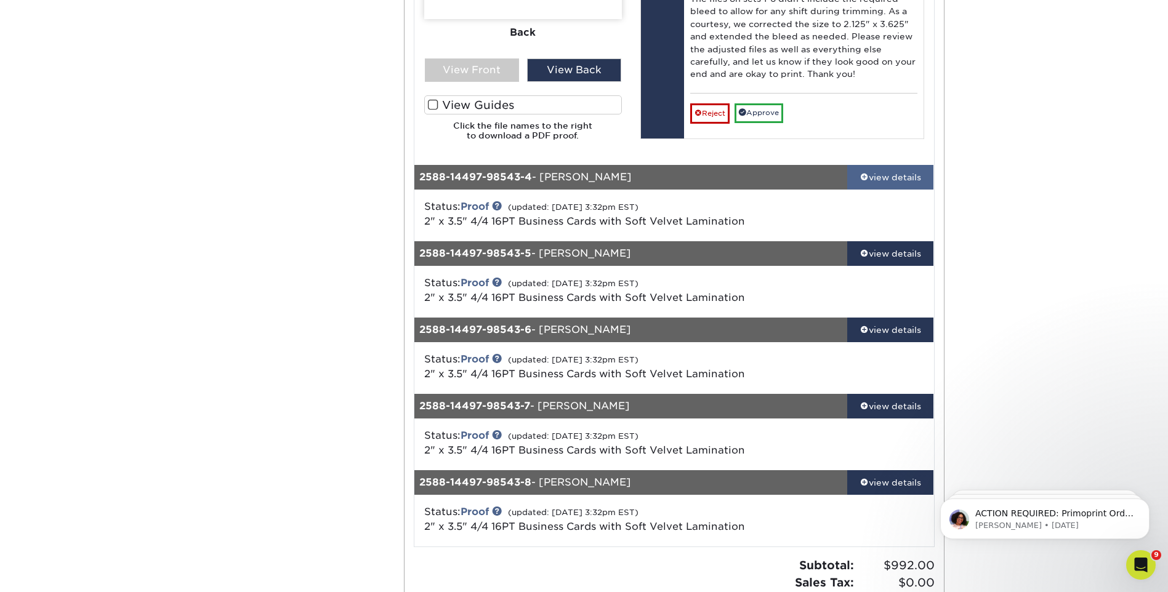
click at [888, 173] on div "view details" at bounding box center [890, 177] width 87 height 12
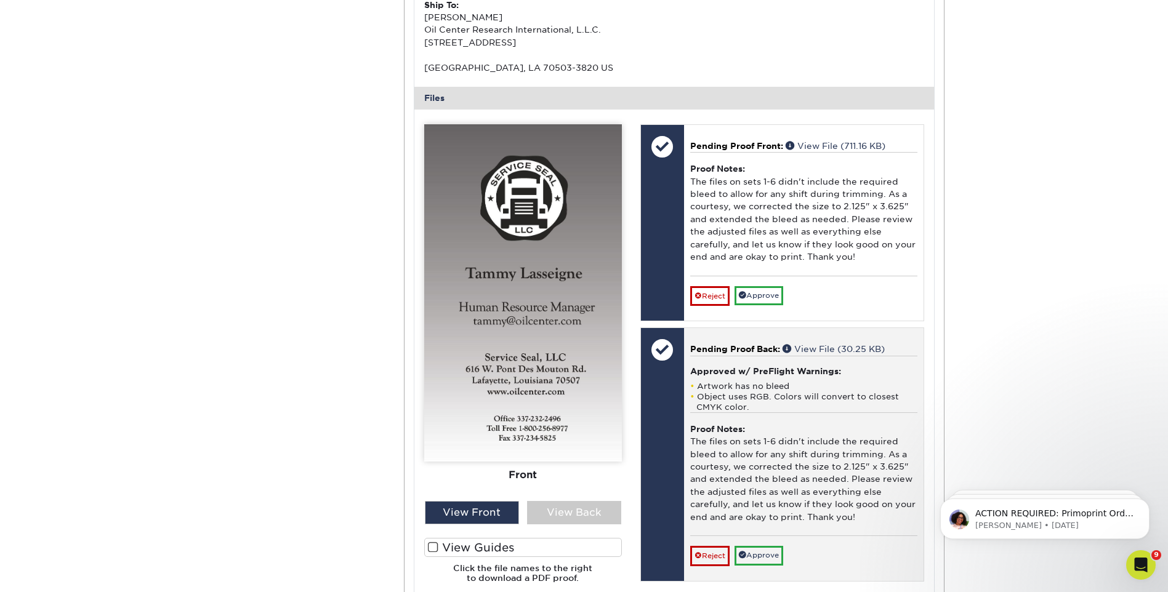
scroll to position [3017, 0]
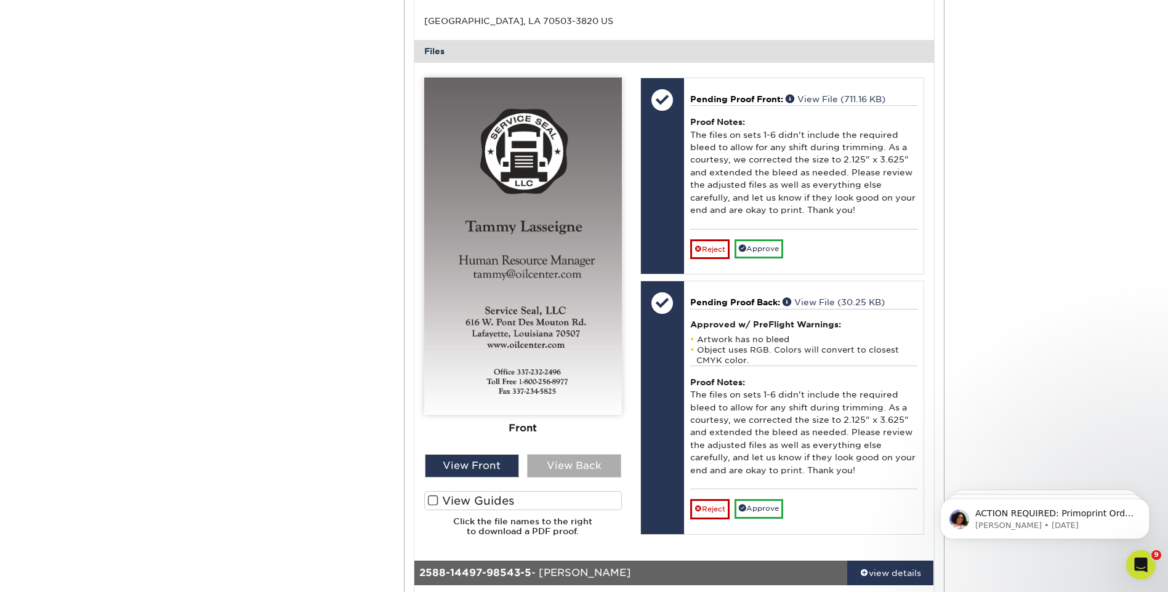
click at [595, 462] on div "View Back" at bounding box center [574, 465] width 94 height 23
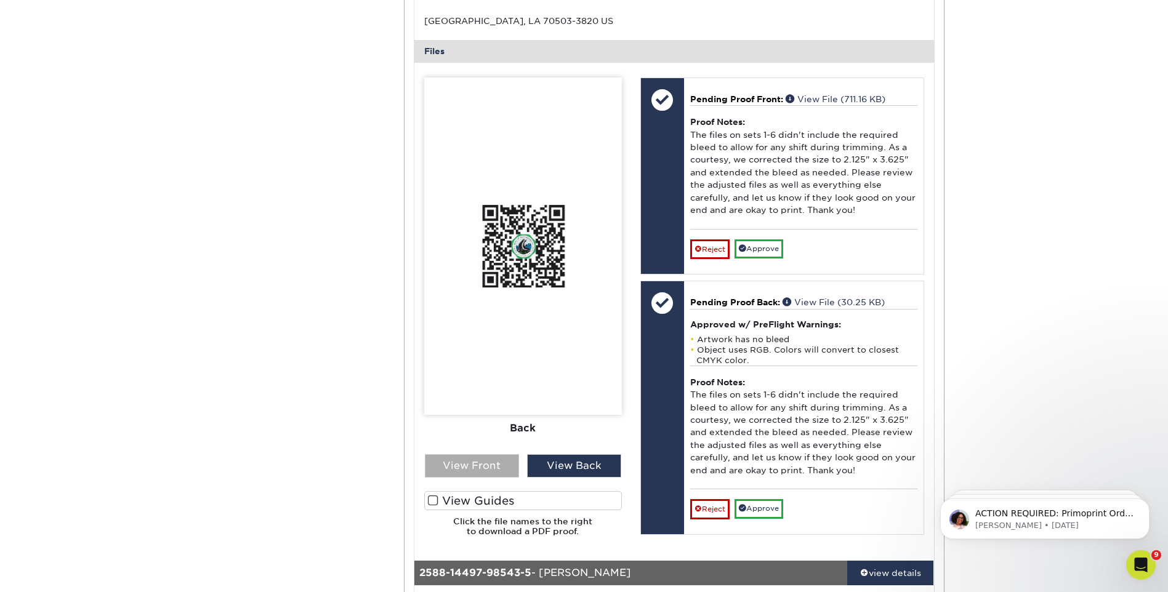
click at [491, 460] on div "View Front" at bounding box center [472, 465] width 94 height 23
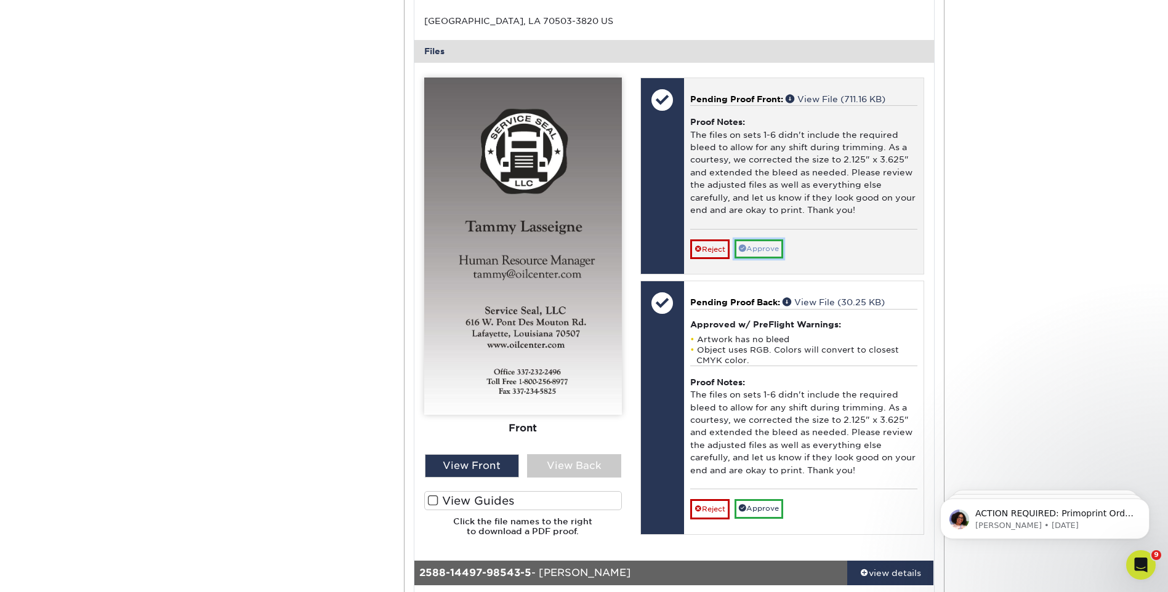
click at [780, 254] on link "Approve" at bounding box center [758, 248] width 49 height 19
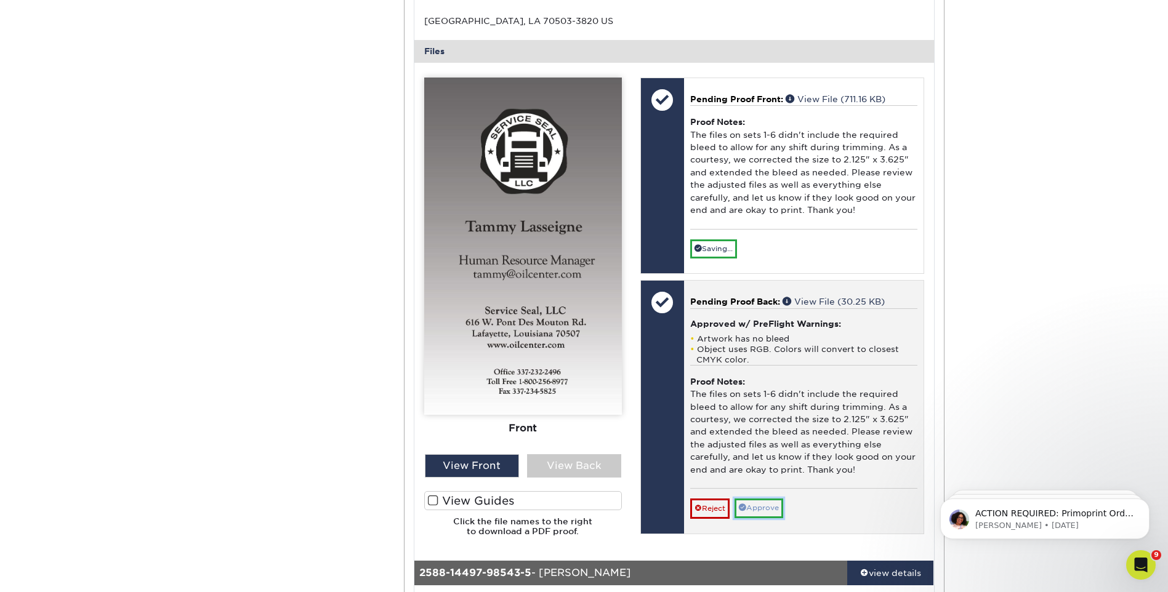
click at [769, 509] on link "Approve" at bounding box center [758, 508] width 49 height 19
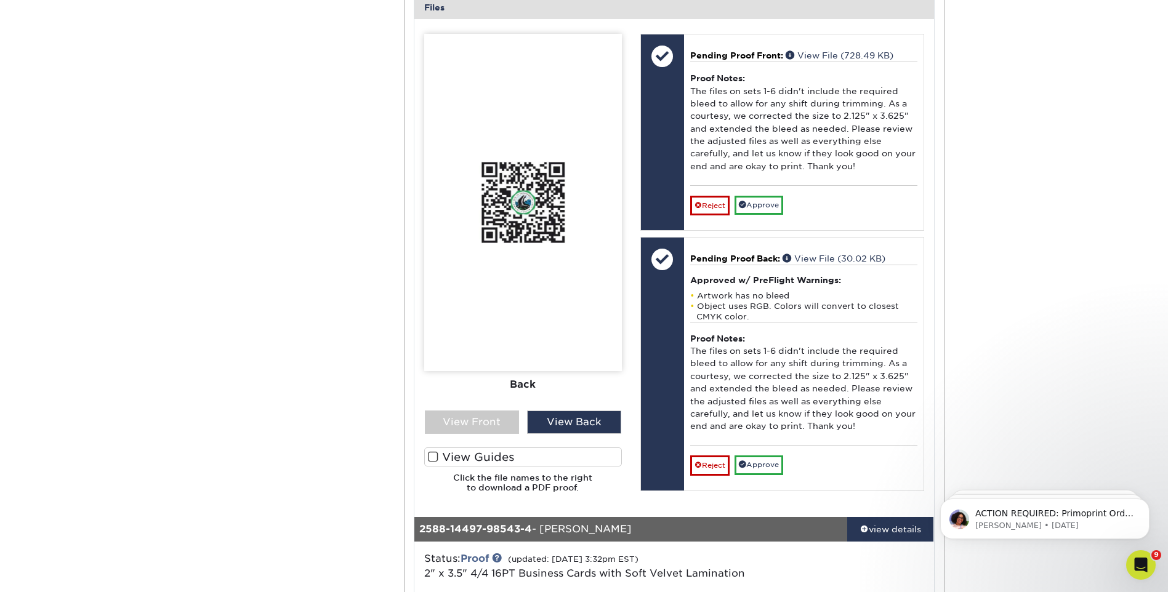
scroll to position [2093, 0]
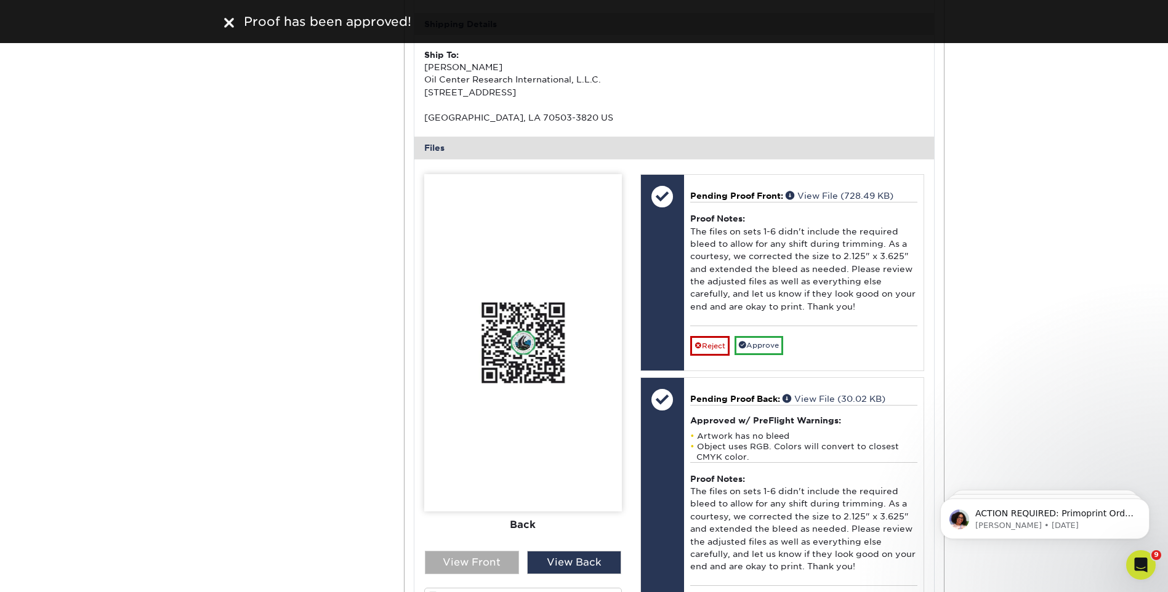
click at [494, 555] on div "View Front" at bounding box center [472, 562] width 94 height 23
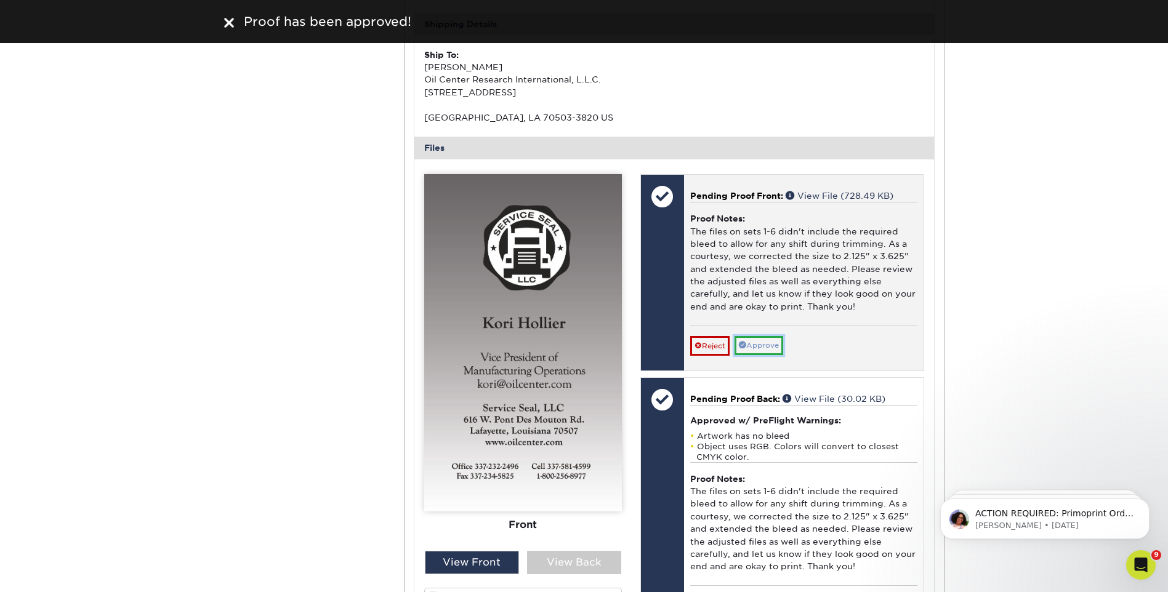
click at [761, 342] on link "Approve" at bounding box center [758, 345] width 49 height 19
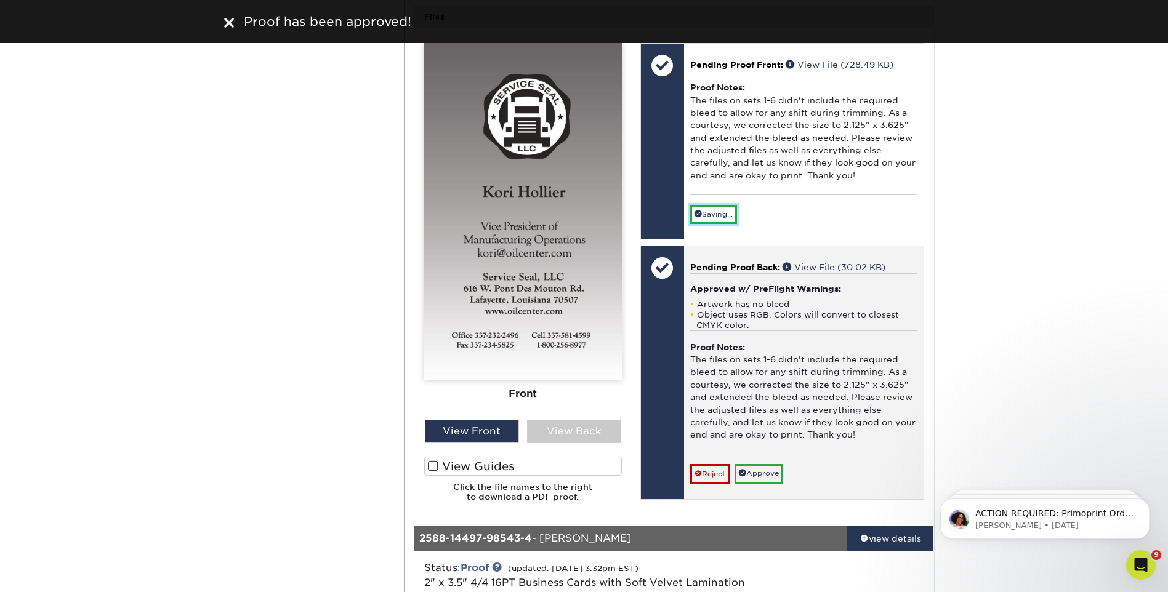
scroll to position [2339, 0]
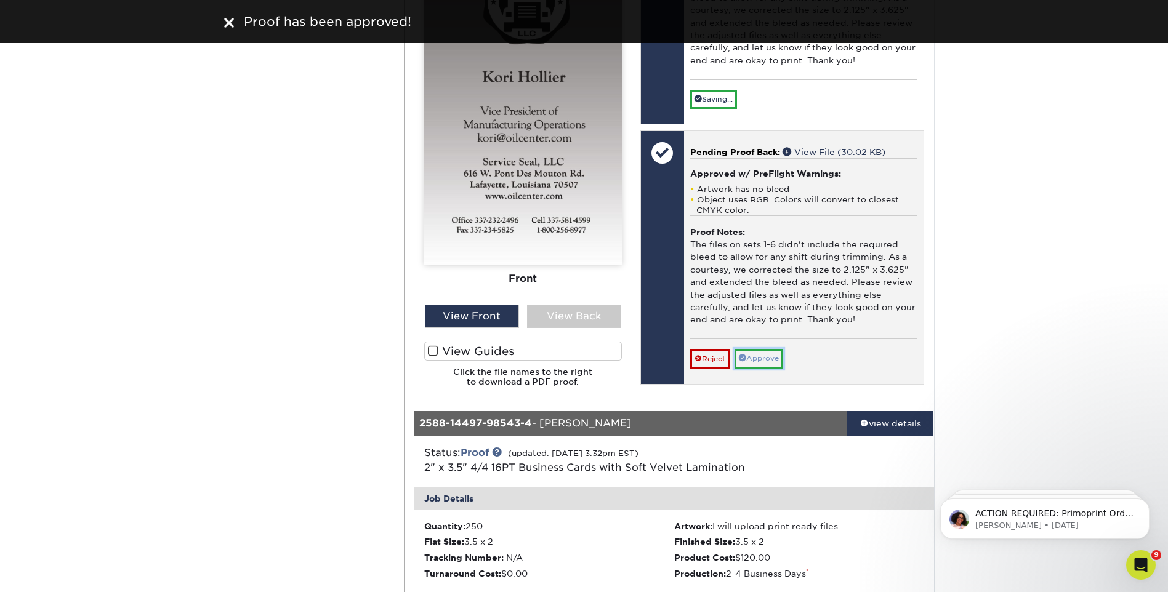
click at [763, 363] on link "Approve" at bounding box center [758, 358] width 49 height 19
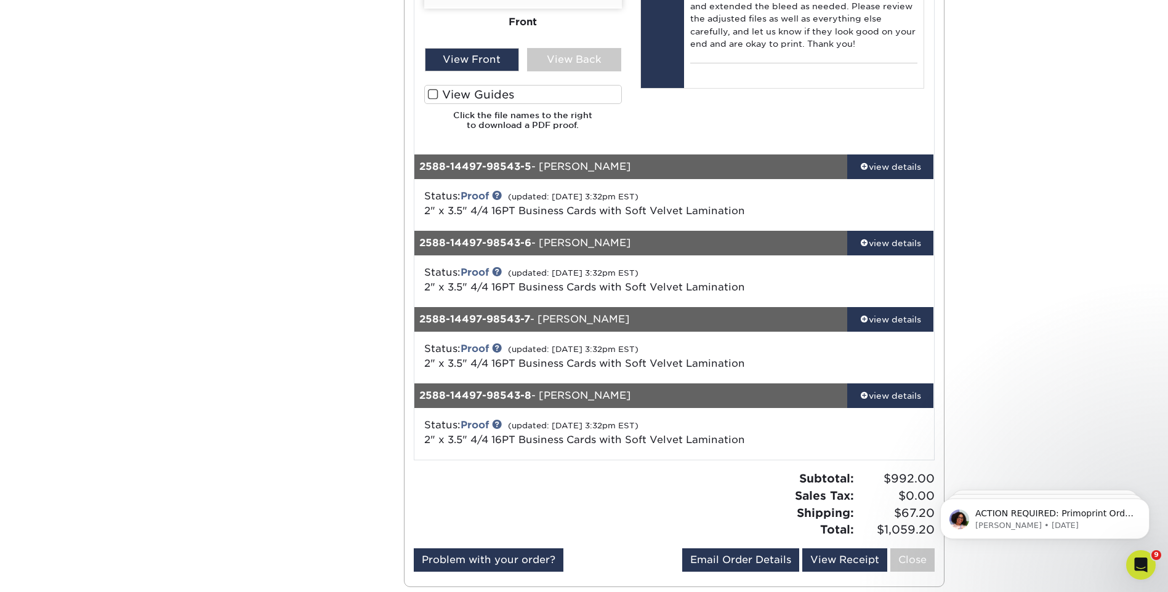
scroll to position [3447, 0]
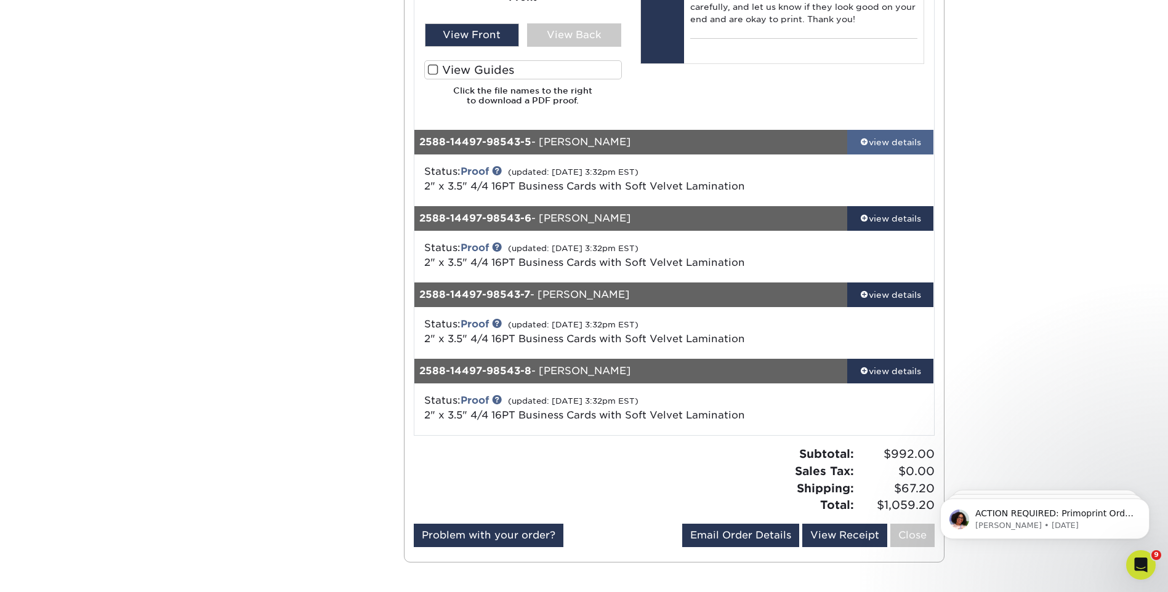
click at [874, 142] on div "view details" at bounding box center [890, 142] width 87 height 12
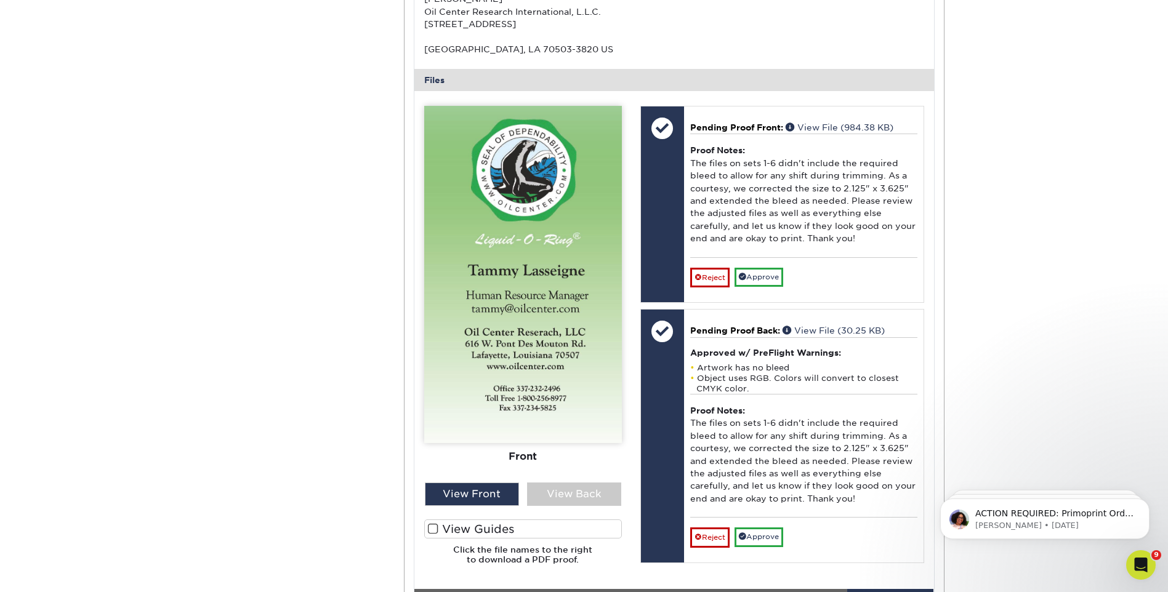
scroll to position [3817, 0]
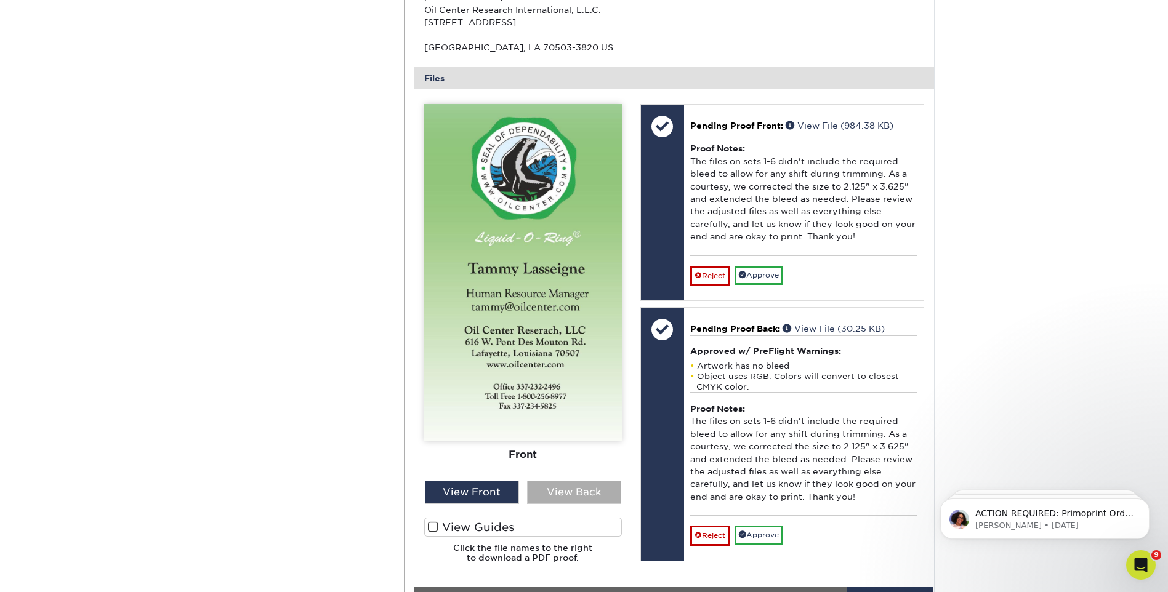
click at [607, 494] on div "View Back" at bounding box center [574, 492] width 94 height 23
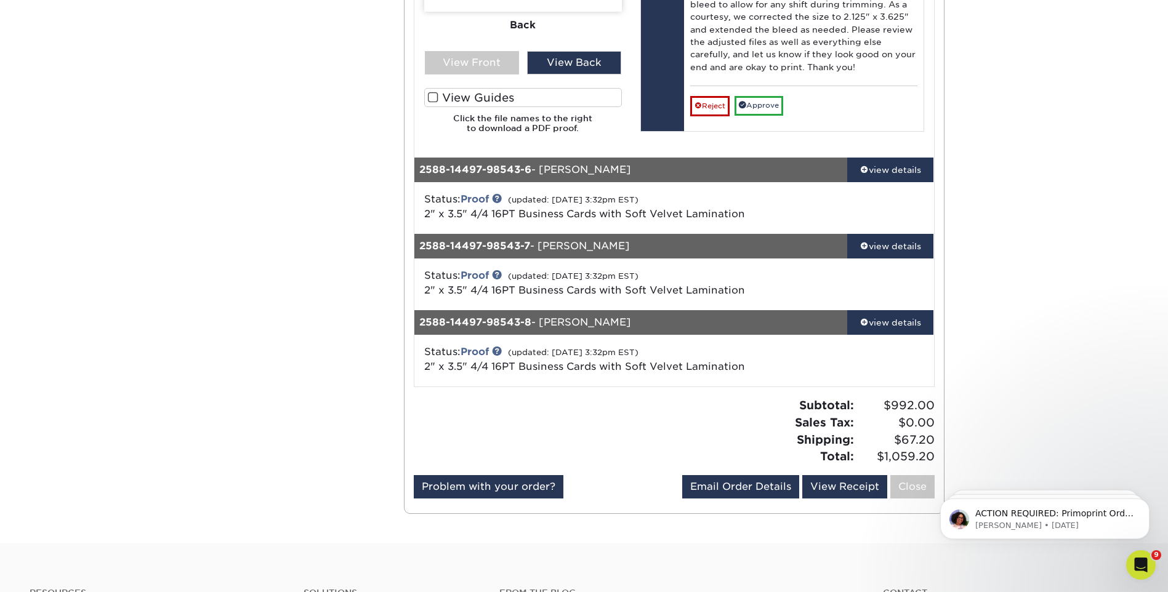
scroll to position [4248, 0]
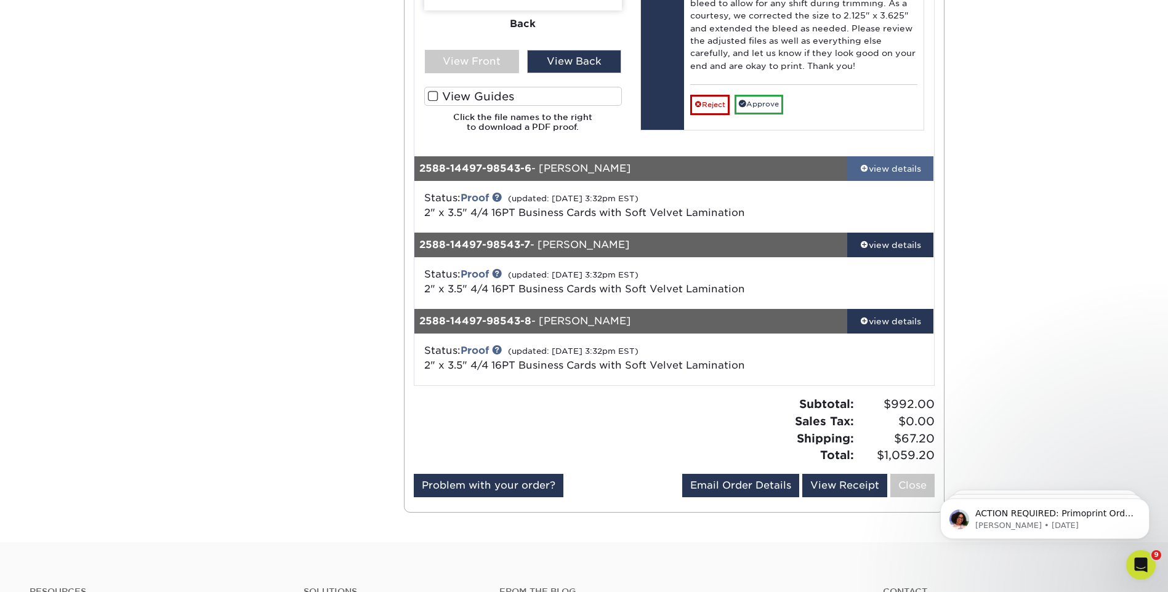
click at [910, 168] on div "view details" at bounding box center [890, 169] width 87 height 12
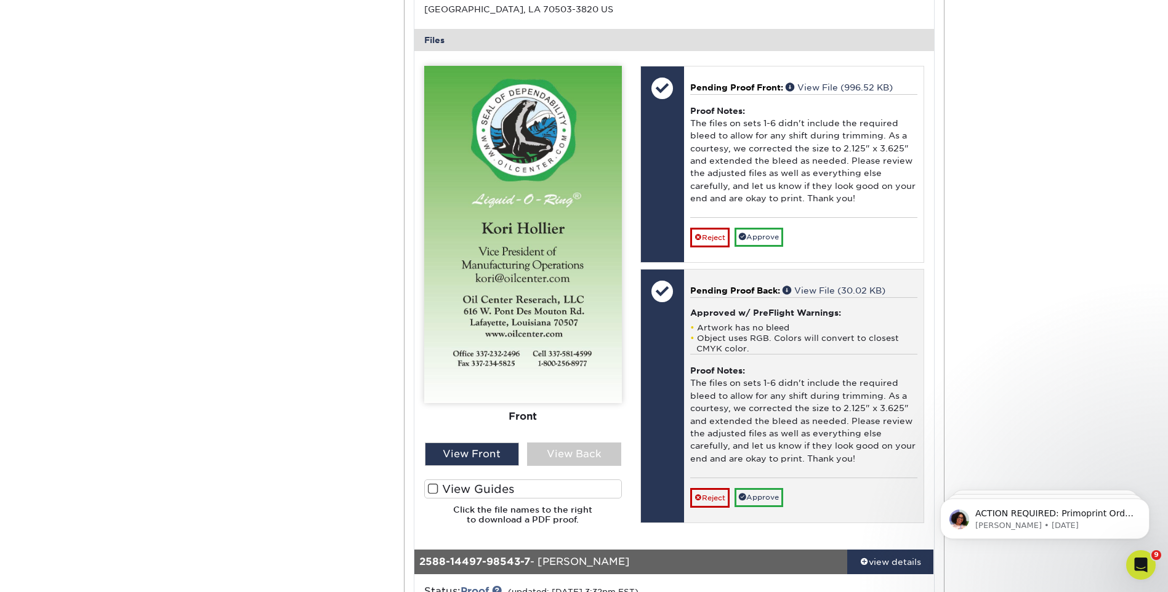
scroll to position [4740, 0]
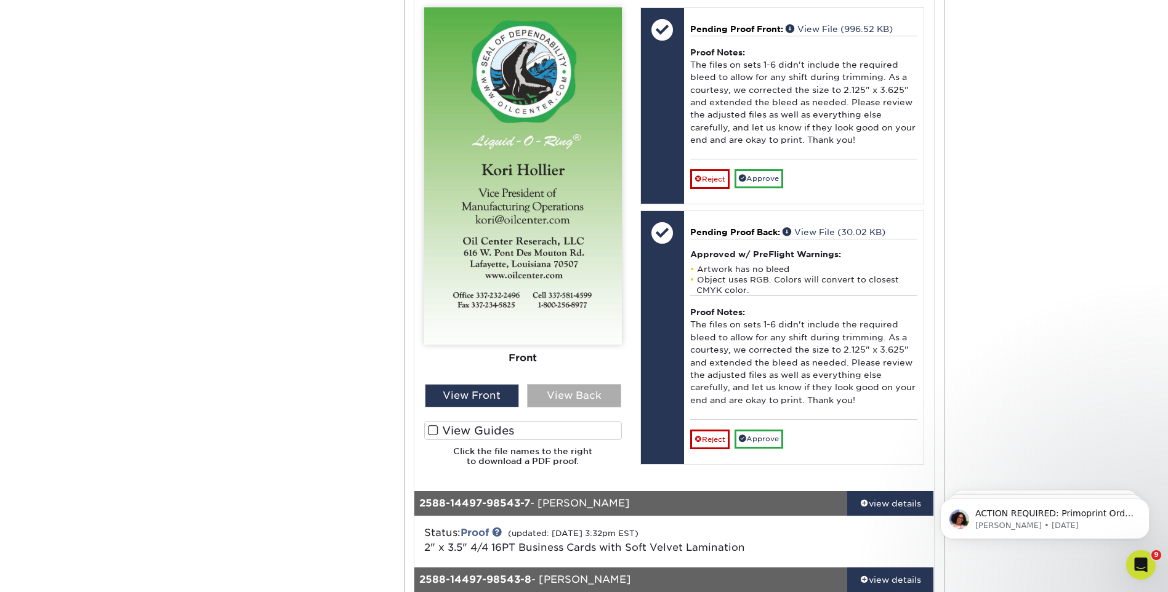
click at [598, 400] on div "View Back" at bounding box center [574, 395] width 94 height 23
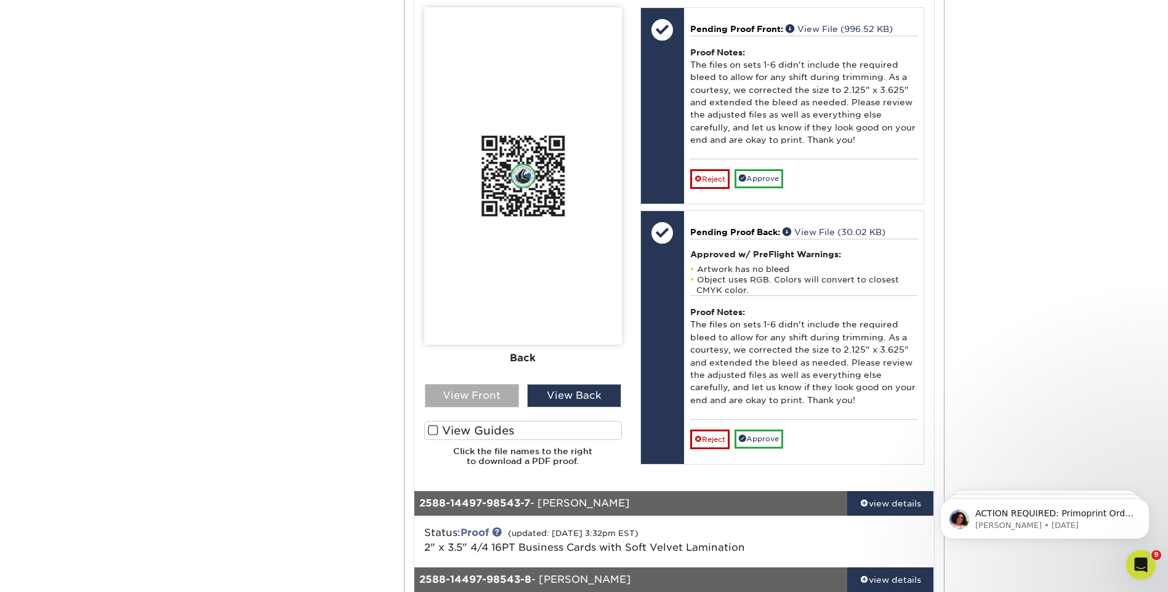
click at [496, 396] on div "View Front" at bounding box center [472, 395] width 94 height 23
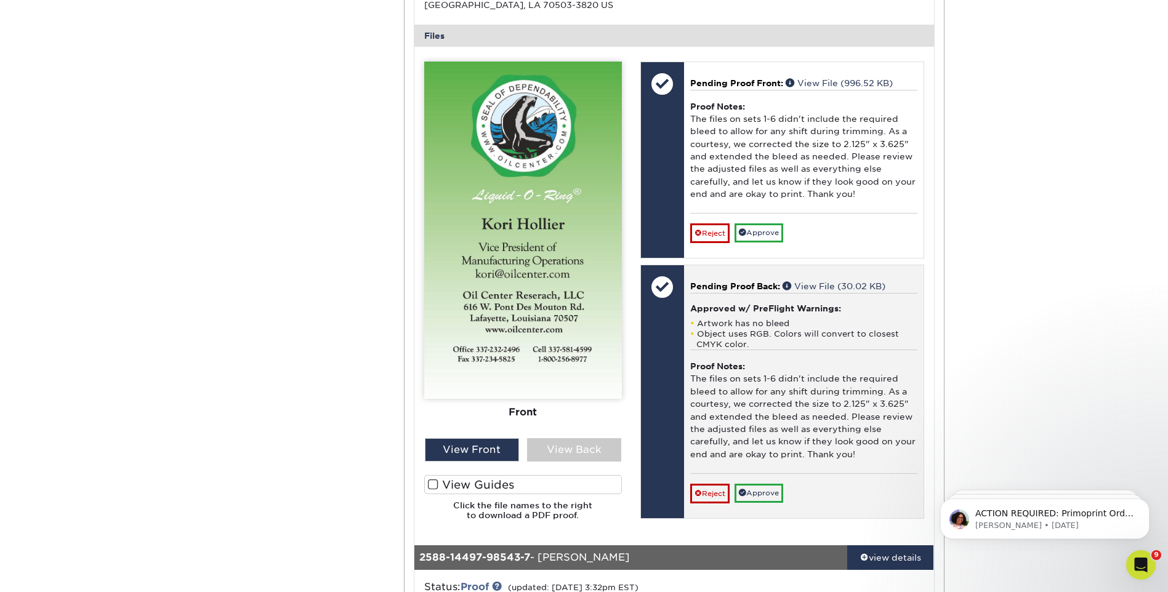
scroll to position [4679, 0]
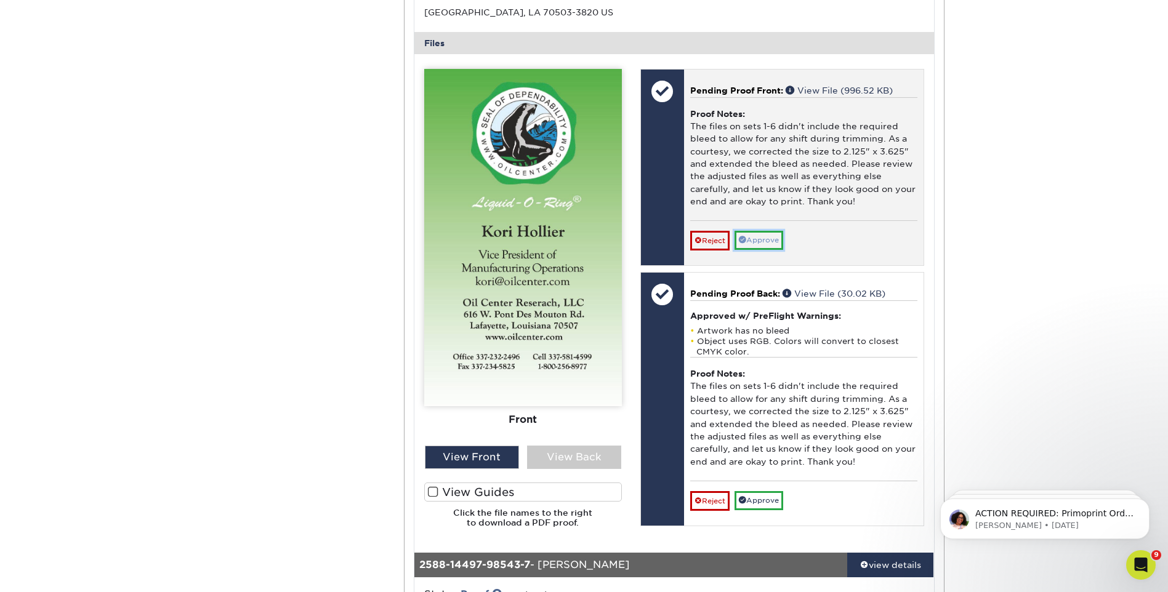
click at [765, 236] on link "Approve" at bounding box center [758, 240] width 49 height 19
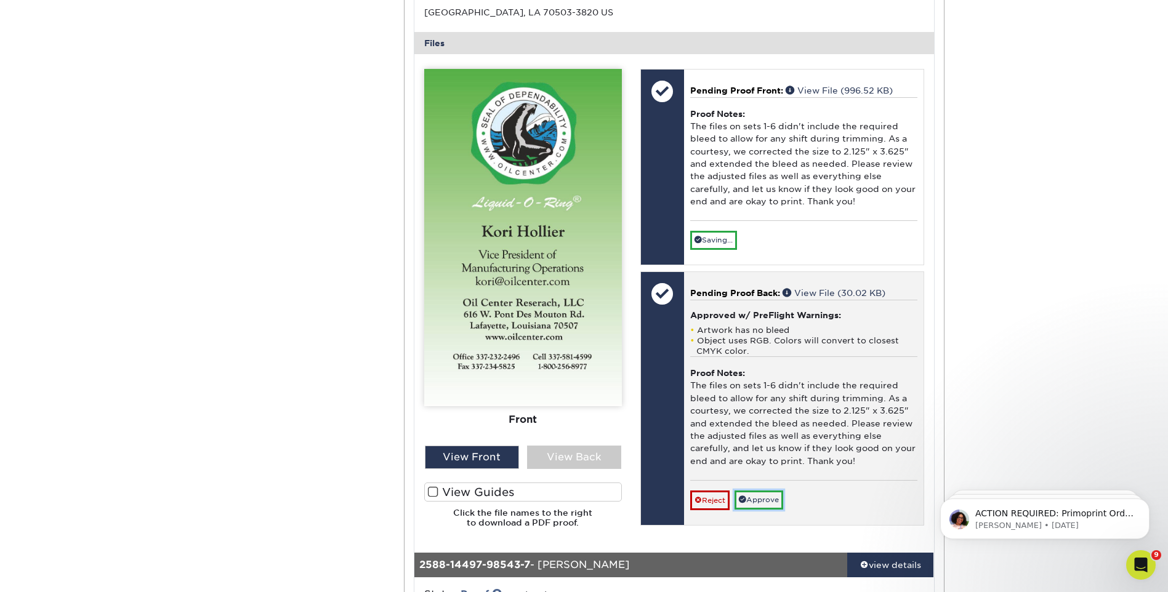
click at [768, 494] on link "Approve" at bounding box center [758, 500] width 49 height 19
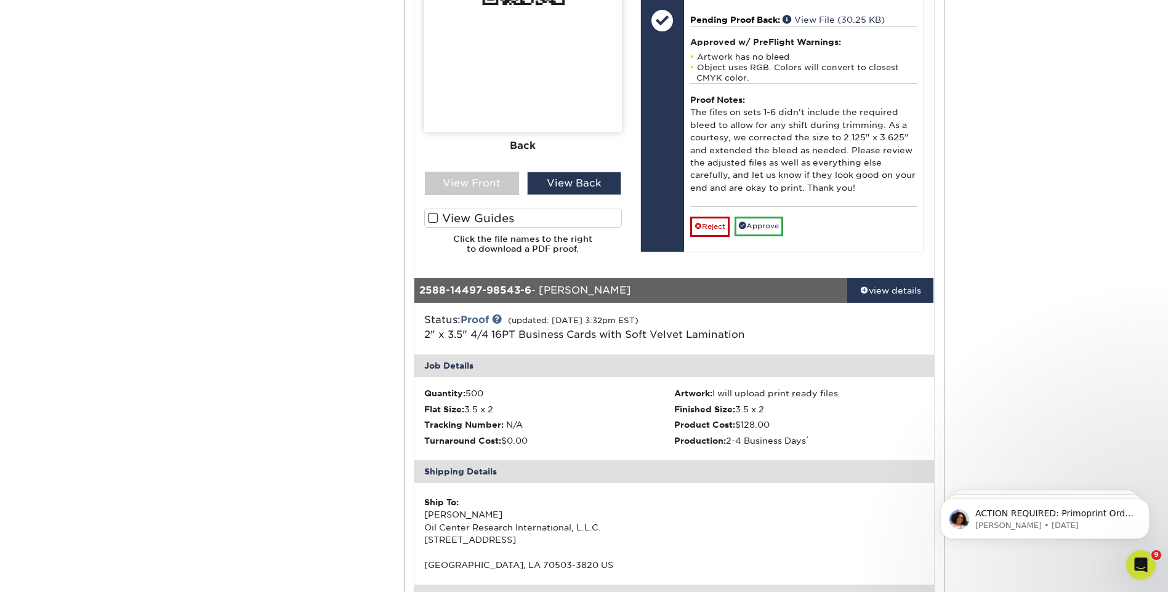
scroll to position [3940, 0]
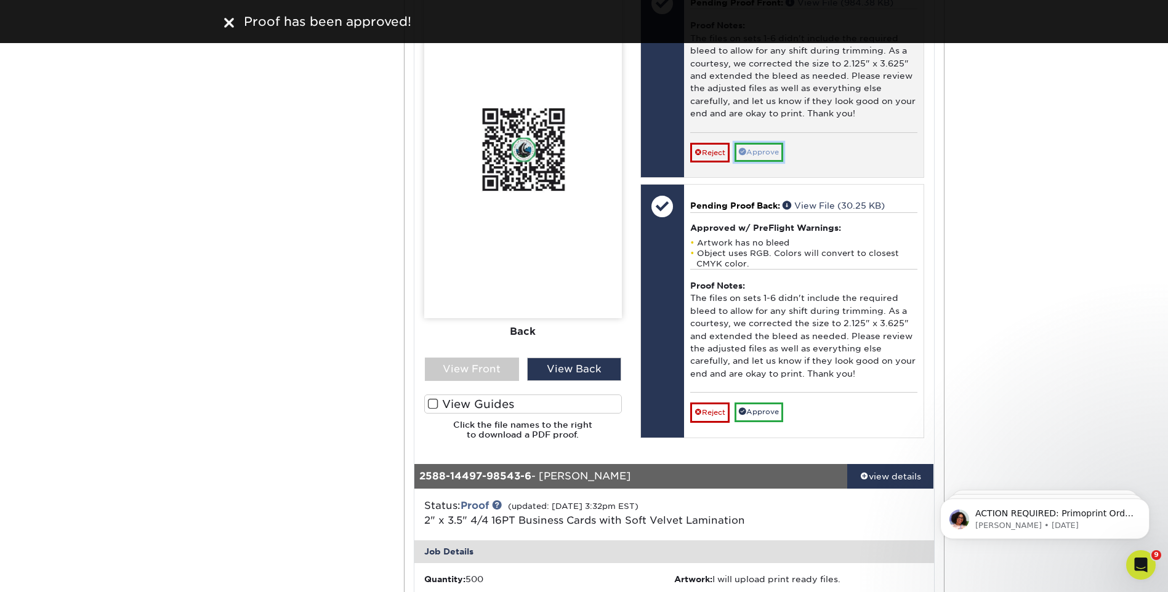
click at [775, 161] on link "Approve" at bounding box center [758, 152] width 49 height 19
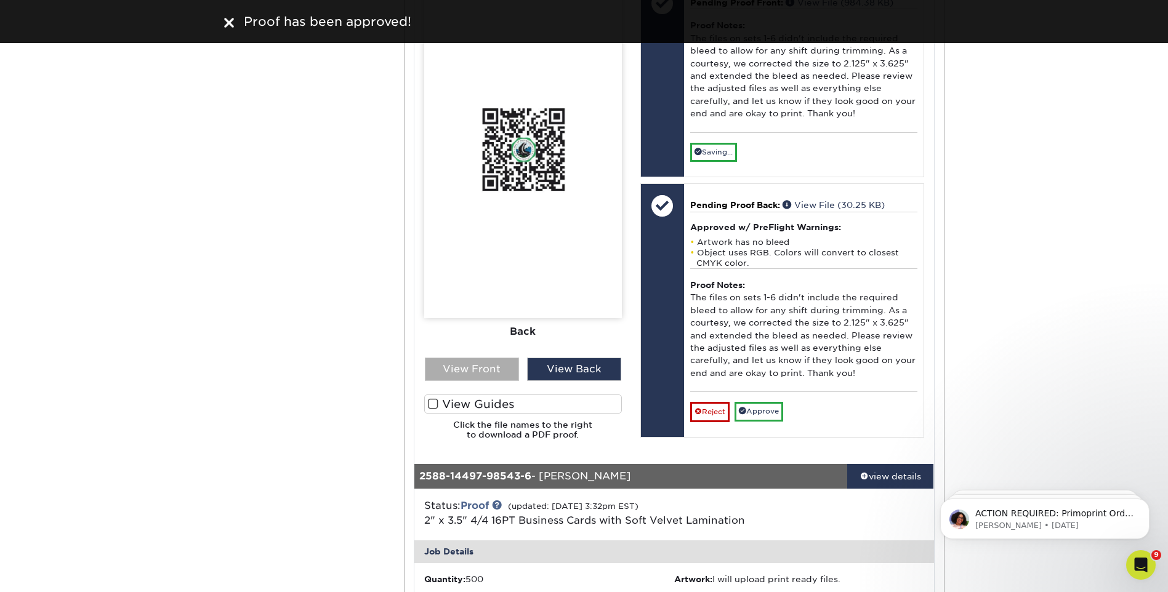
click at [510, 376] on div "View Front" at bounding box center [472, 369] width 94 height 23
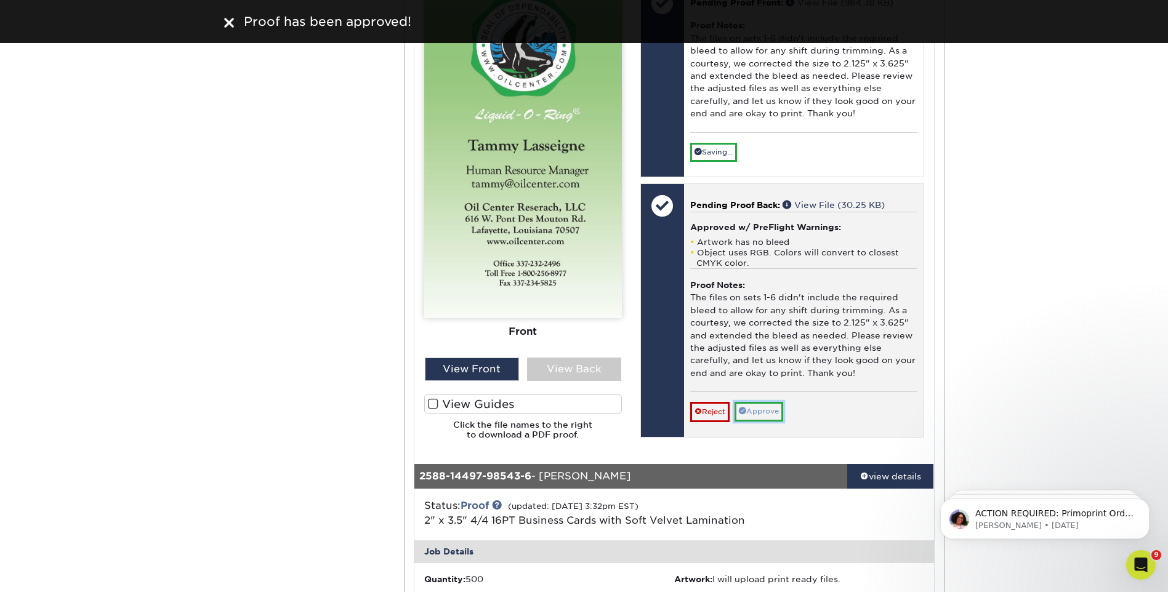
click at [761, 416] on link "Approve" at bounding box center [758, 411] width 49 height 19
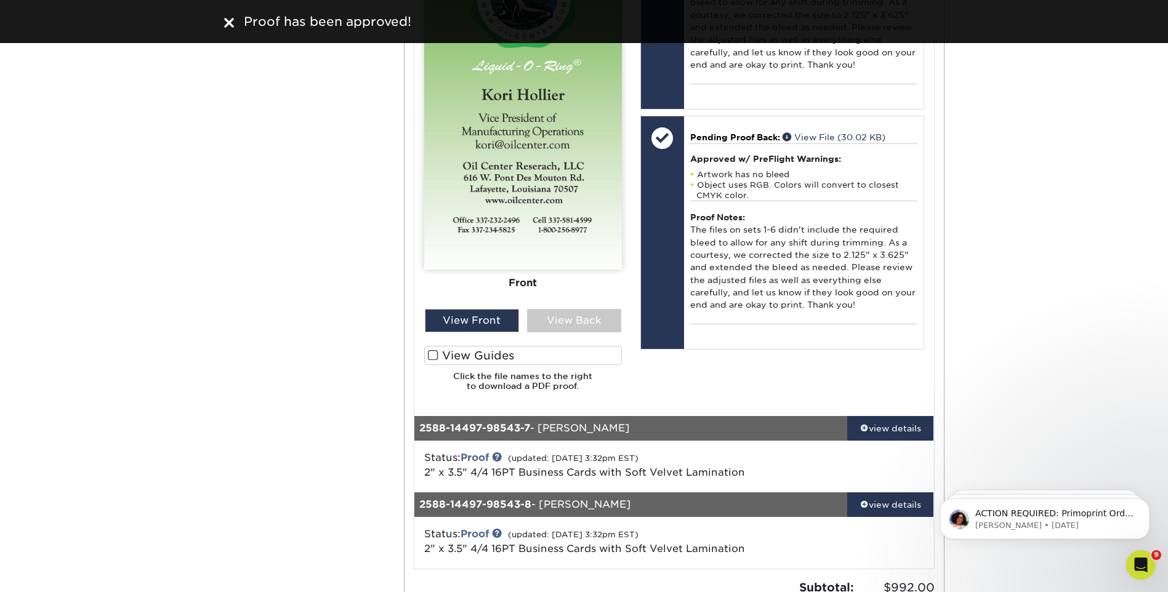
scroll to position [4925, 0]
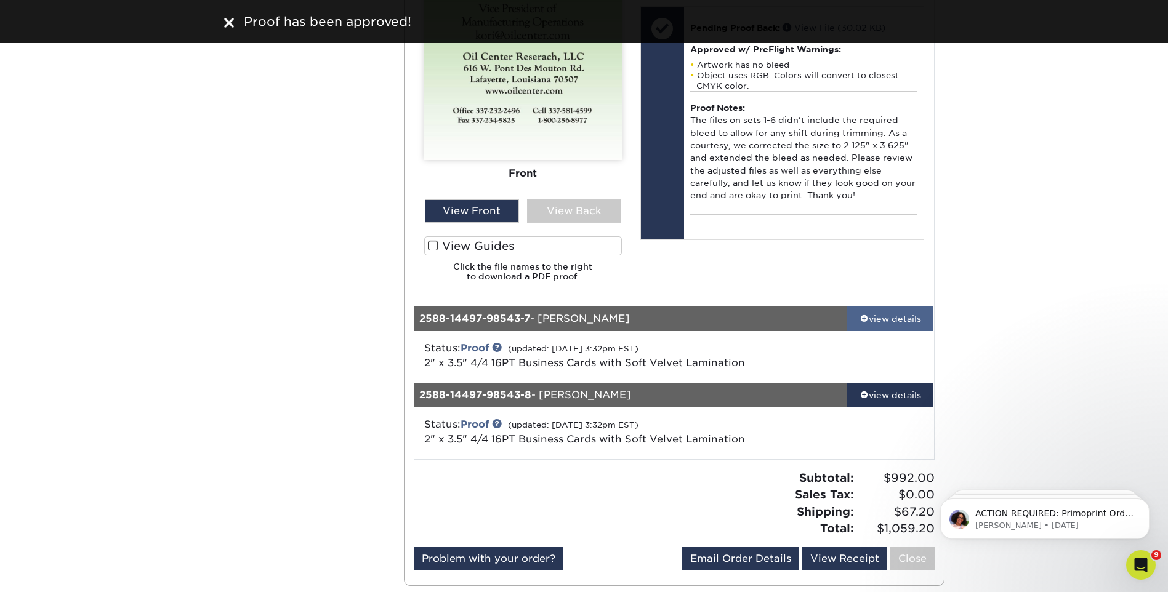
click at [860, 311] on link "view details" at bounding box center [890, 319] width 87 height 25
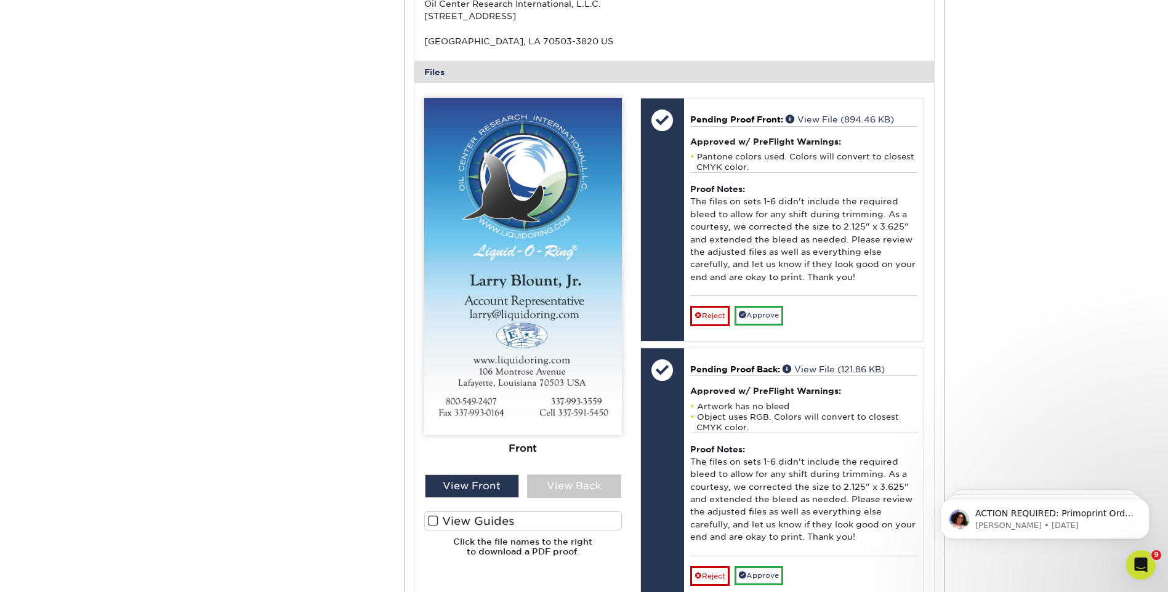
scroll to position [5479, 0]
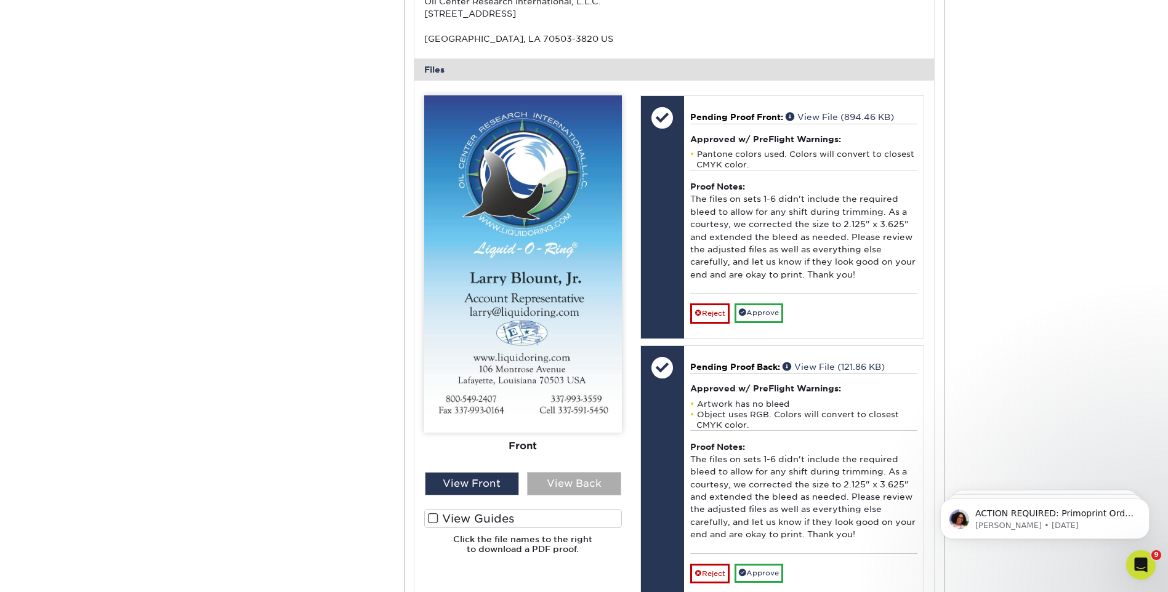
click at [541, 480] on div "View Back" at bounding box center [574, 483] width 94 height 23
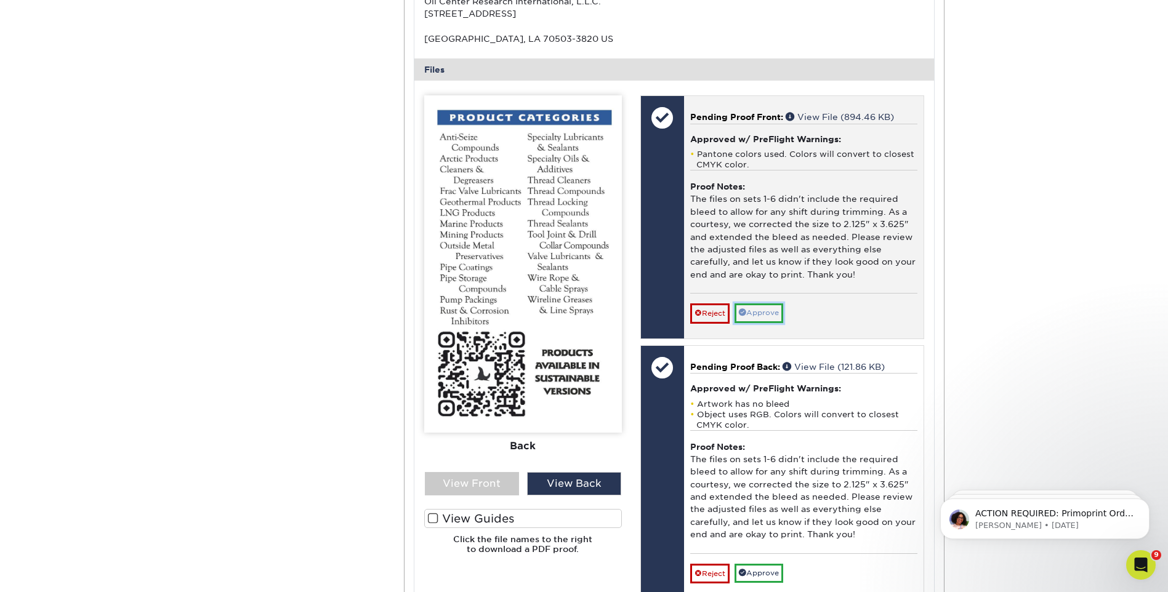
click at [757, 308] on link "Approve" at bounding box center [758, 312] width 49 height 19
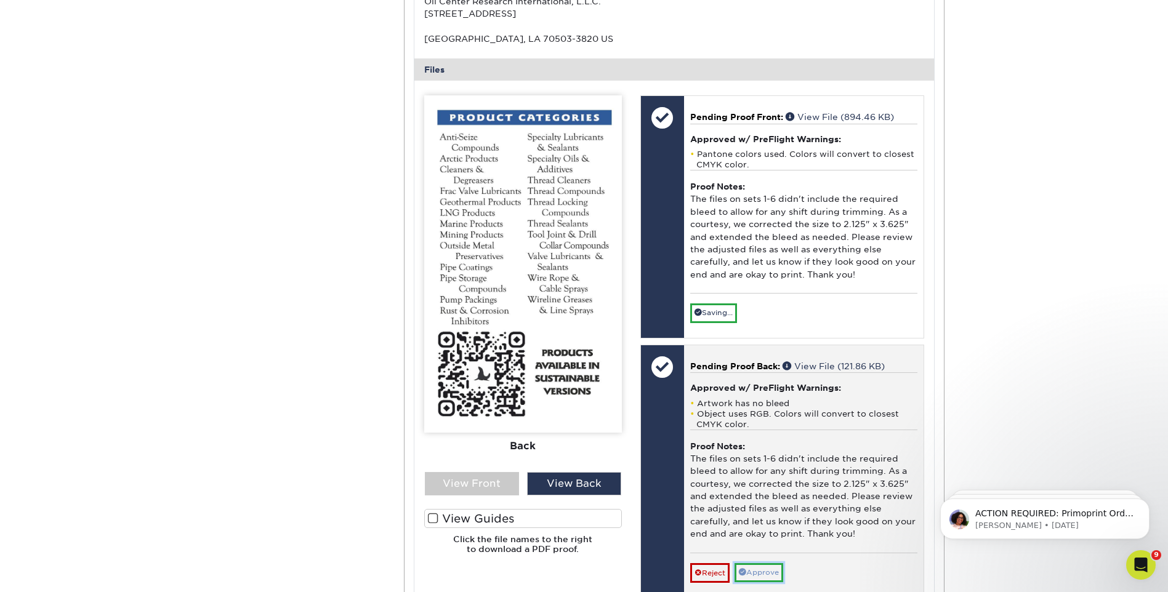
click at [778, 575] on link "Approve" at bounding box center [758, 572] width 49 height 19
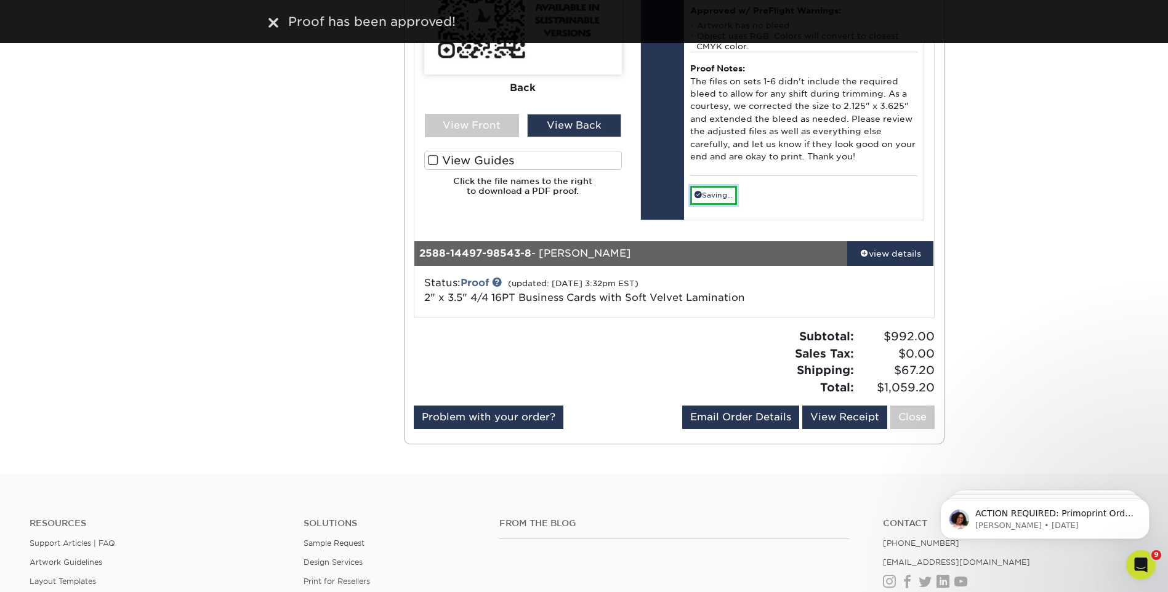
scroll to position [5848, 0]
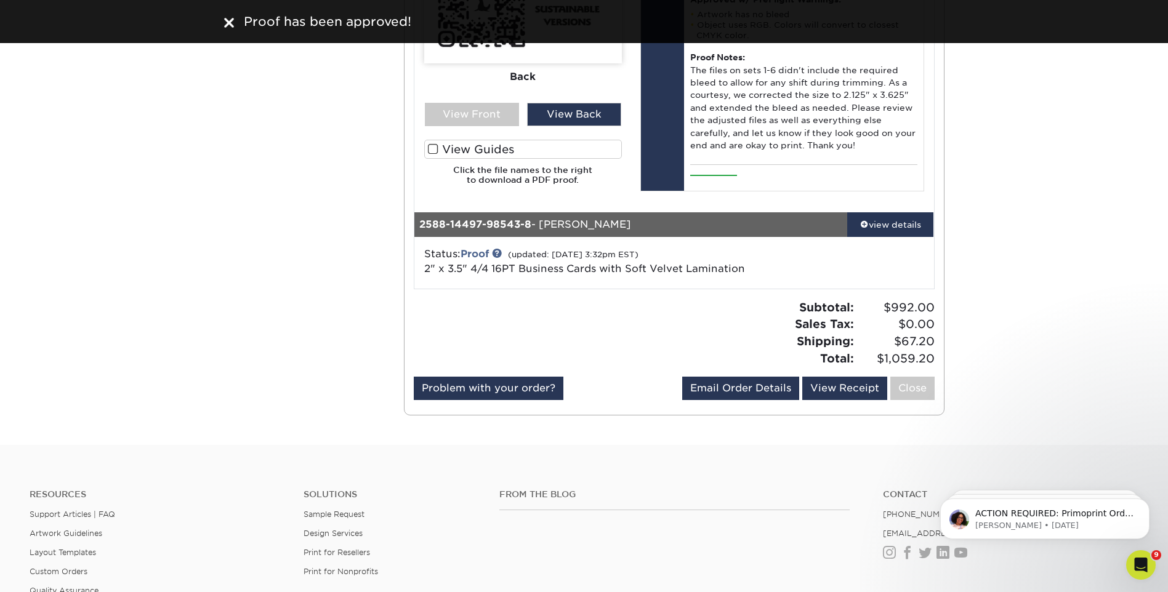
click at [872, 251] on div at bounding box center [846, 263] width 172 height 32
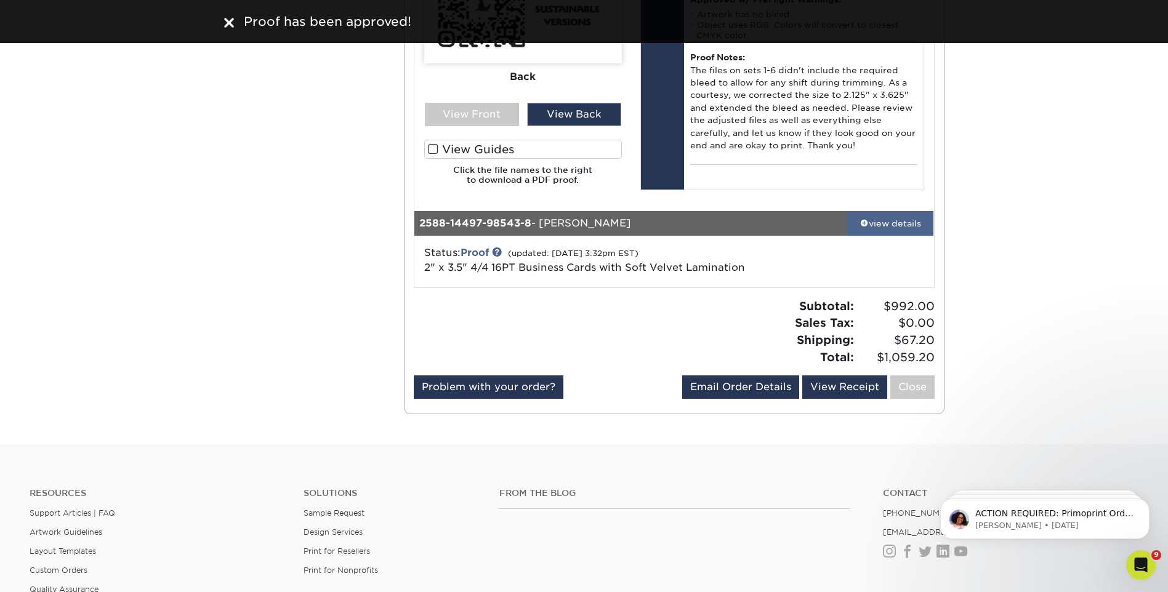
click at [880, 227] on div "view details" at bounding box center [890, 223] width 87 height 12
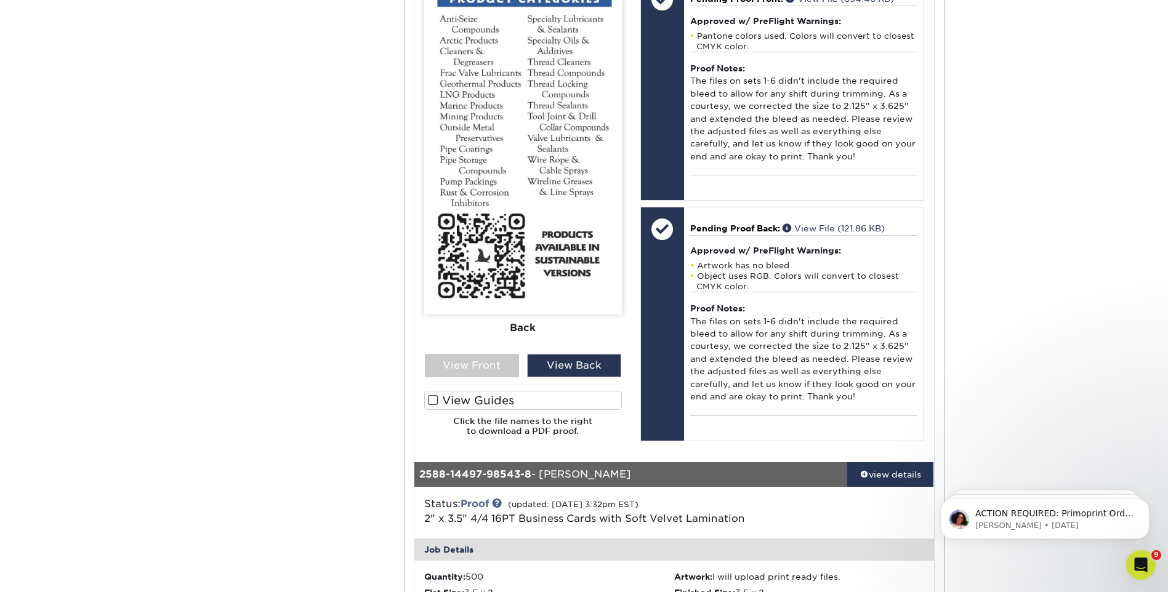
scroll to position [5479, 0]
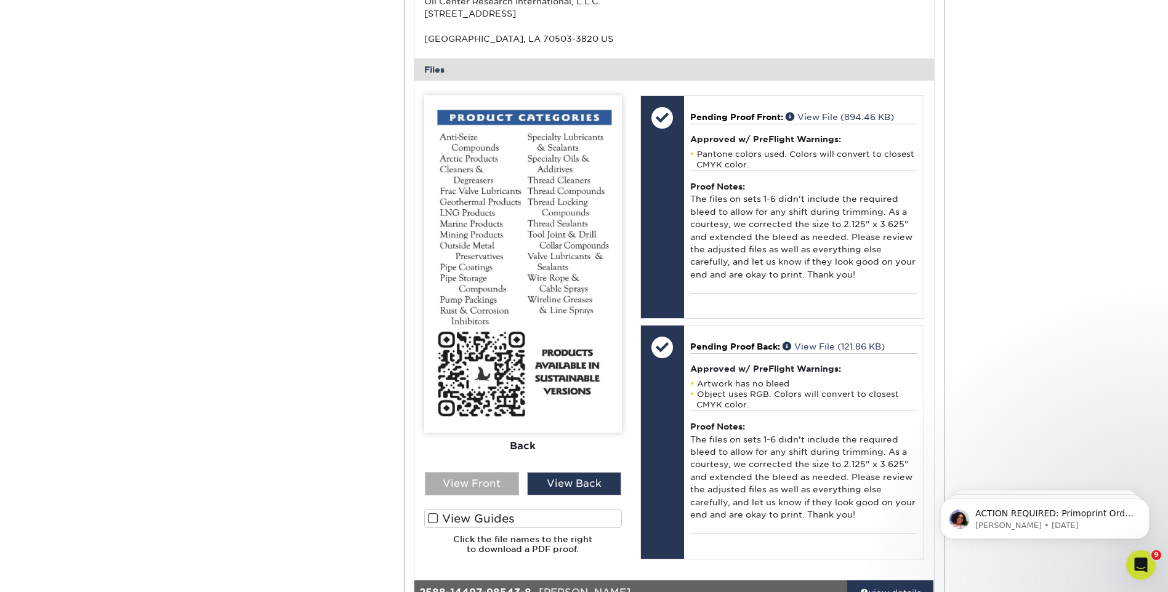
click at [463, 475] on div "View Front" at bounding box center [472, 483] width 94 height 23
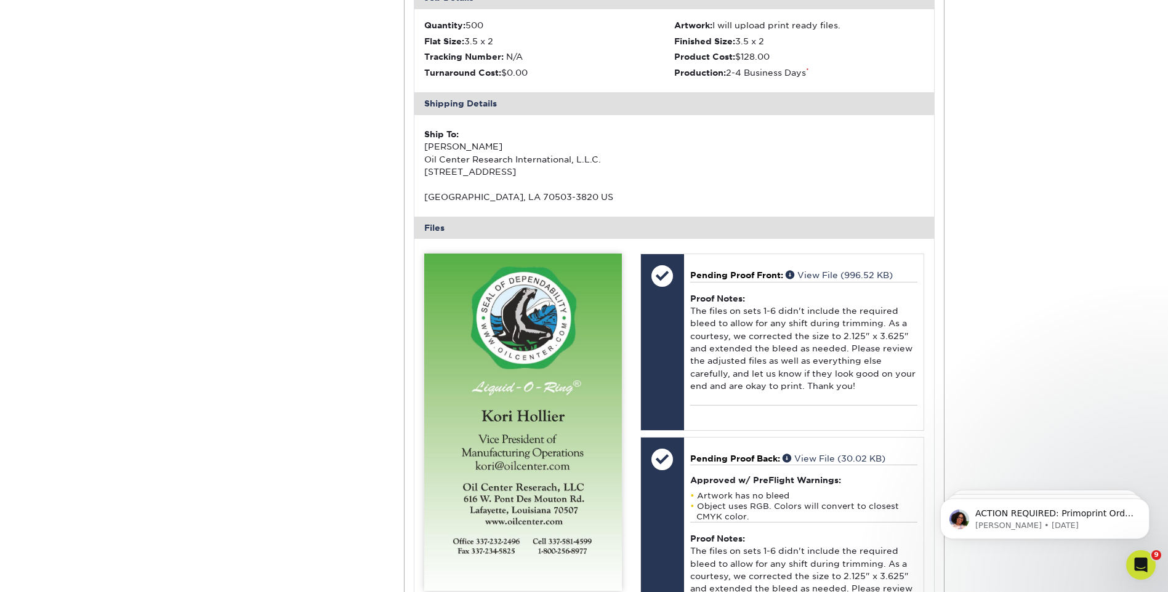
scroll to position [4309, 0]
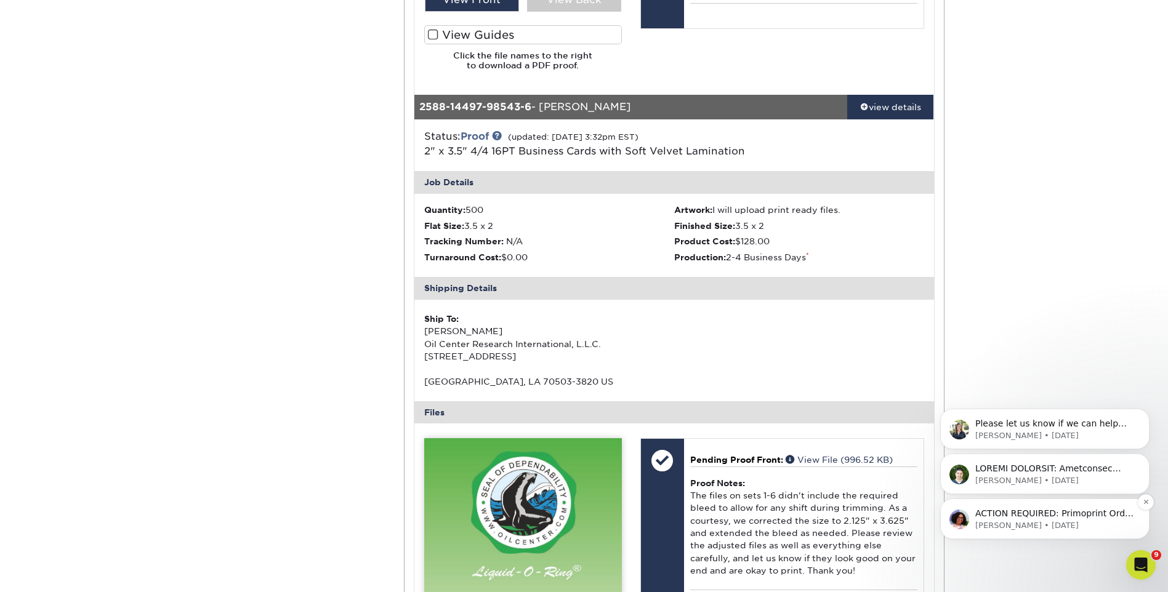
click at [1077, 526] on p "Avery • 4d ago" at bounding box center [1054, 525] width 159 height 11
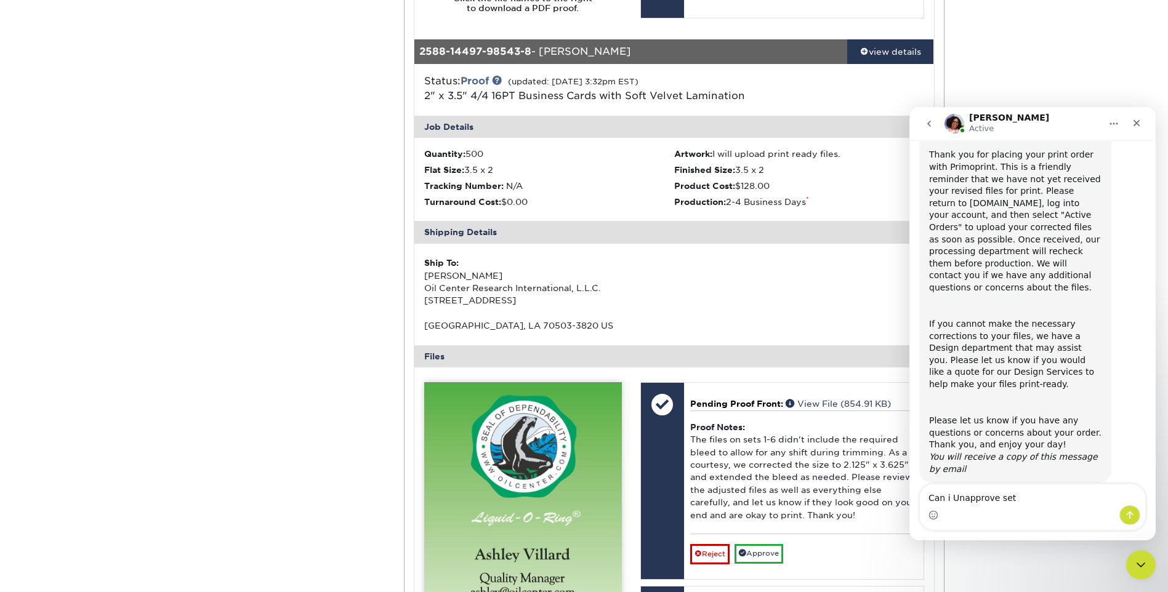
scroll to position [6095, 0]
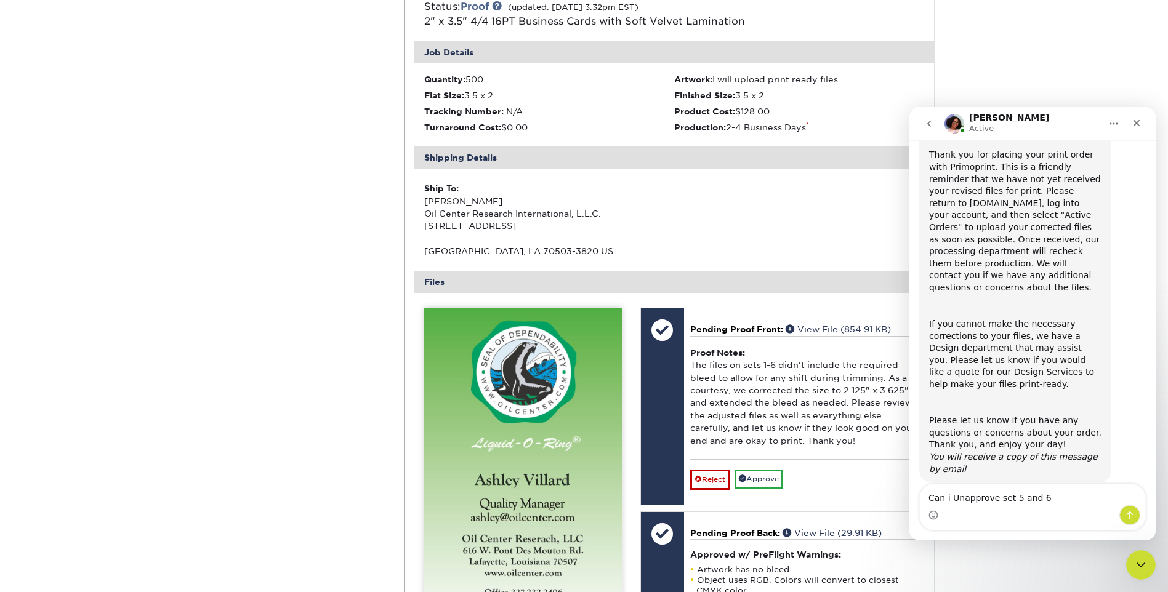
type textarea "Can i Unapprove set 5 and 6"
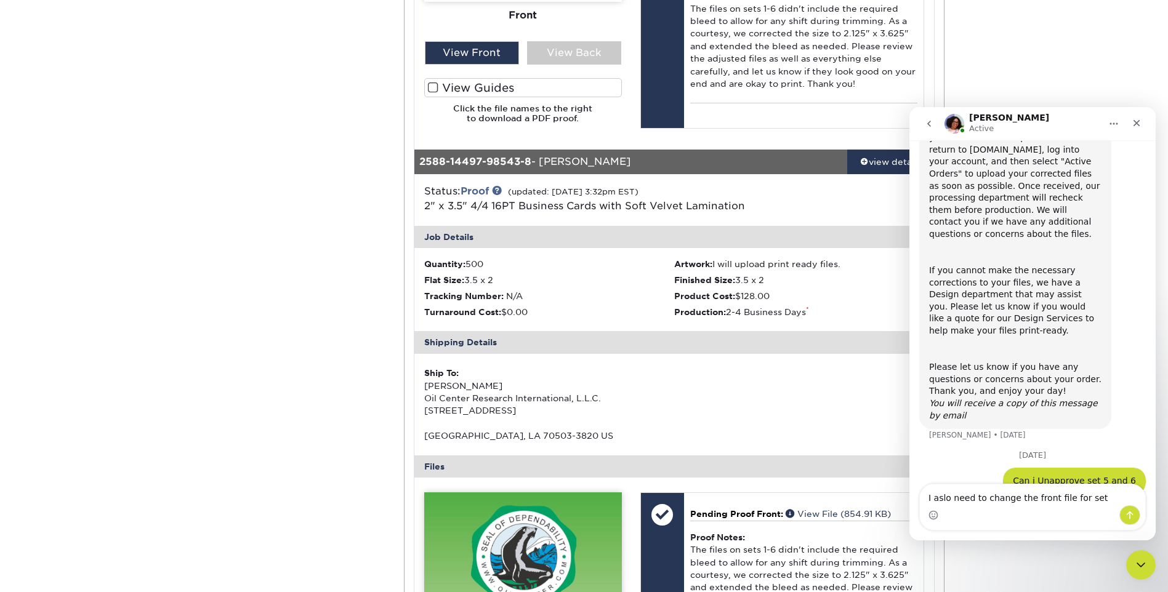
scroll to position [204, 0]
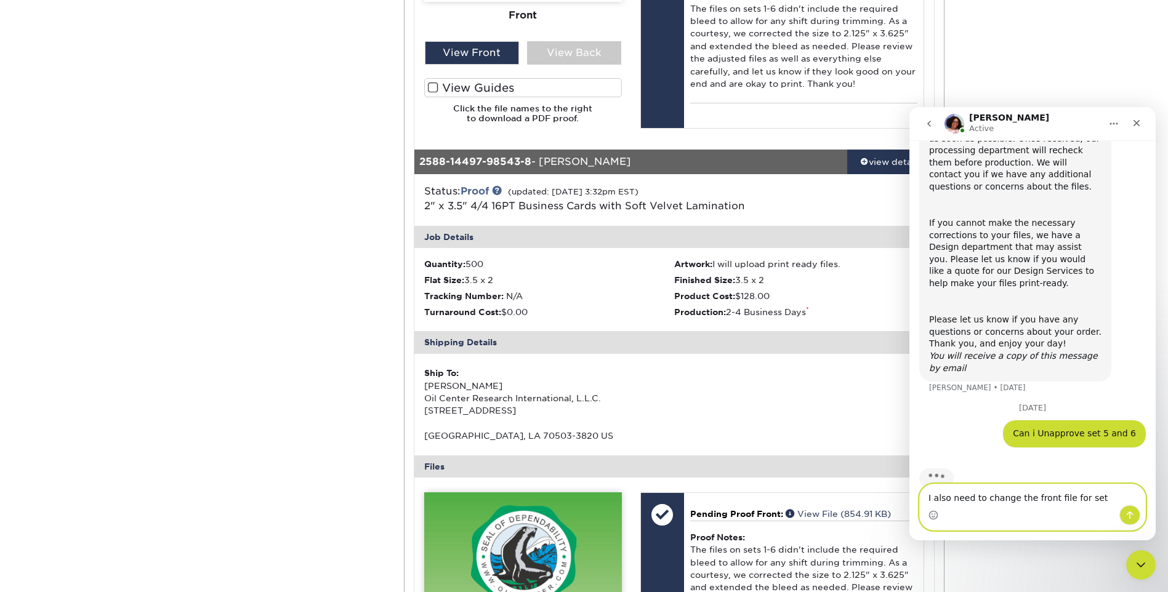
click at [1112, 497] on textarea "I also need to change the front file for set" at bounding box center [1032, 494] width 225 height 21
type textarea "I also need to change the front file for set 8"
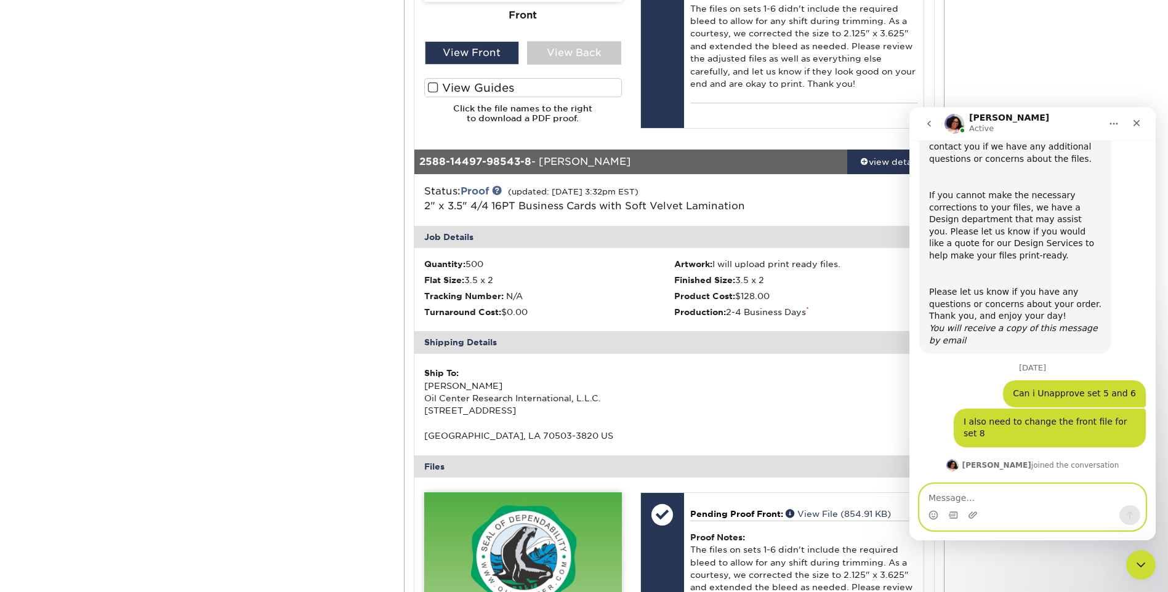
scroll to position [261, 0]
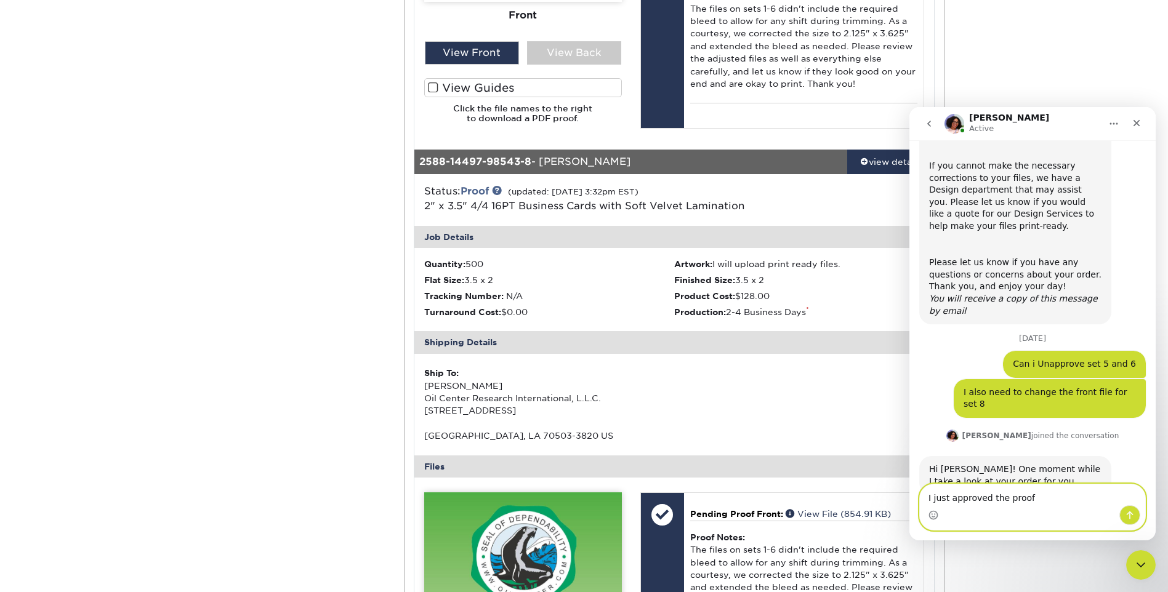
type textarea "I just approved the proofs"
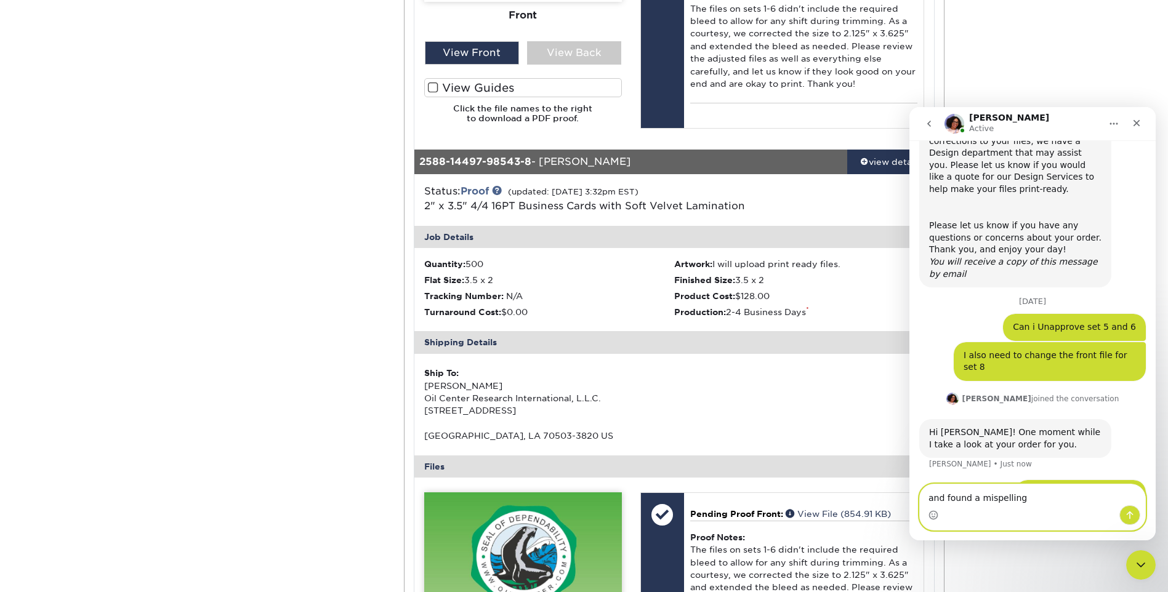
type textarea "and found a mispelling"
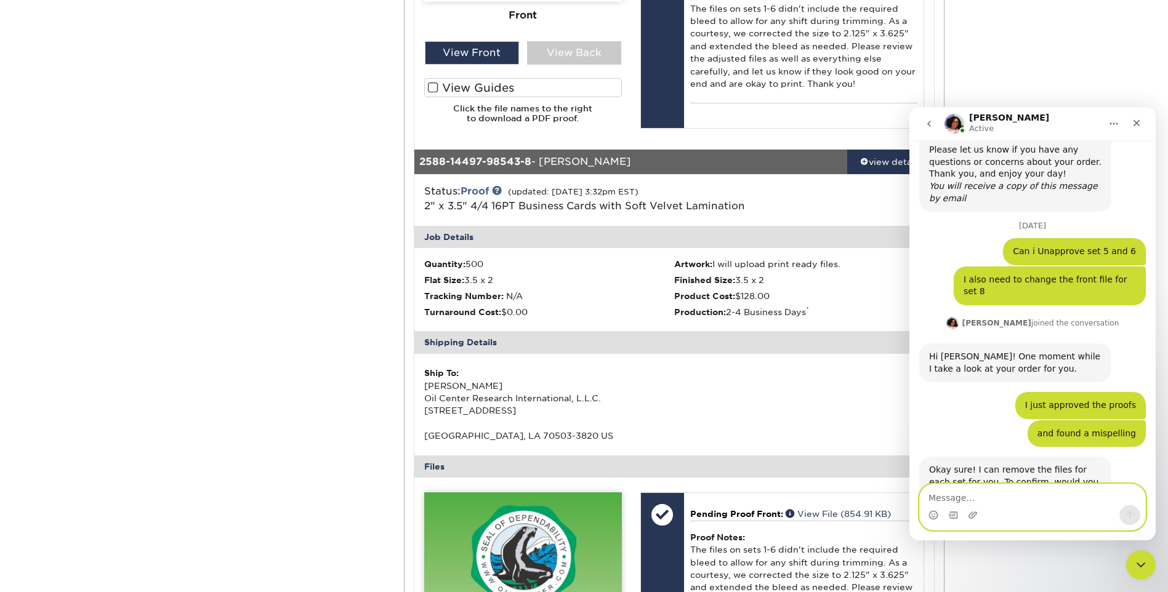
scroll to position [399, 0]
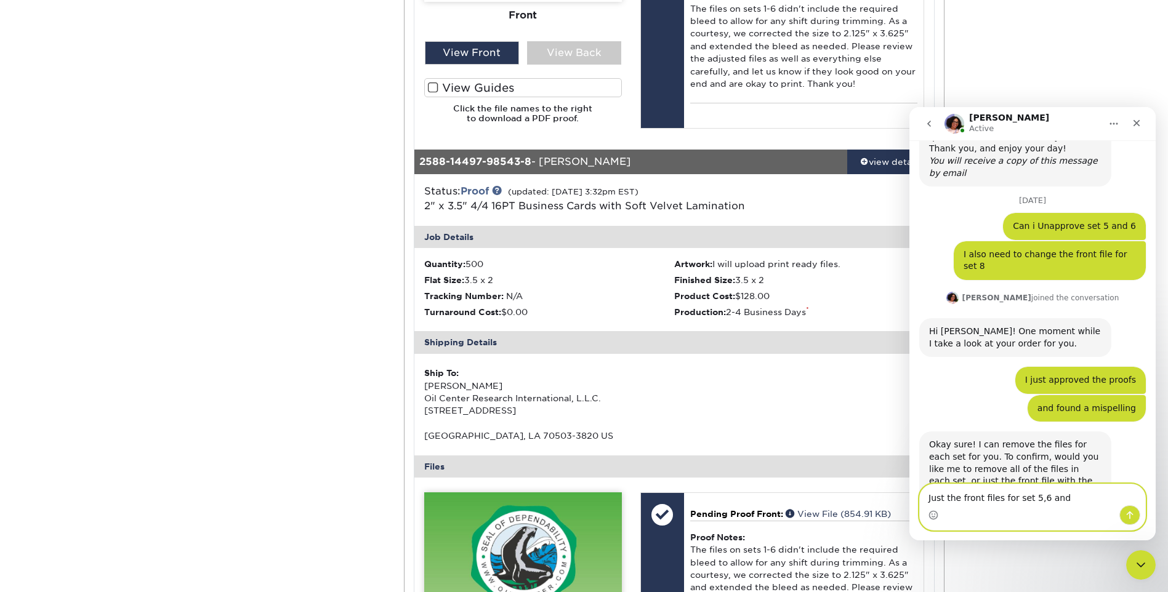
type textarea "Just the front files for set 5,6 and 7"
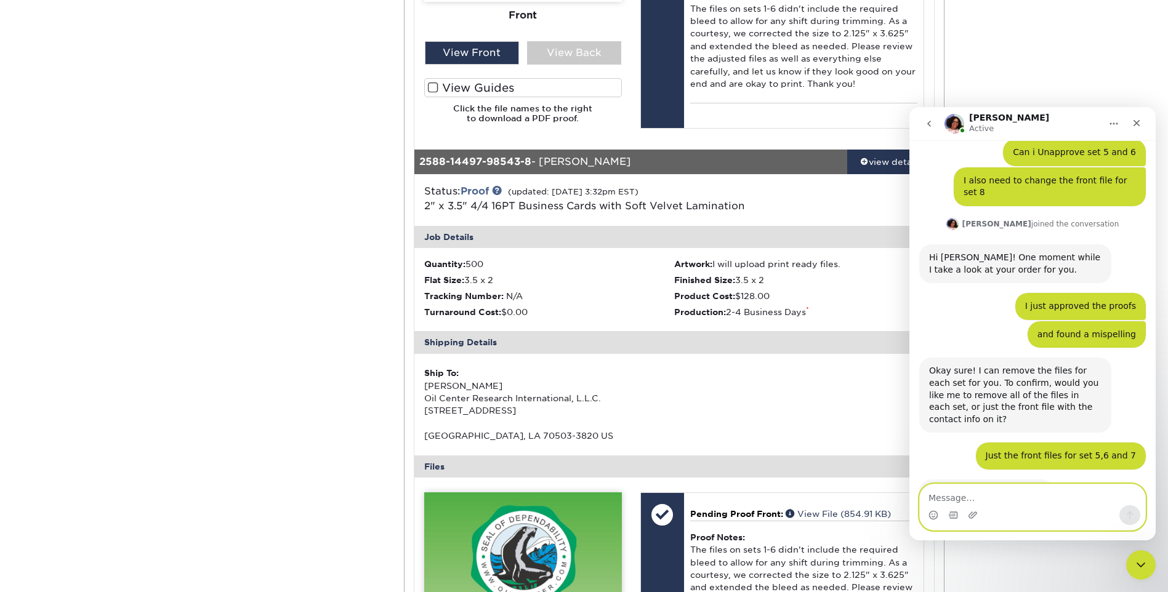
scroll to position [472, 0]
type textarea "no i meant set 8 not 7"
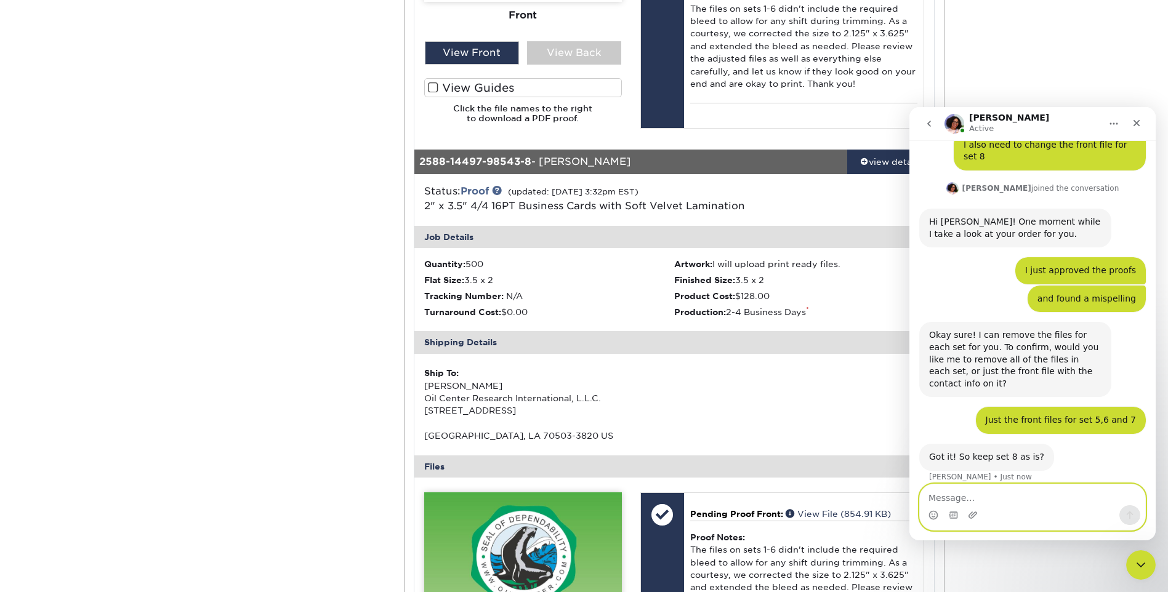
scroll to position [509, 0]
type textarea "7 is fine"
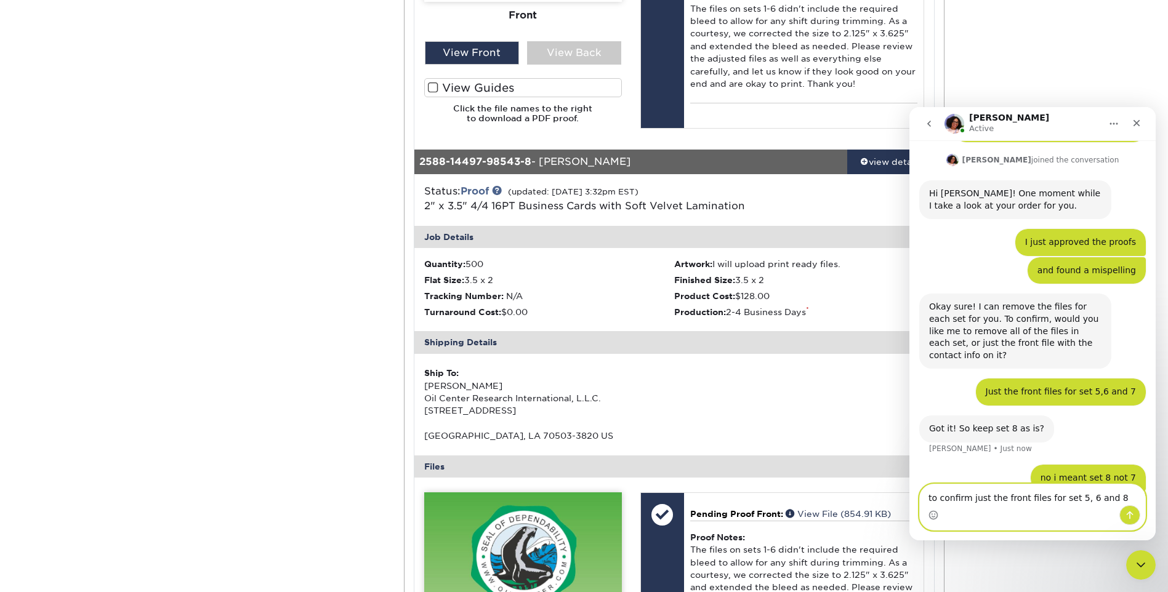
type textarea "to confirm just the front files for set 5, 6 and 8"
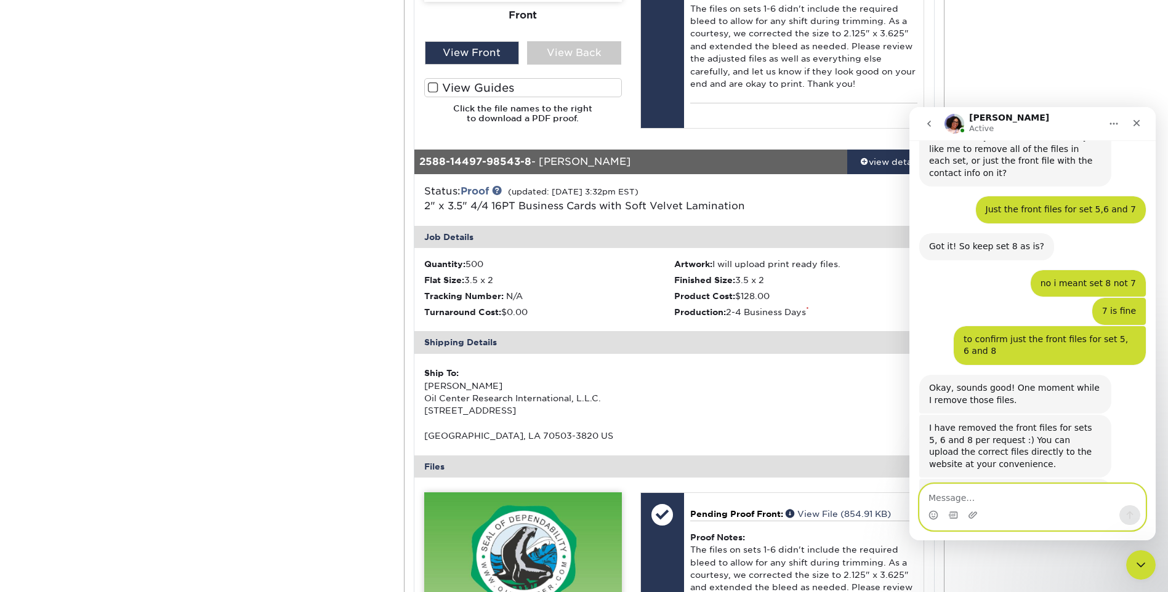
scroll to position [718, 0]
type textarea "this is perfect thank you"
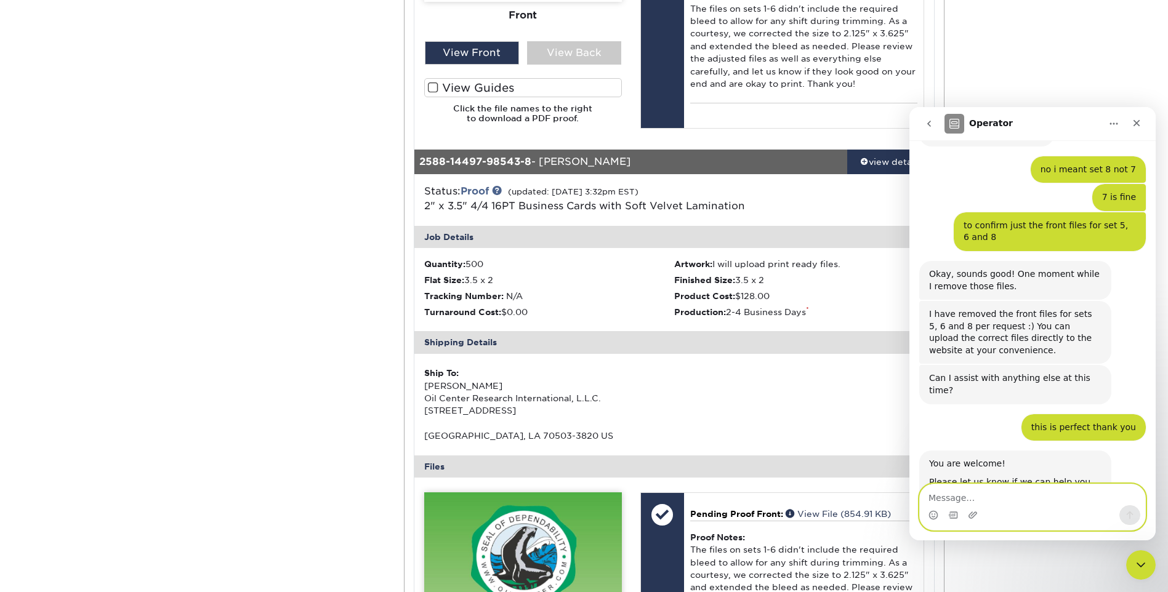
scroll to position [840, 0]
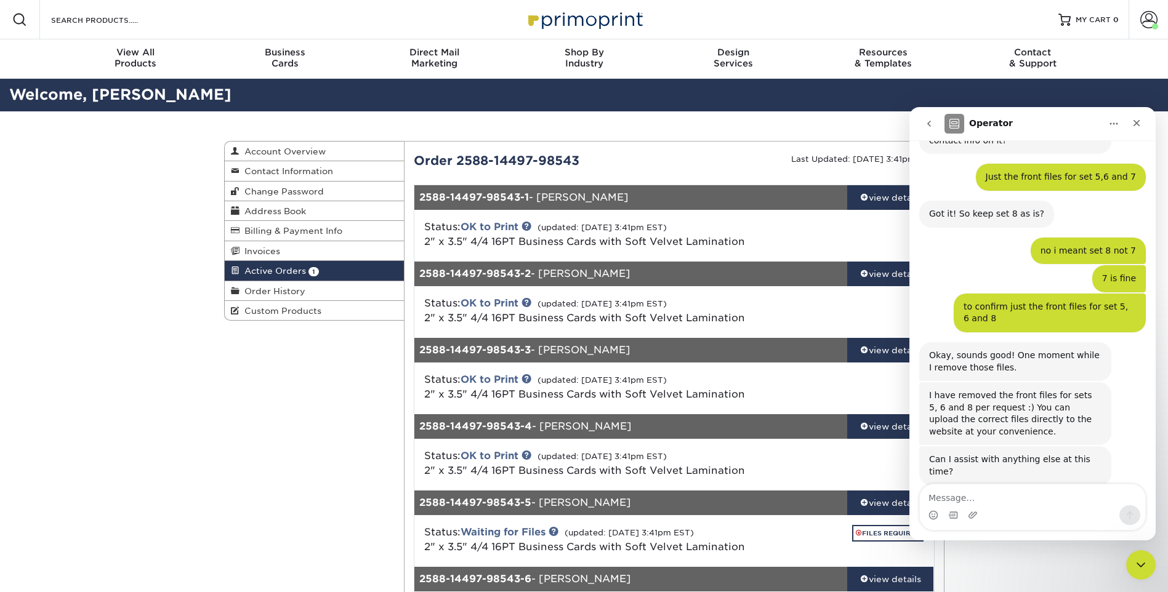
scroll to position [840, 0]
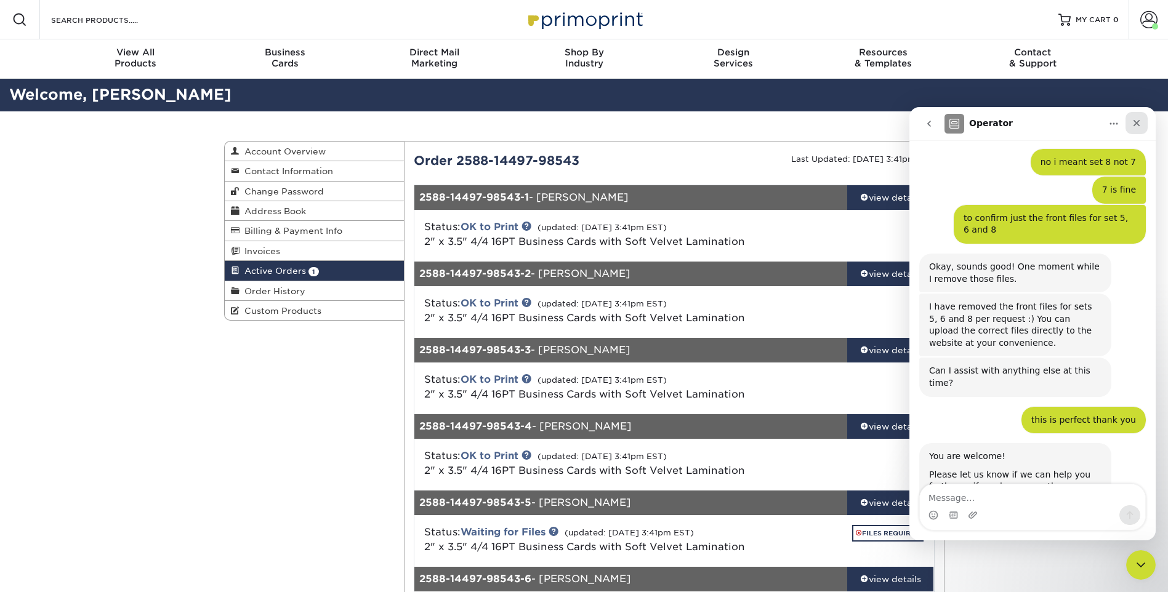
click at [1135, 118] on div "Close" at bounding box center [1136, 123] width 22 height 22
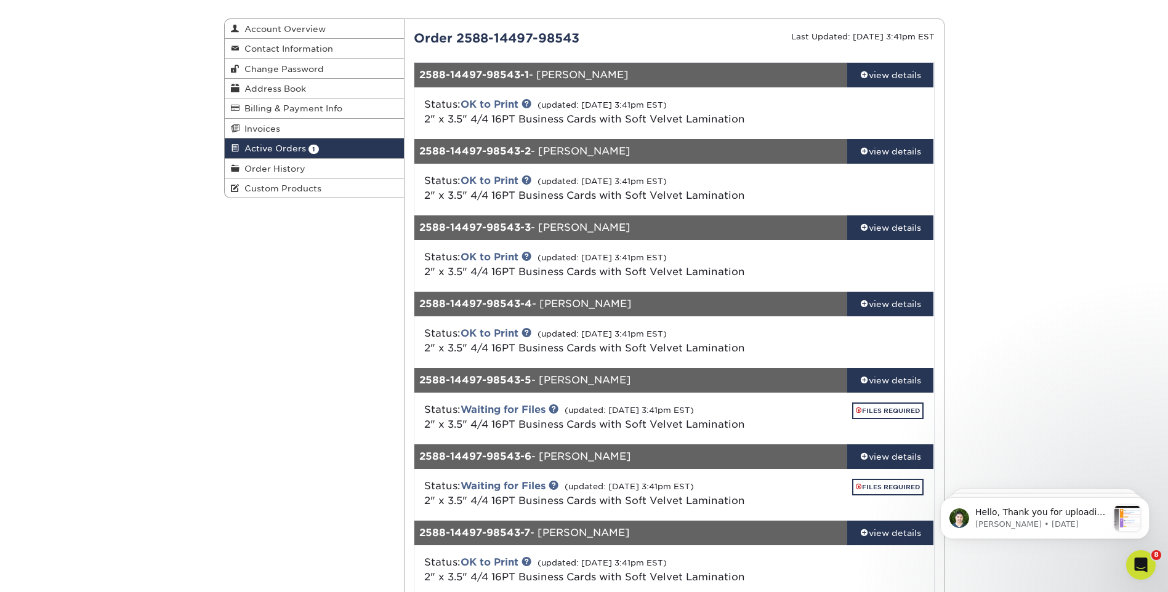
scroll to position [123, 0]
click at [865, 409] on link "FILES REQUIRED" at bounding box center [887, 410] width 71 height 17
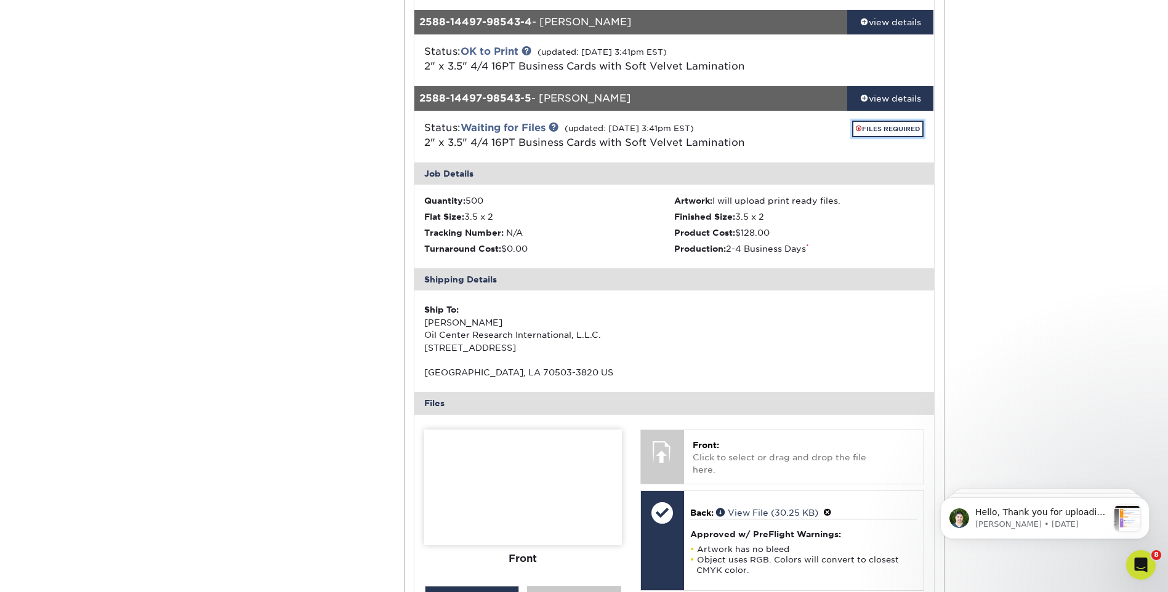
scroll to position [492, 0]
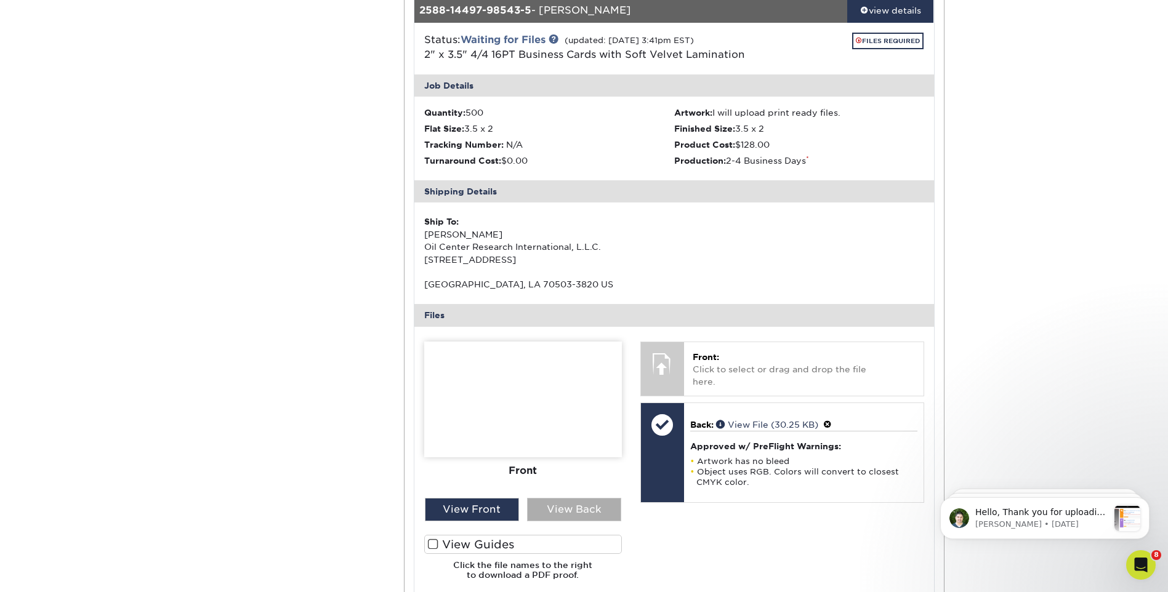
click at [560, 515] on div "View Back" at bounding box center [574, 509] width 94 height 23
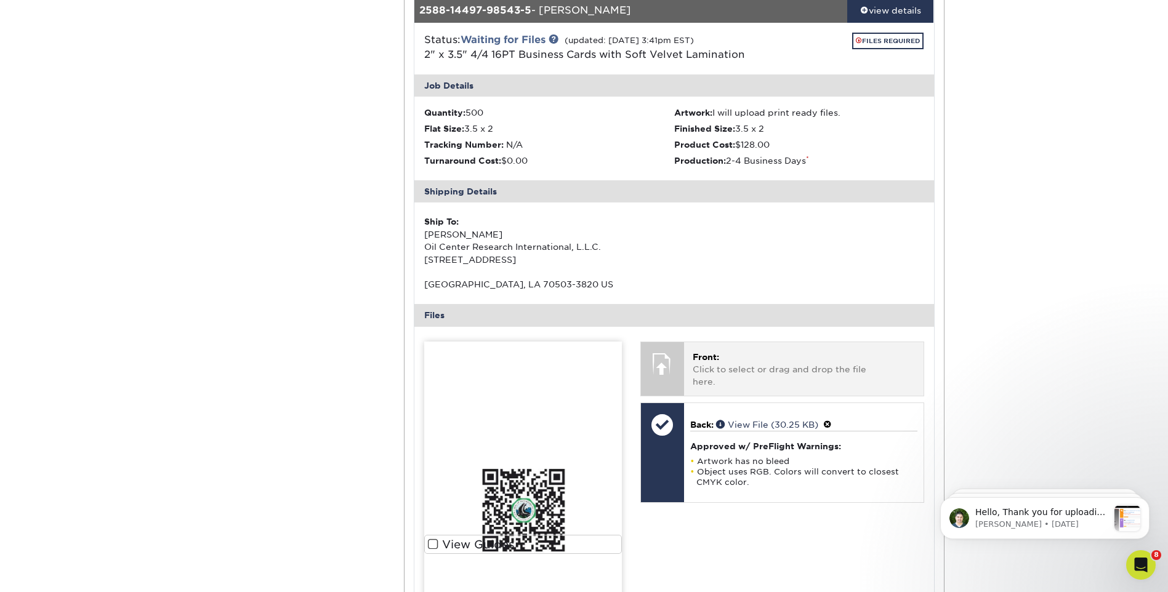
click at [708, 377] on div "Front: Click to select or drag and drop the file here. Choose file" at bounding box center [803, 369] width 239 height 54
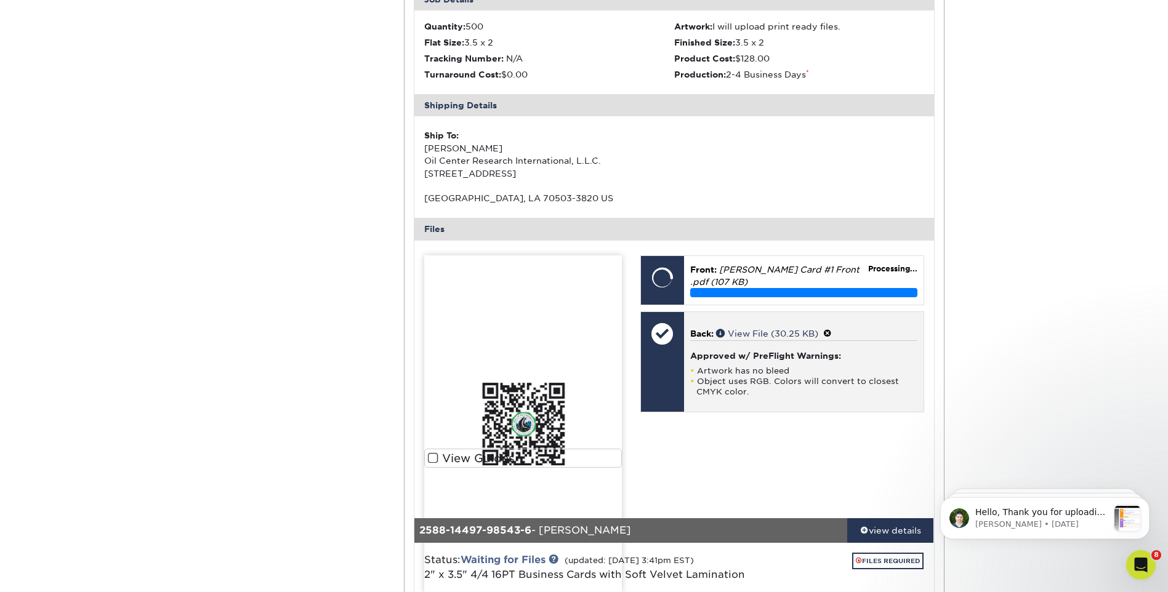
scroll to position [677, 0]
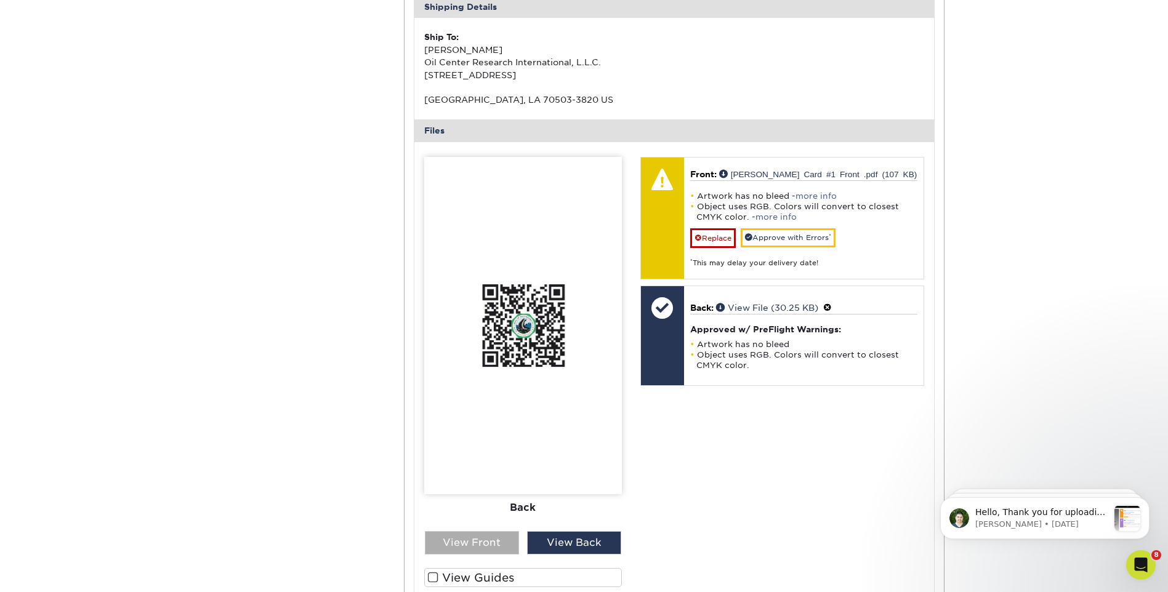
click at [493, 545] on div "View Front" at bounding box center [472, 542] width 94 height 23
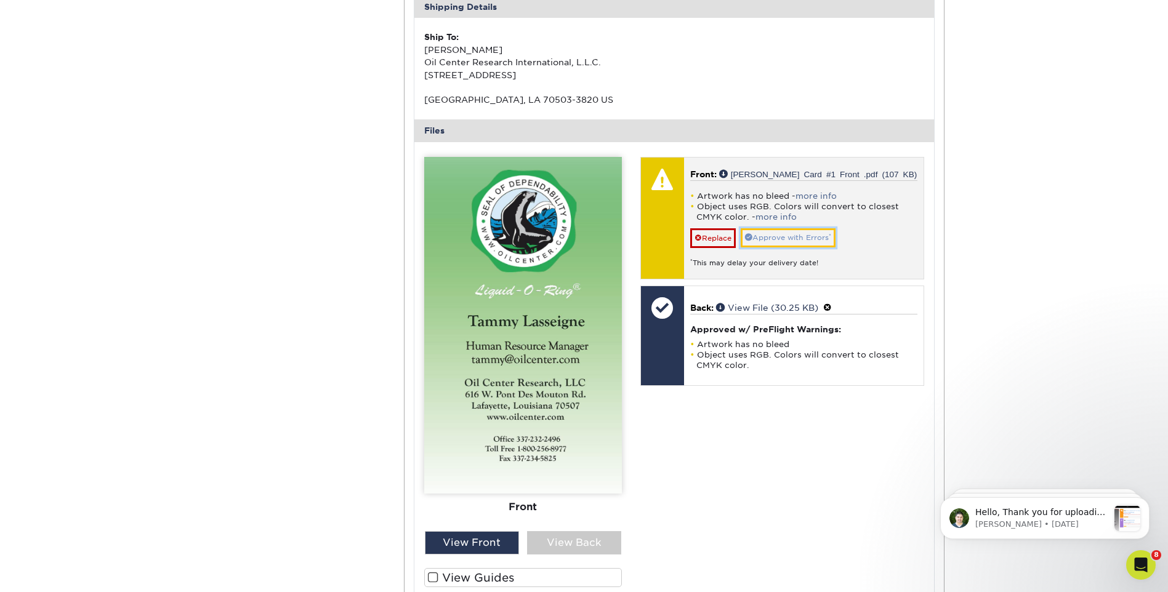
click at [752, 241] on span at bounding box center [748, 236] width 7 height 7
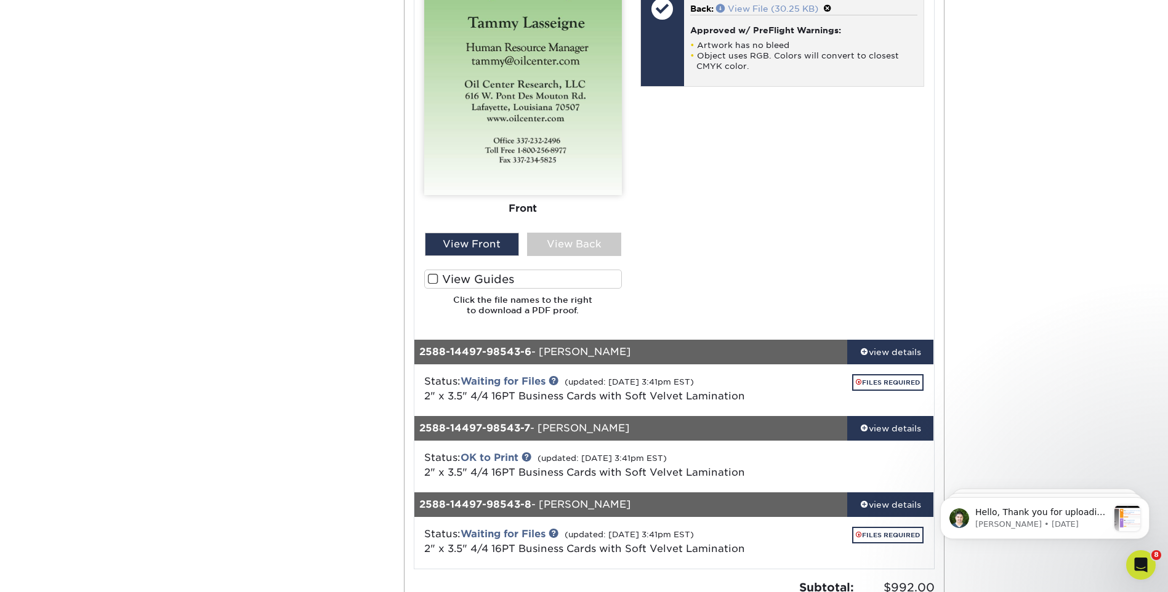
scroll to position [1047, 0]
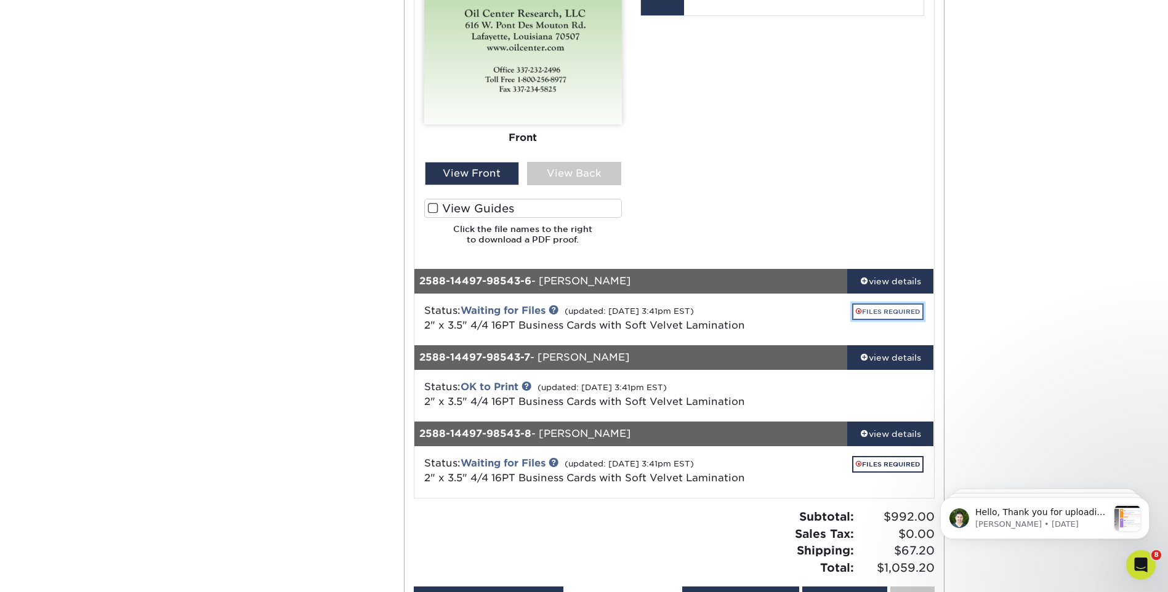
click at [899, 315] on link "FILES REQUIRED" at bounding box center [887, 311] width 71 height 17
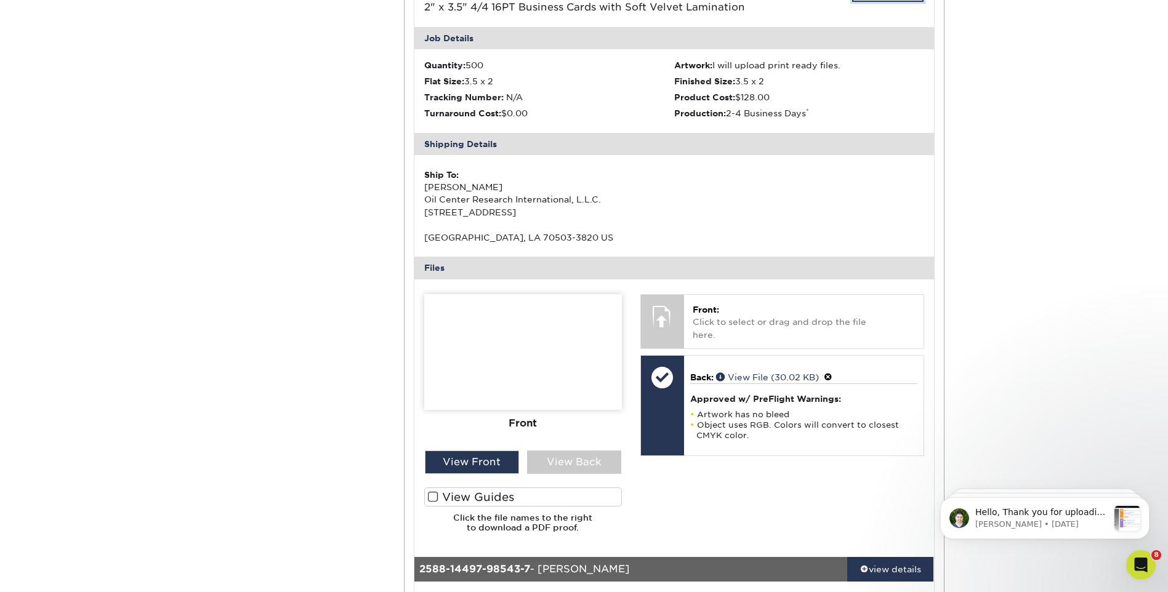
scroll to position [1477, 0]
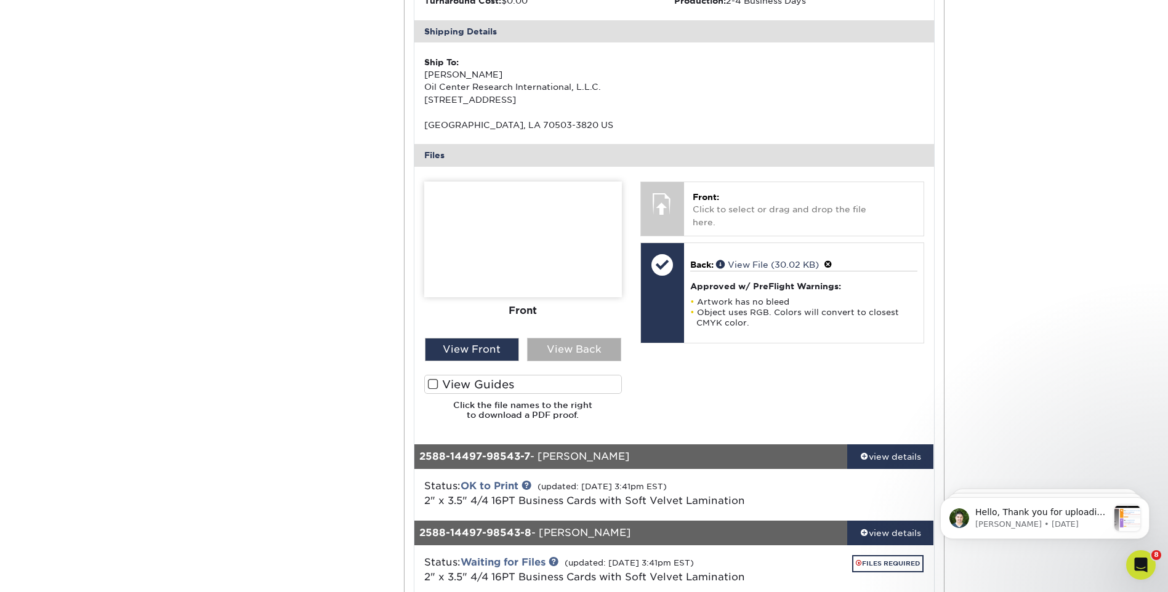
click at [609, 343] on div "View Back" at bounding box center [574, 349] width 94 height 23
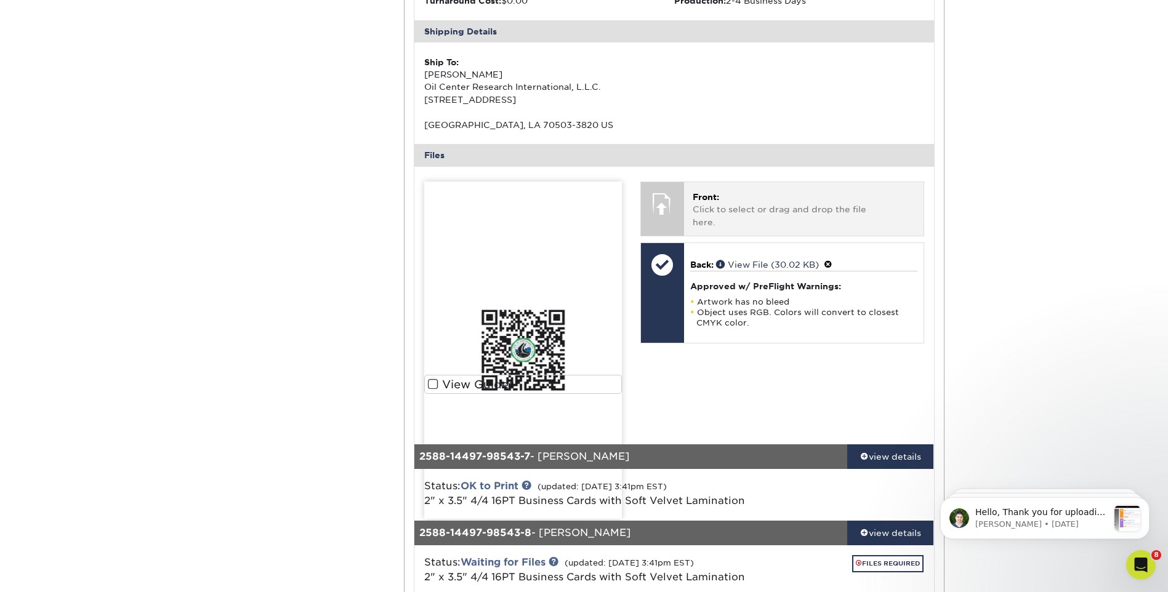
click at [754, 203] on p "Front: Click to select or drag and drop the file here." at bounding box center [804, 210] width 222 height 38
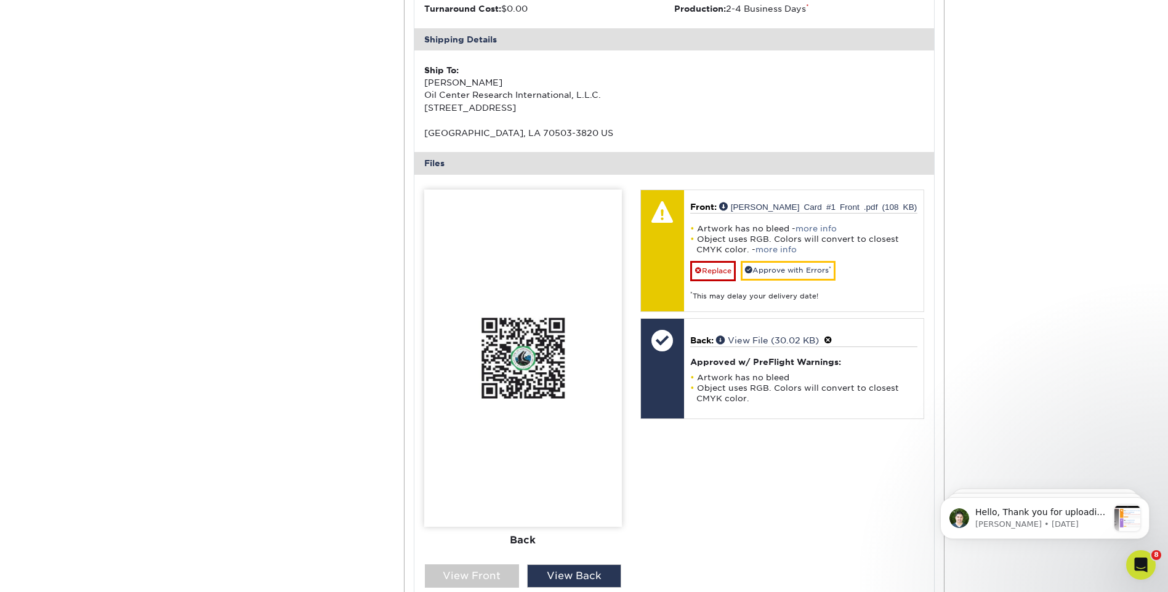
scroll to position [1601, 0]
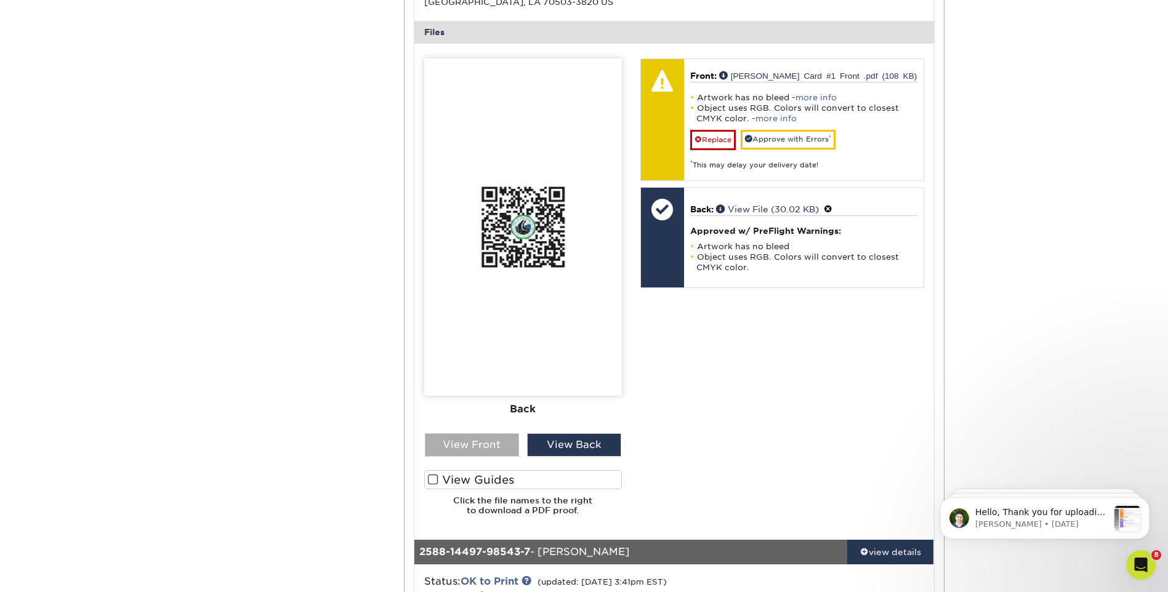
click at [478, 448] on div "View Front" at bounding box center [472, 444] width 94 height 23
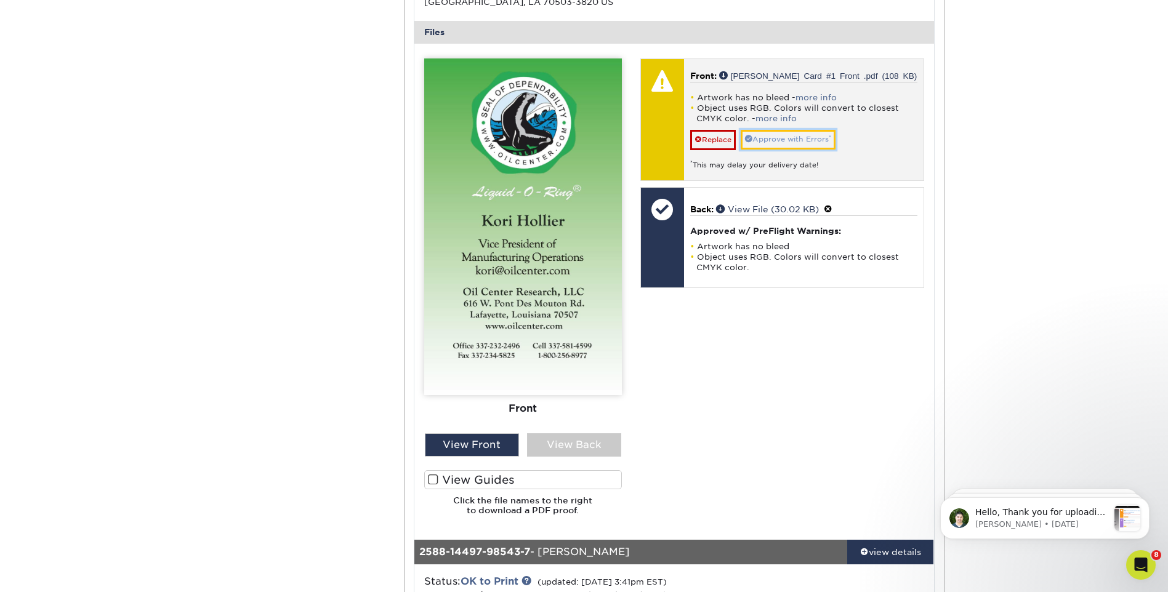
click at [768, 142] on link "Approve with Errors *" at bounding box center [788, 139] width 95 height 19
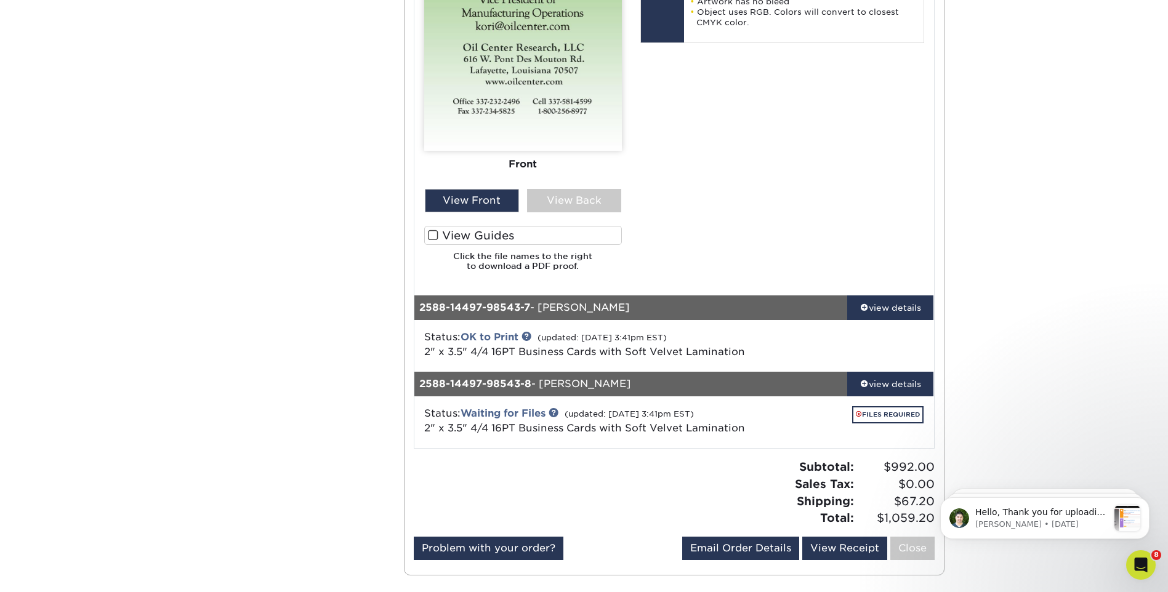
scroll to position [1847, 0]
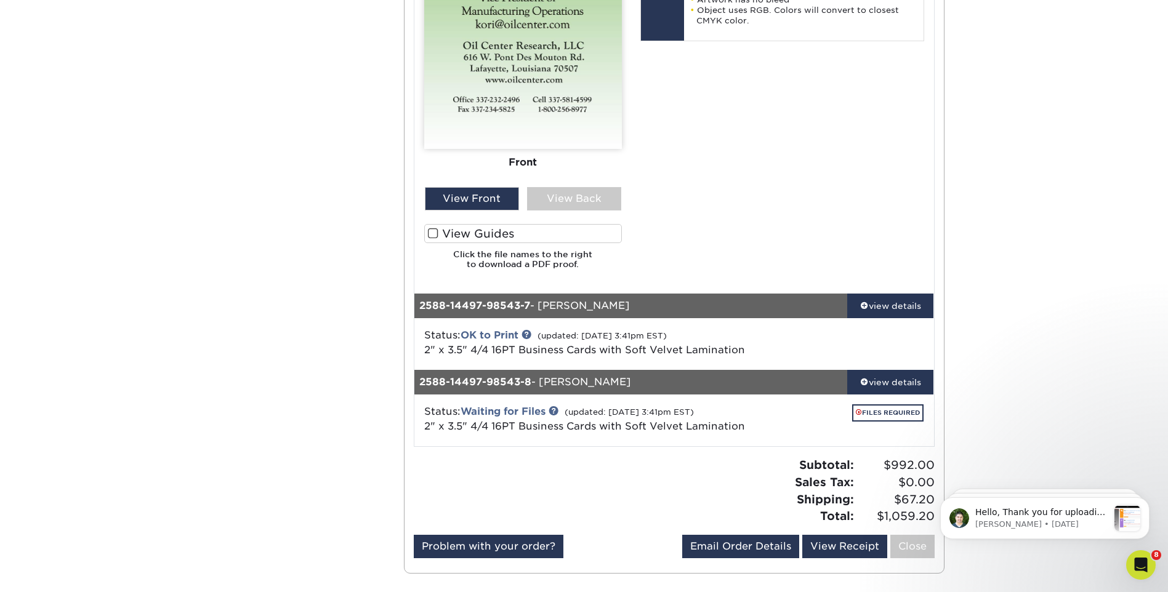
click at [822, 329] on div at bounding box center [846, 344] width 172 height 32
click at [898, 414] on link "FILES REQUIRED" at bounding box center [887, 412] width 71 height 17
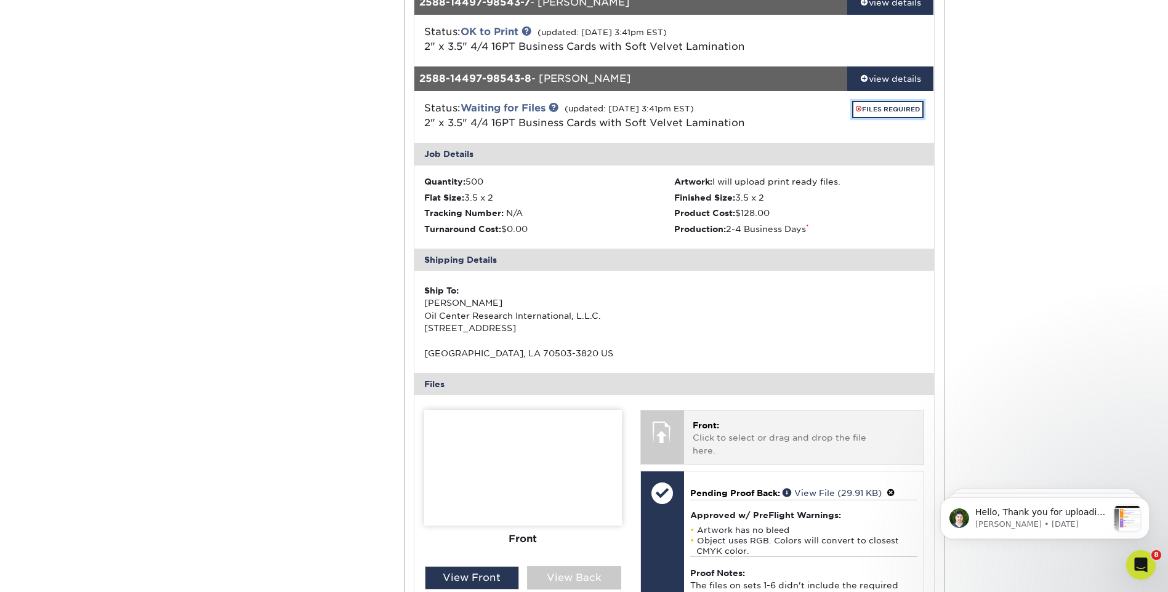
scroll to position [2155, 0]
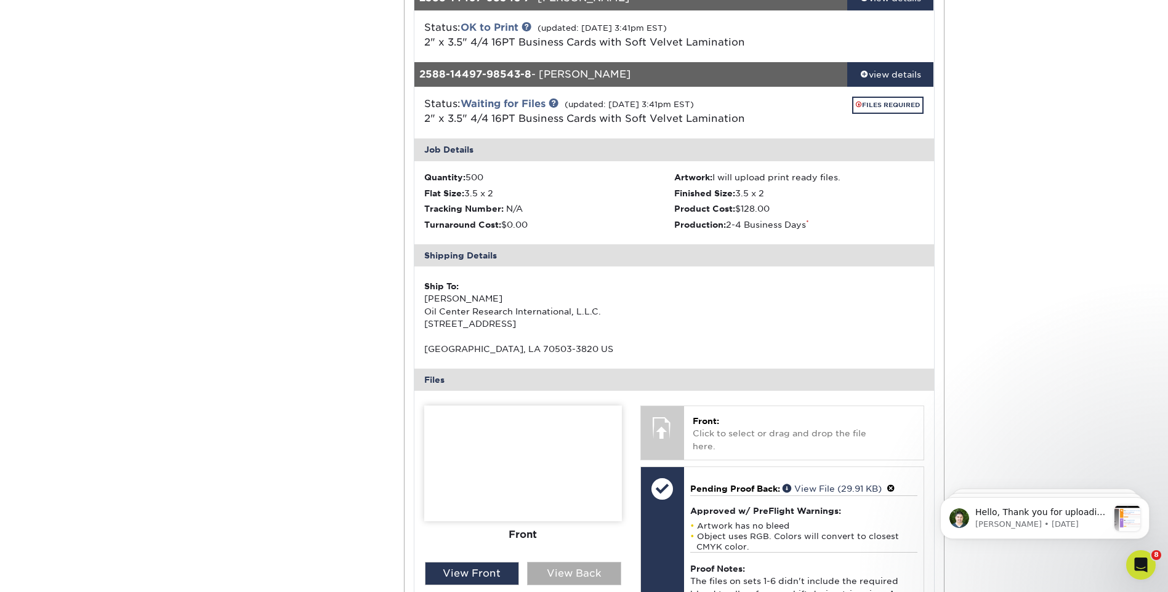
click at [581, 567] on div "View Back" at bounding box center [574, 573] width 94 height 23
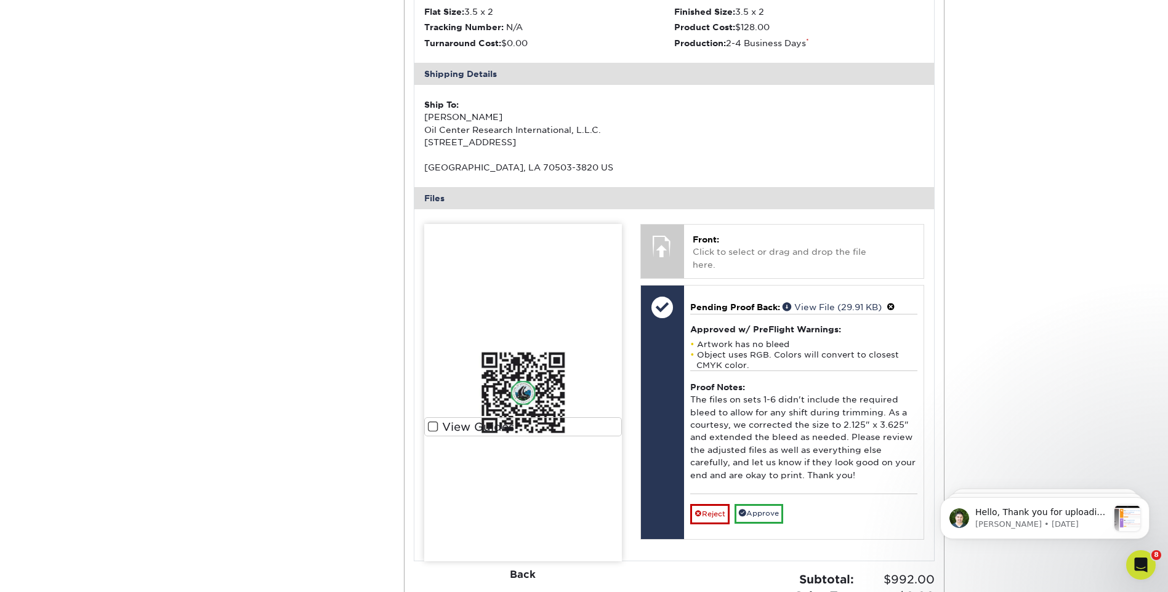
scroll to position [2339, 0]
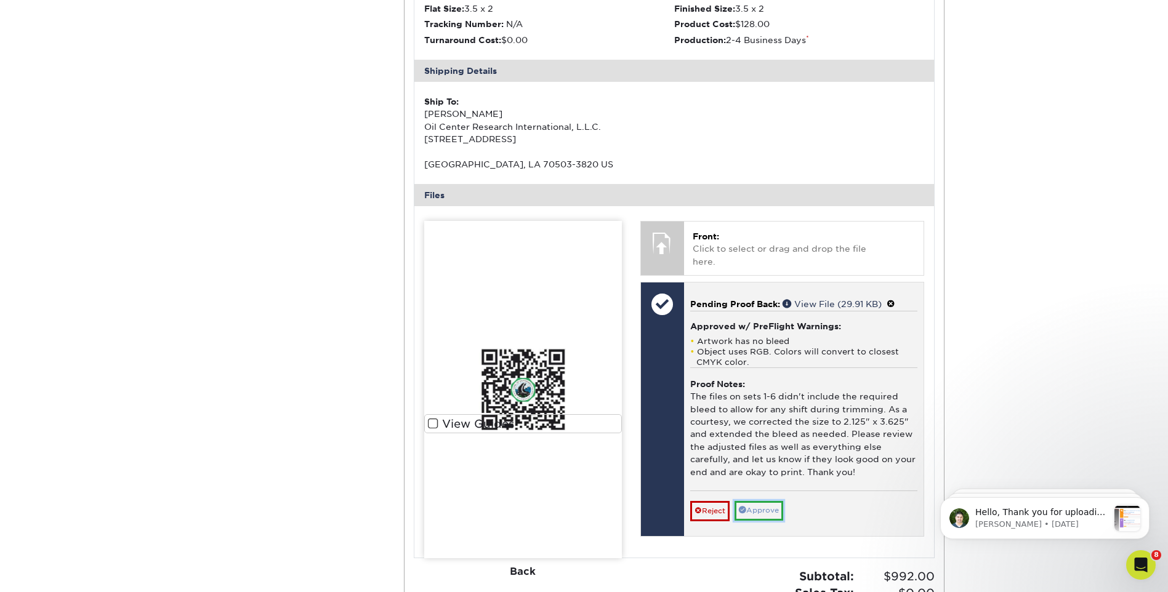
click at [777, 501] on link "Approve" at bounding box center [758, 510] width 49 height 19
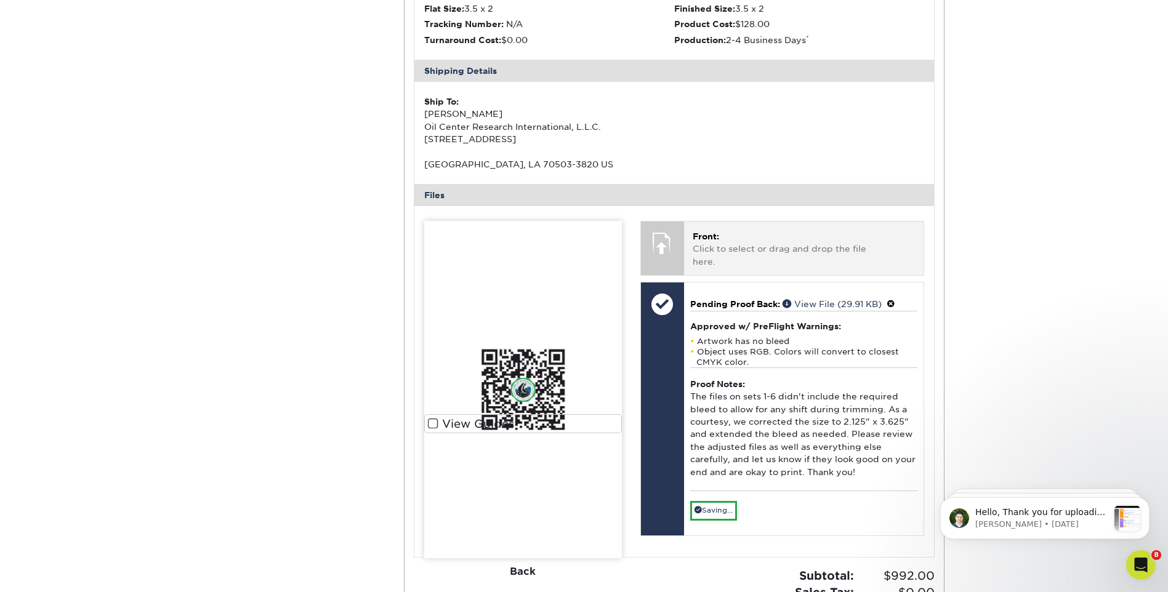
click at [794, 241] on p "Front: Click to select or drag and drop the file here." at bounding box center [804, 249] width 222 height 38
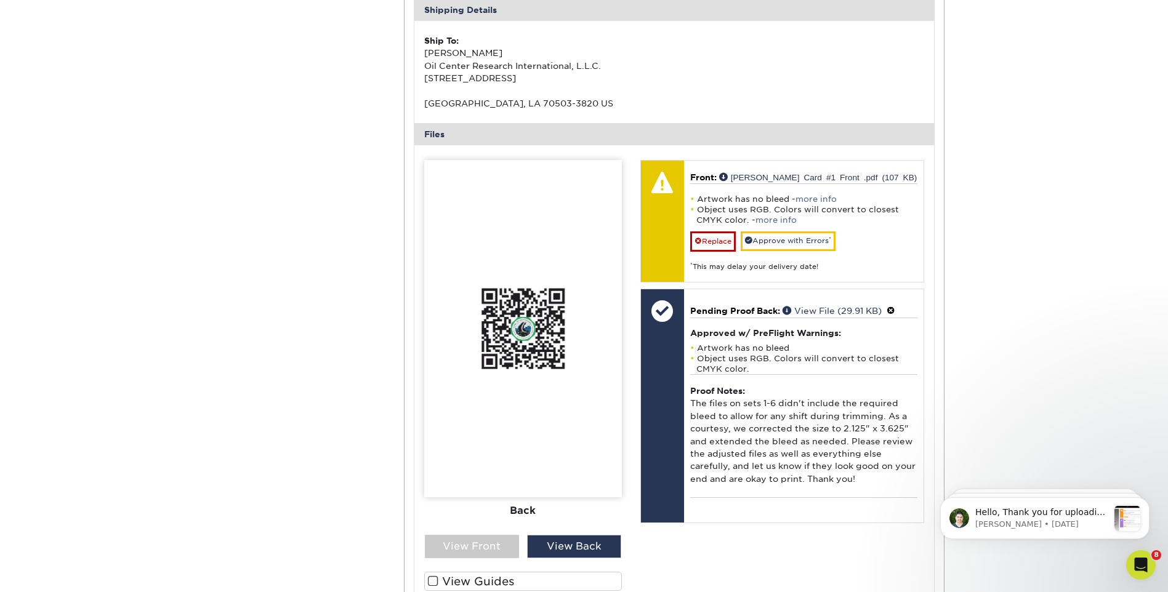
scroll to position [2462, 0]
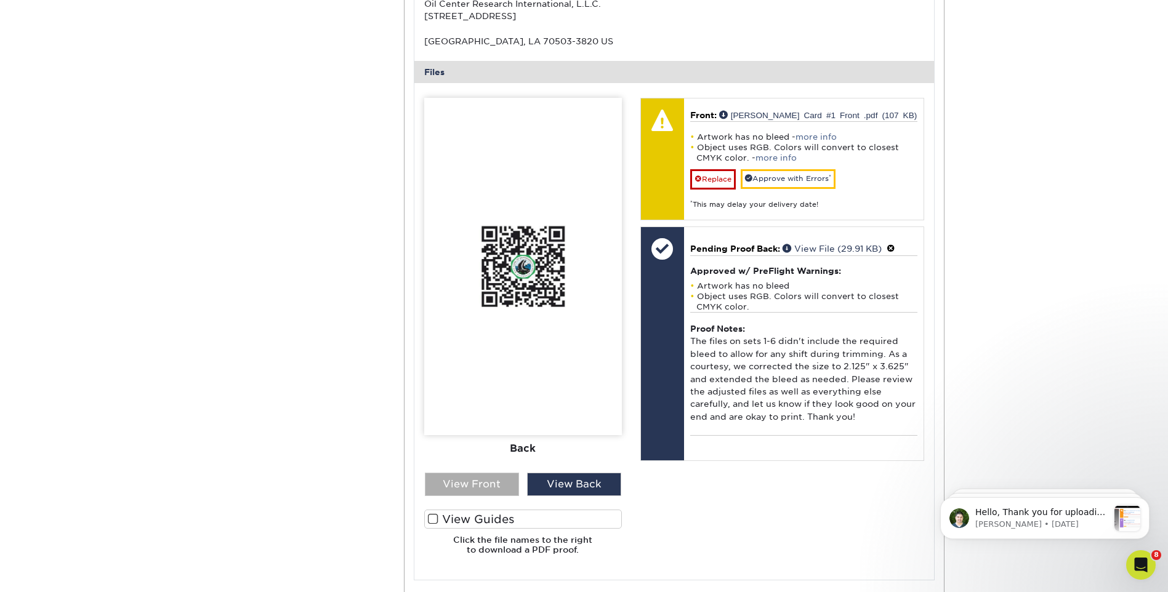
click at [495, 480] on div "View Front" at bounding box center [472, 484] width 94 height 23
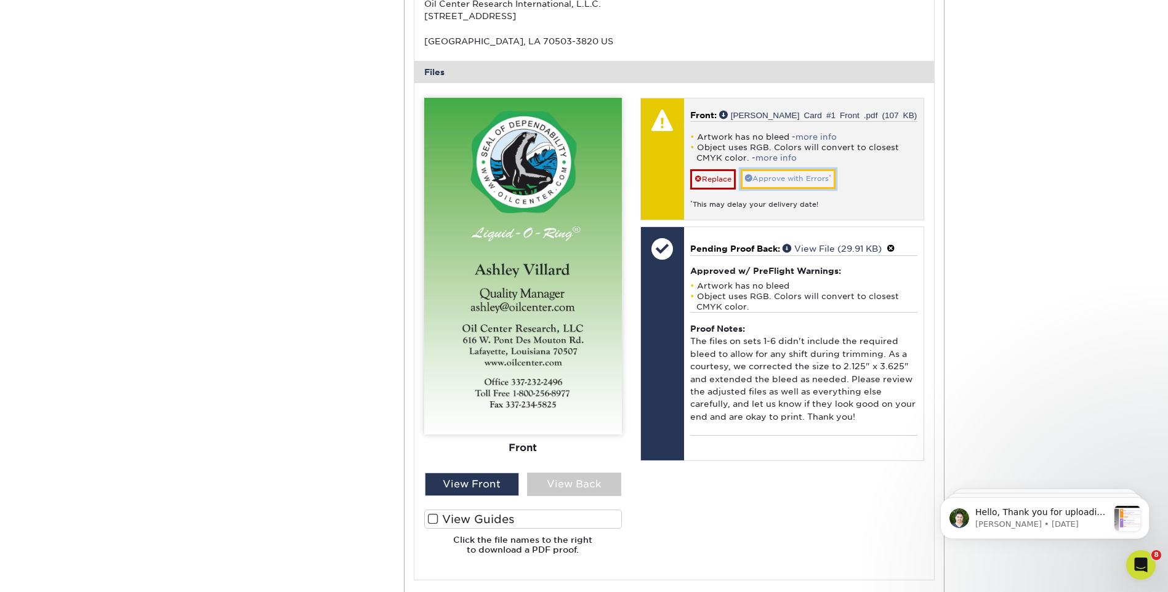
click at [781, 186] on link "Approve with Errors *" at bounding box center [788, 178] width 95 height 19
